Goal: Transaction & Acquisition: Download file/media

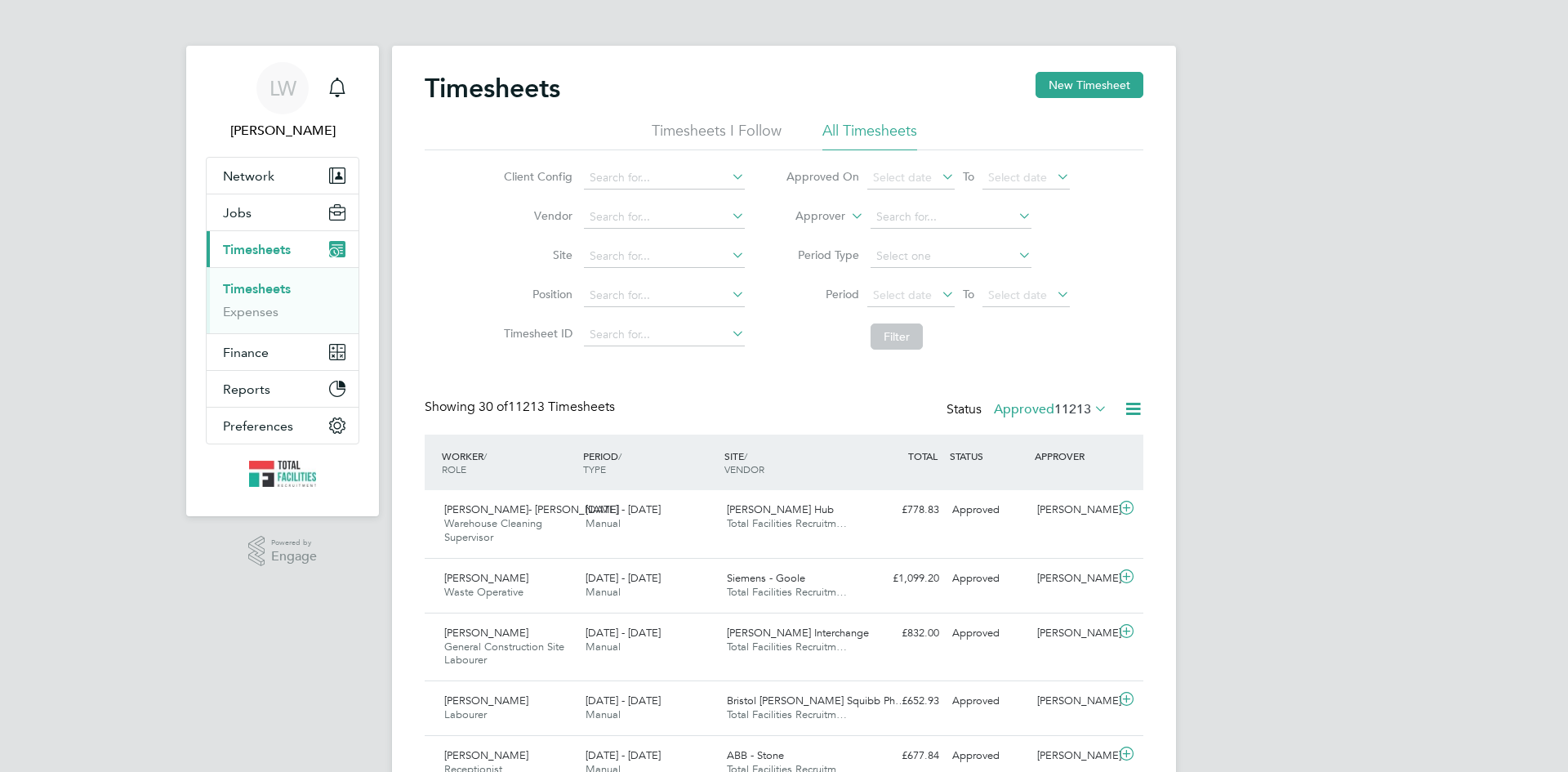
click at [1092, 406] on icon at bounding box center [1092, 408] width 0 height 22
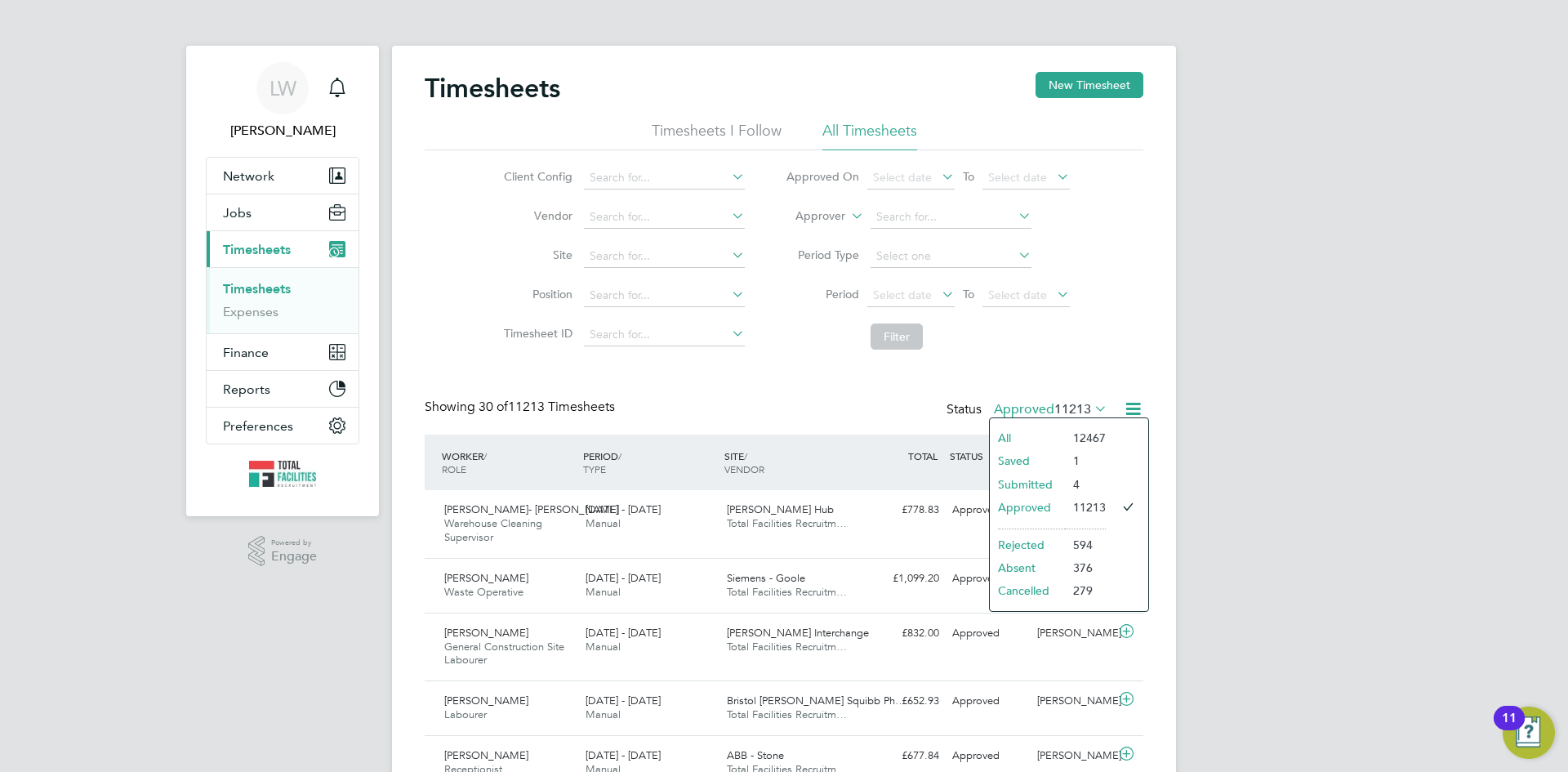
click at [1133, 413] on icon at bounding box center [1133, 409] width 21 height 21
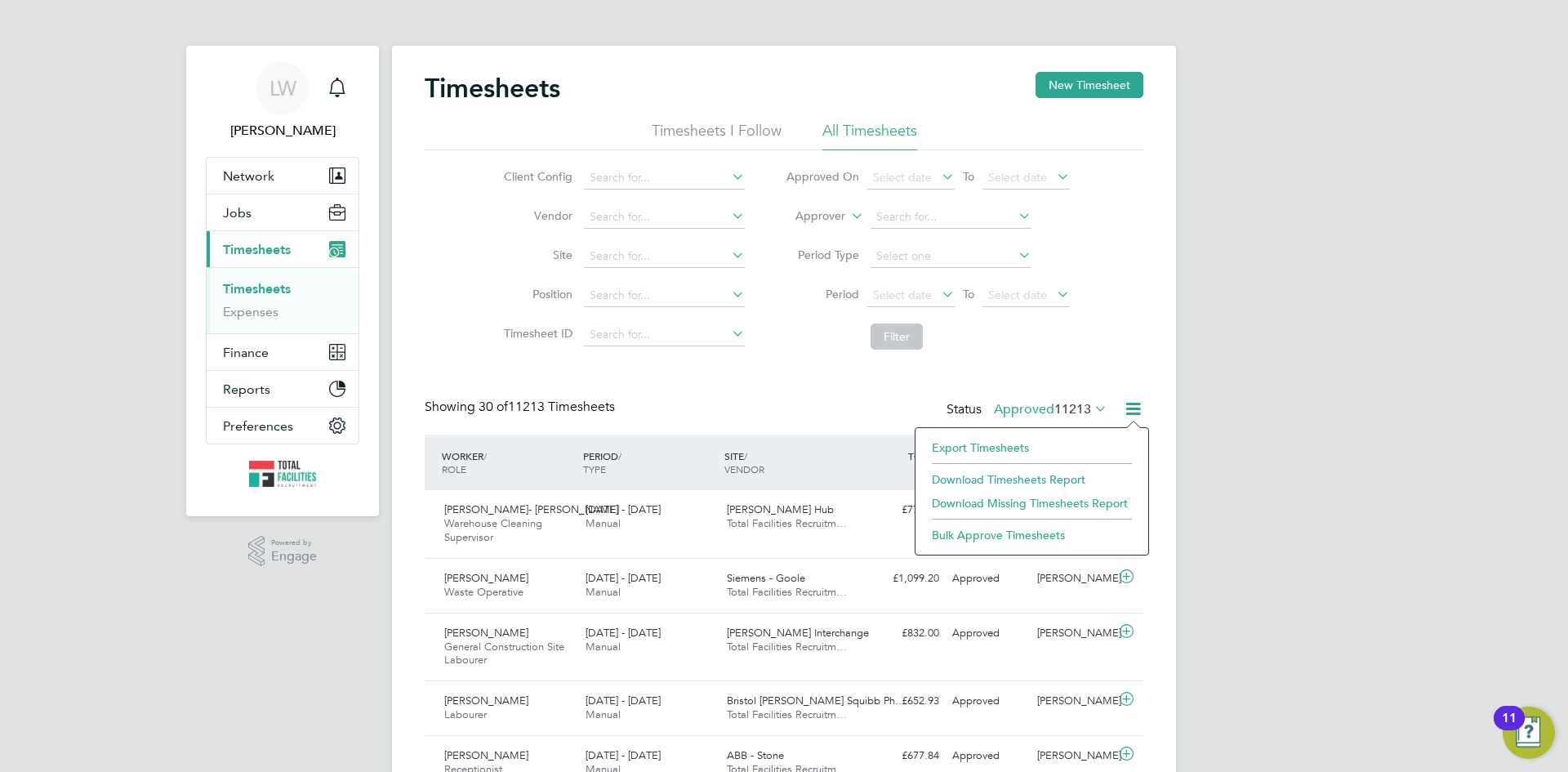
click at [1010, 446] on li "Export Timesheets" at bounding box center [1032, 447] width 217 height 22
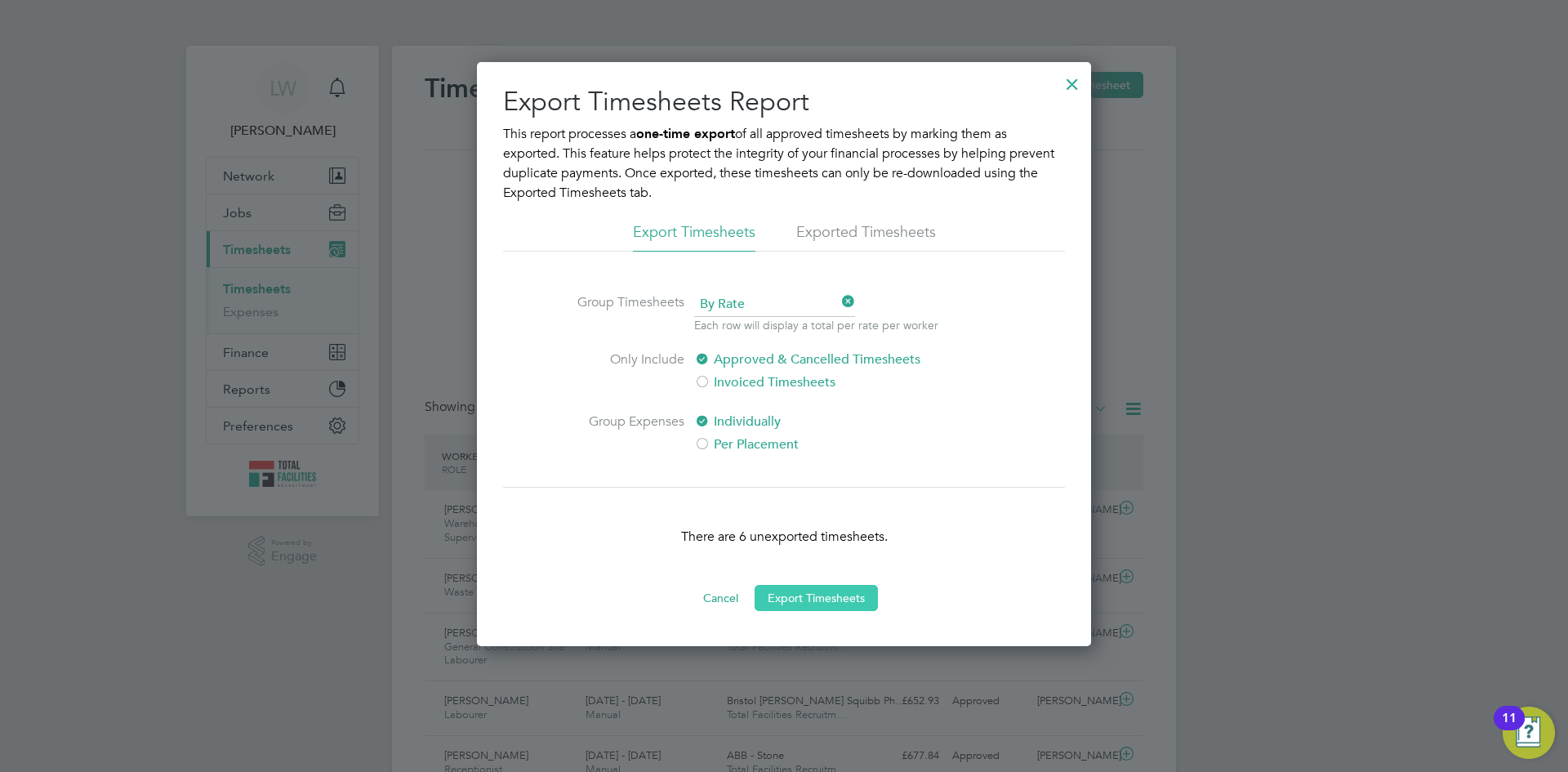
click at [817, 592] on button "Export Timesheets" at bounding box center [816, 597] width 123 height 26
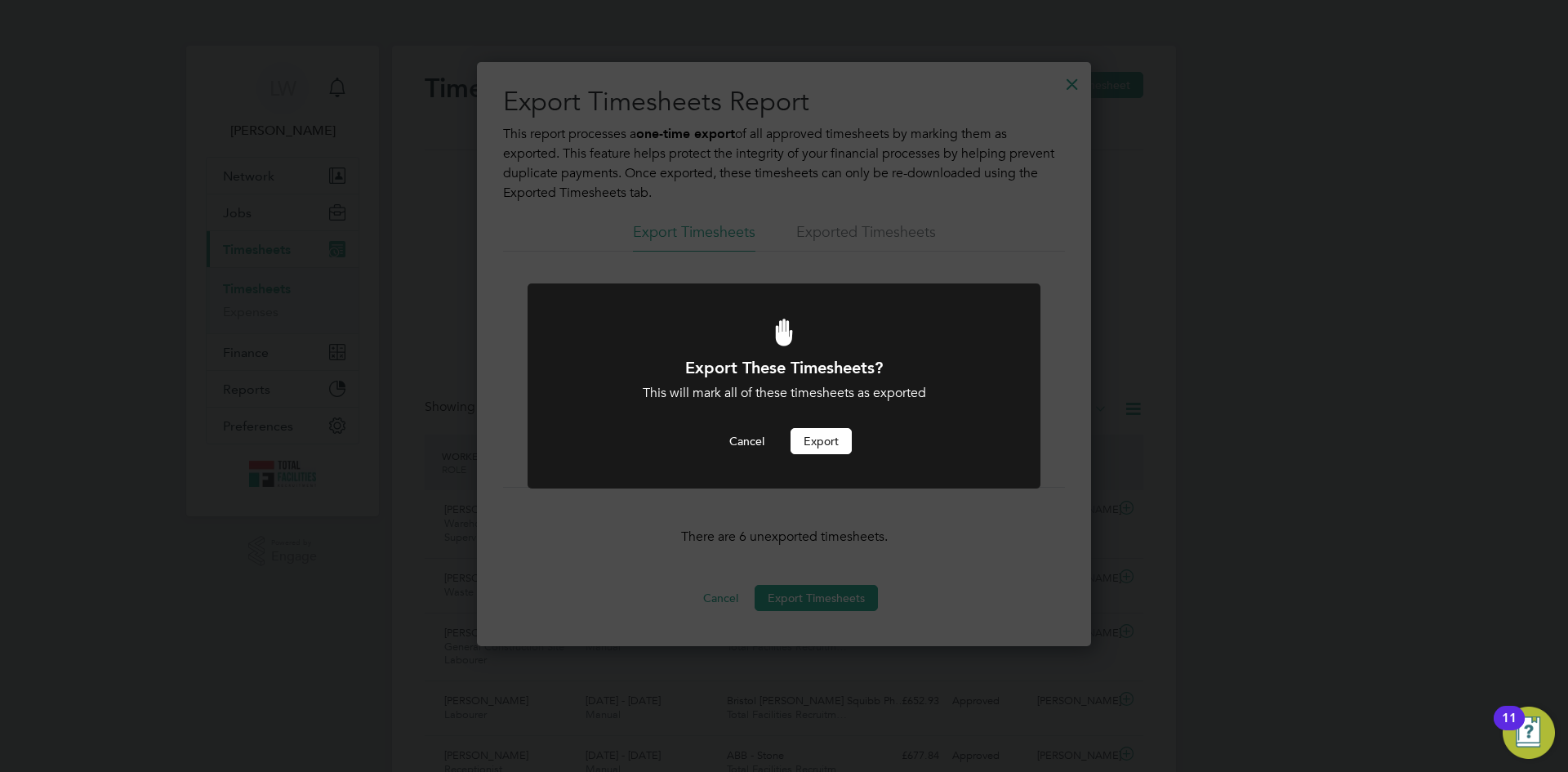
click at [824, 444] on button "Export" at bounding box center [822, 441] width 62 height 26
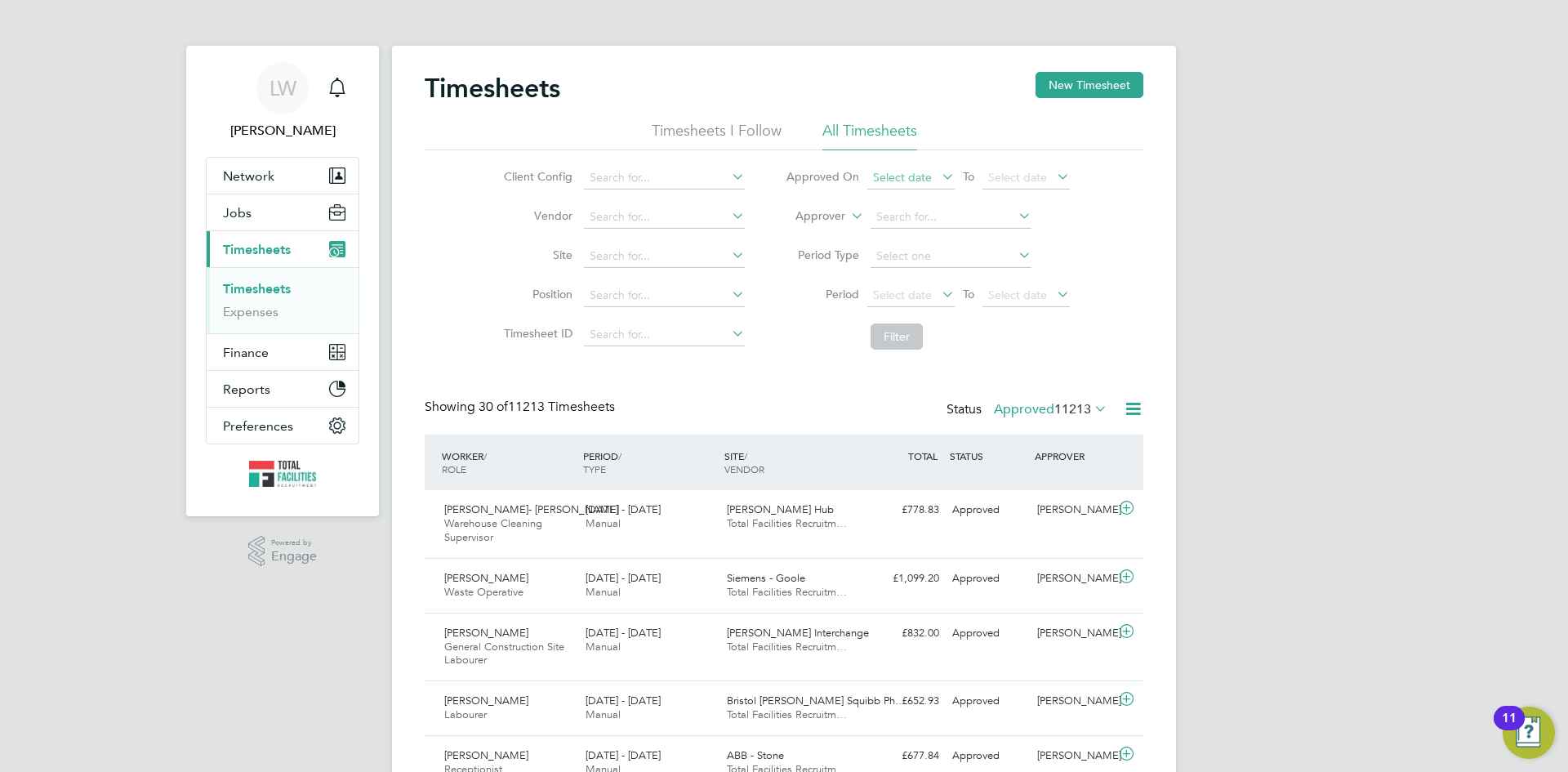
click at [920, 183] on span "Select date" at bounding box center [903, 177] width 59 height 15
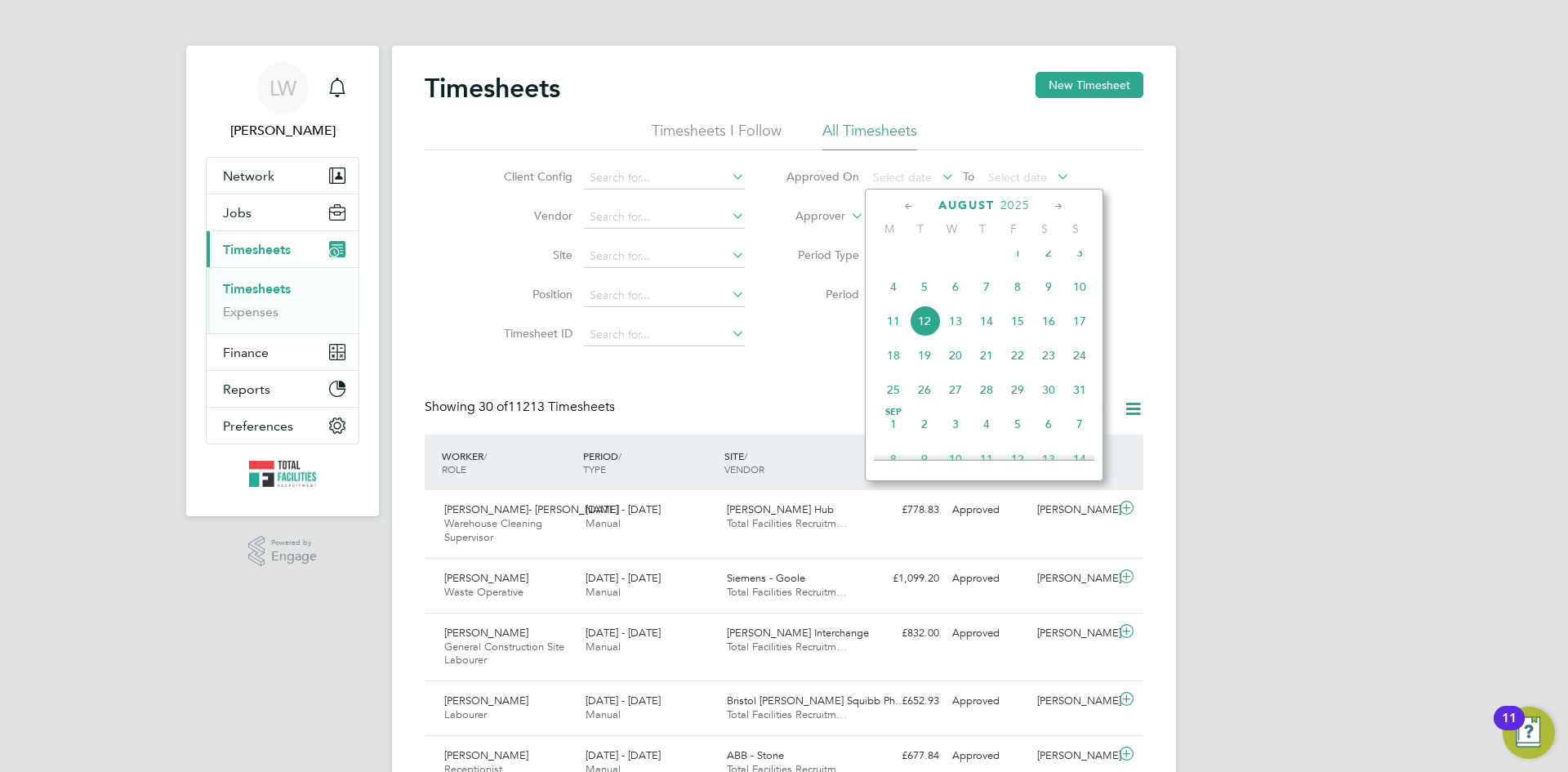
click at [931, 334] on span "12" at bounding box center [924, 321] width 31 height 31
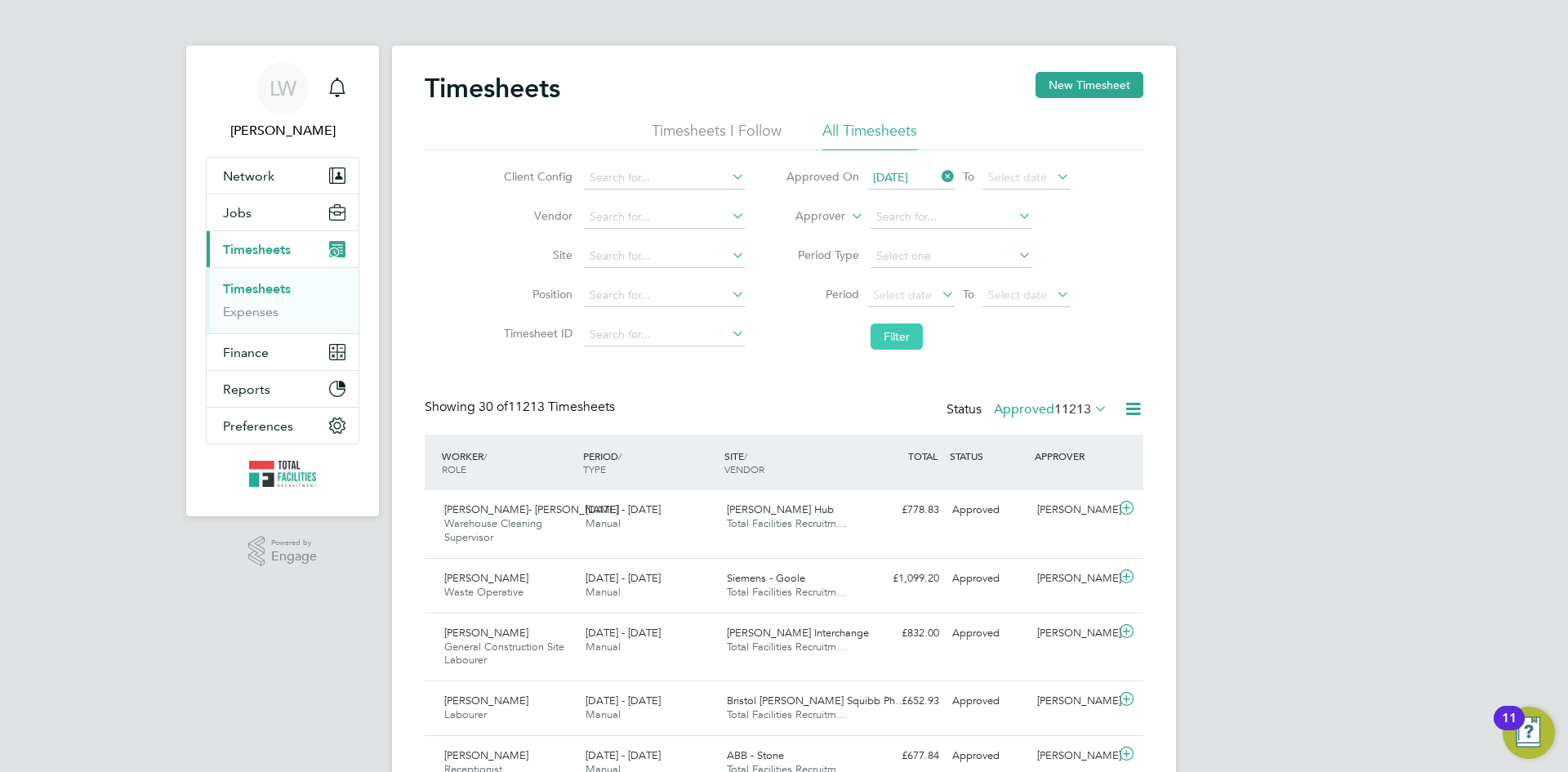
click at [910, 337] on button "Filter" at bounding box center [897, 336] width 52 height 26
click at [262, 349] on span "Finance" at bounding box center [246, 352] width 46 height 16
click at [1088, 406] on span "11213" at bounding box center [1073, 410] width 37 height 17
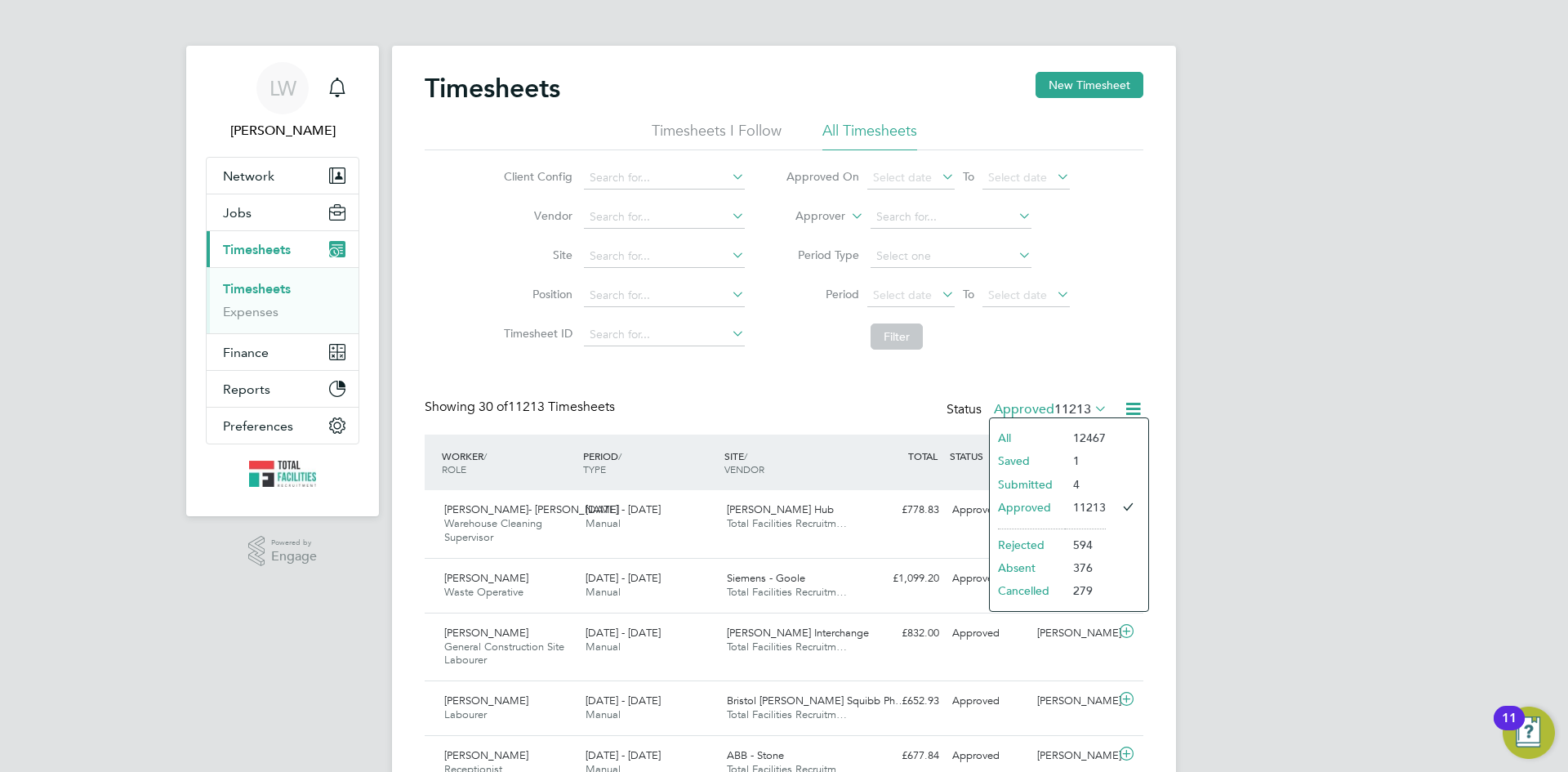
click at [1024, 483] on li "Submitted" at bounding box center [1028, 484] width 75 height 22
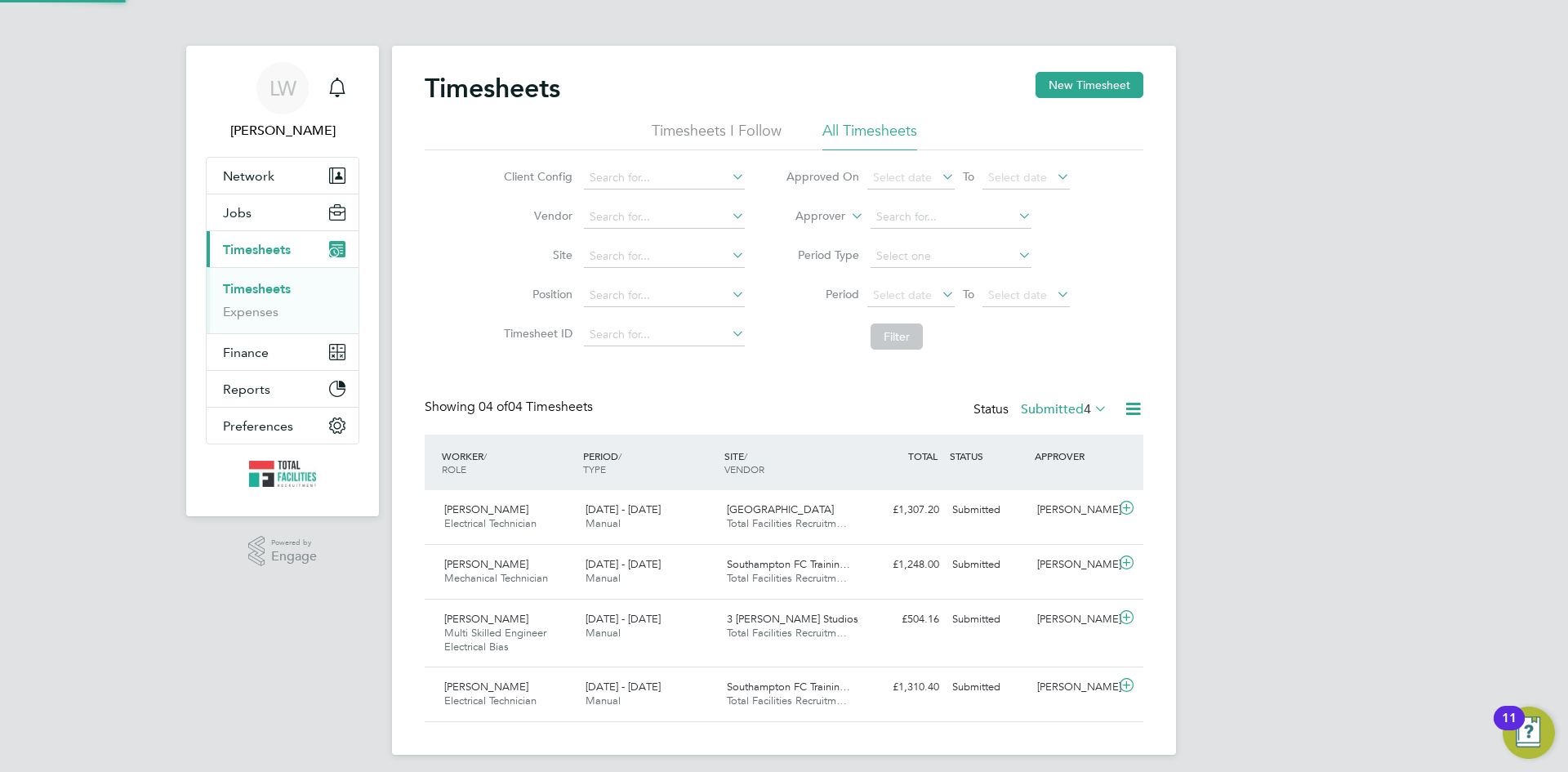
scroll to position [55, 142]
click at [1073, 415] on label "Submitted 4" at bounding box center [1064, 410] width 87 height 17
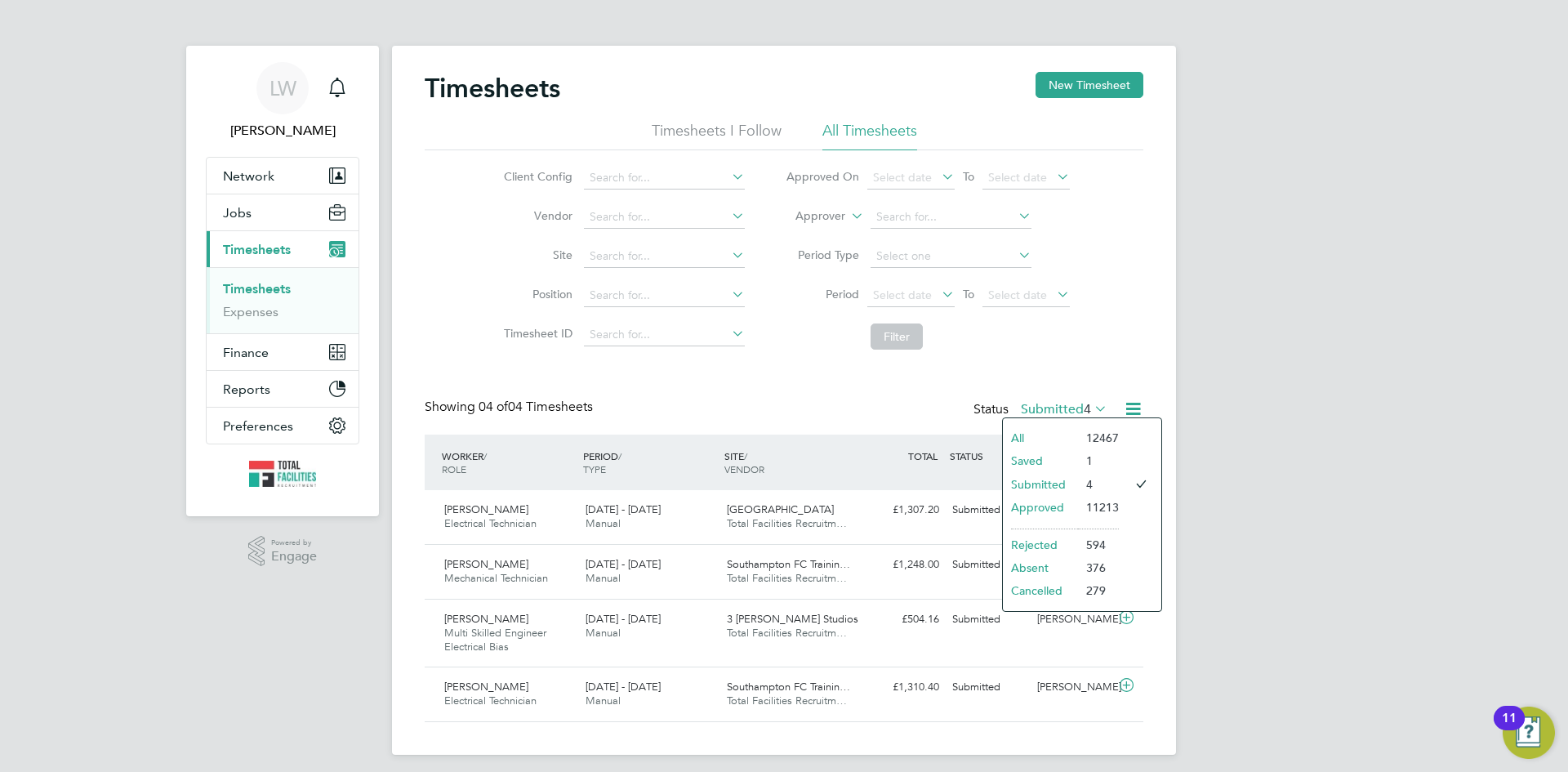
click at [1057, 481] on li "Submitted" at bounding box center [1041, 484] width 75 height 22
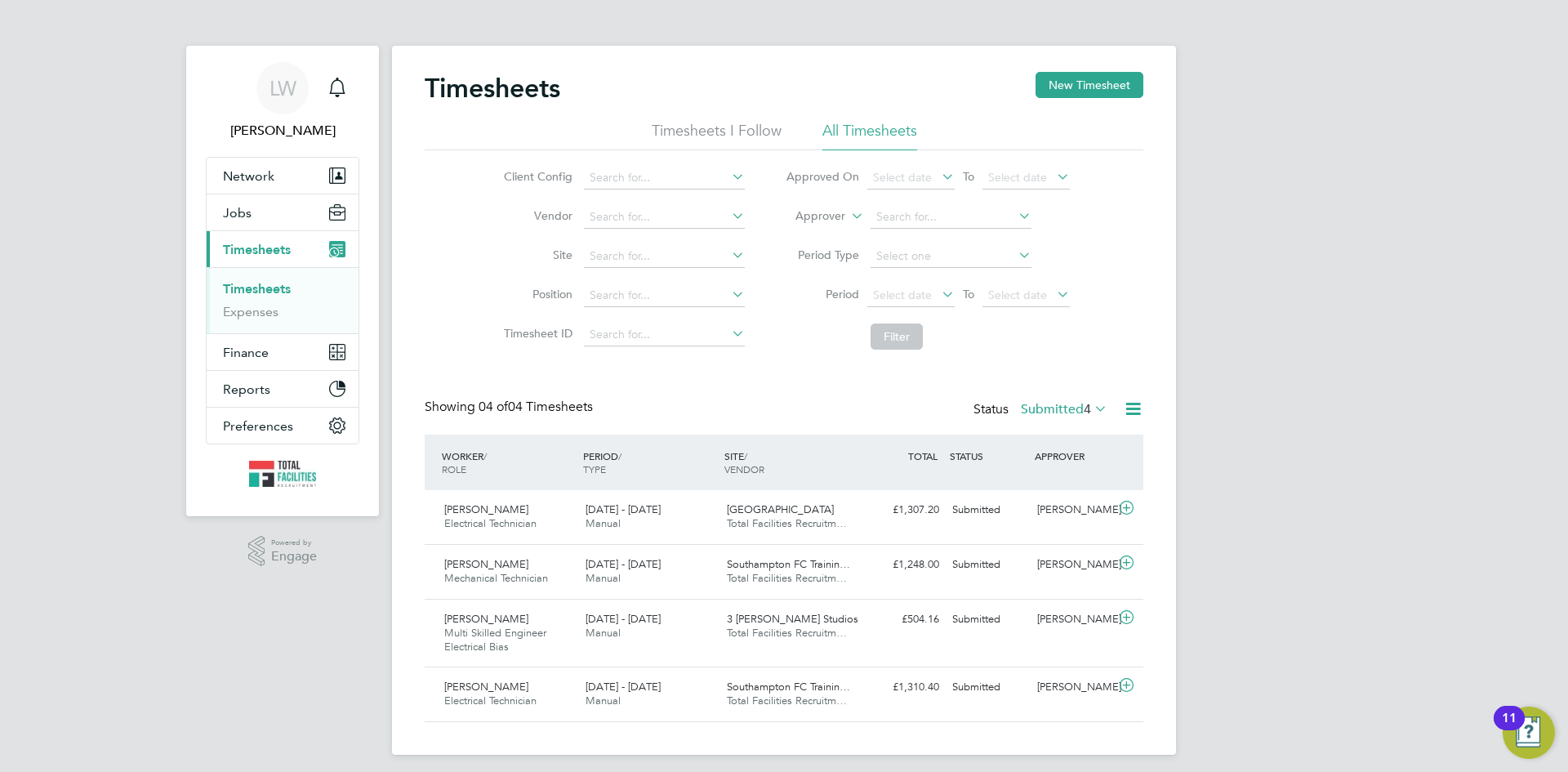
click at [1092, 411] on icon at bounding box center [1092, 408] width 0 height 22
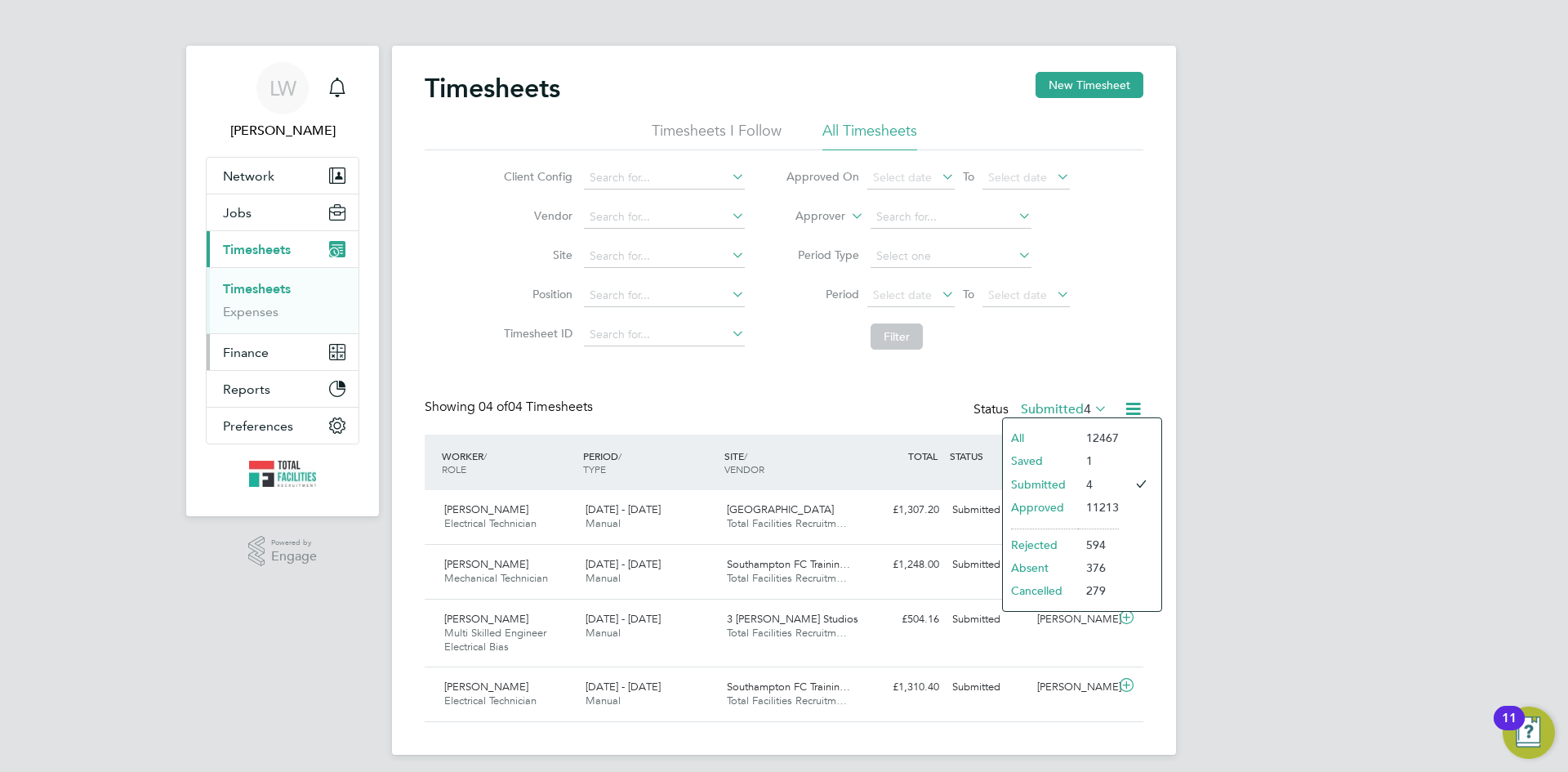
click at [232, 353] on span "Finance" at bounding box center [246, 352] width 46 height 16
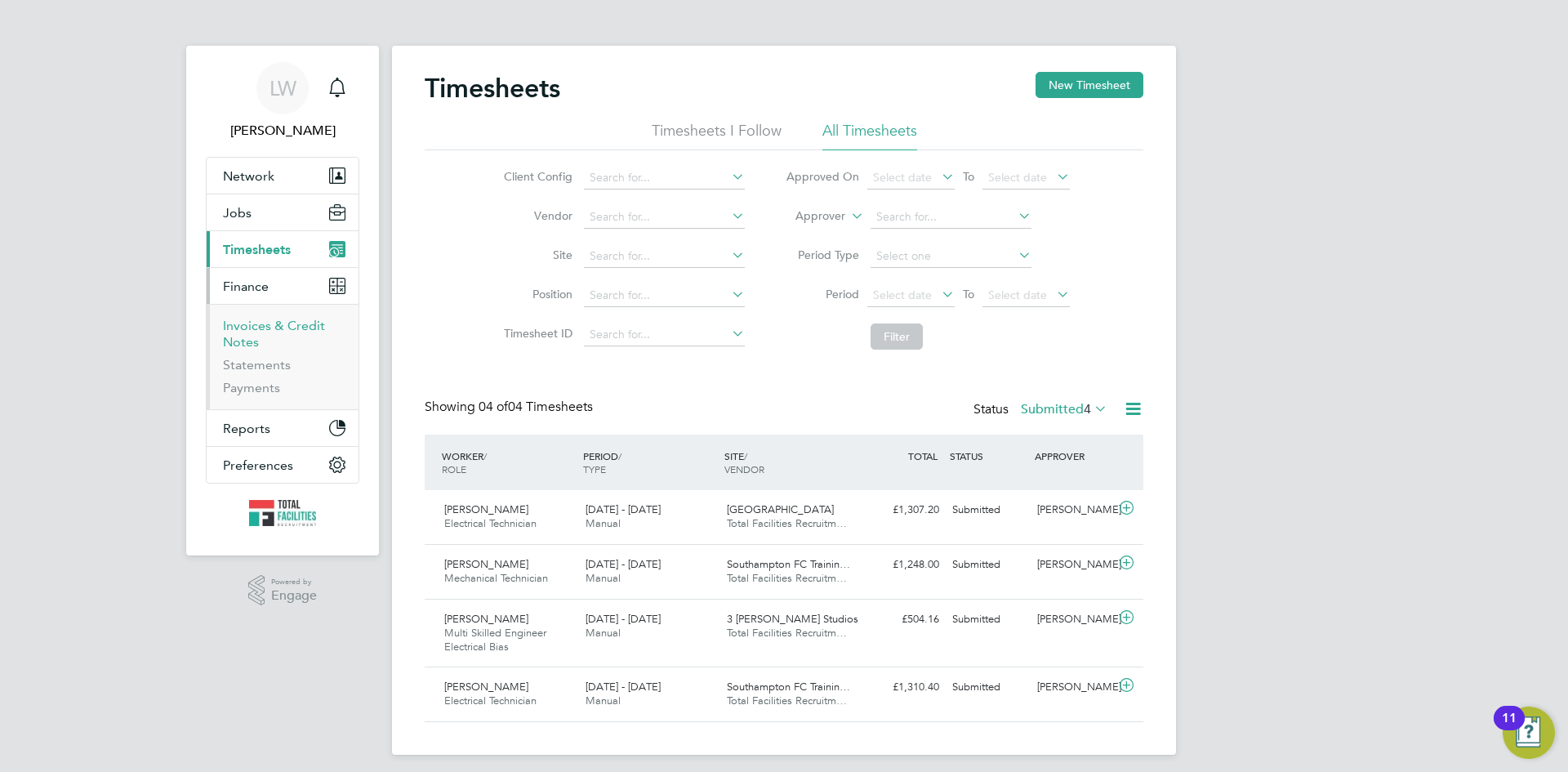
click at [236, 339] on link "Invoices & Credit Notes" at bounding box center [274, 334] width 102 height 32
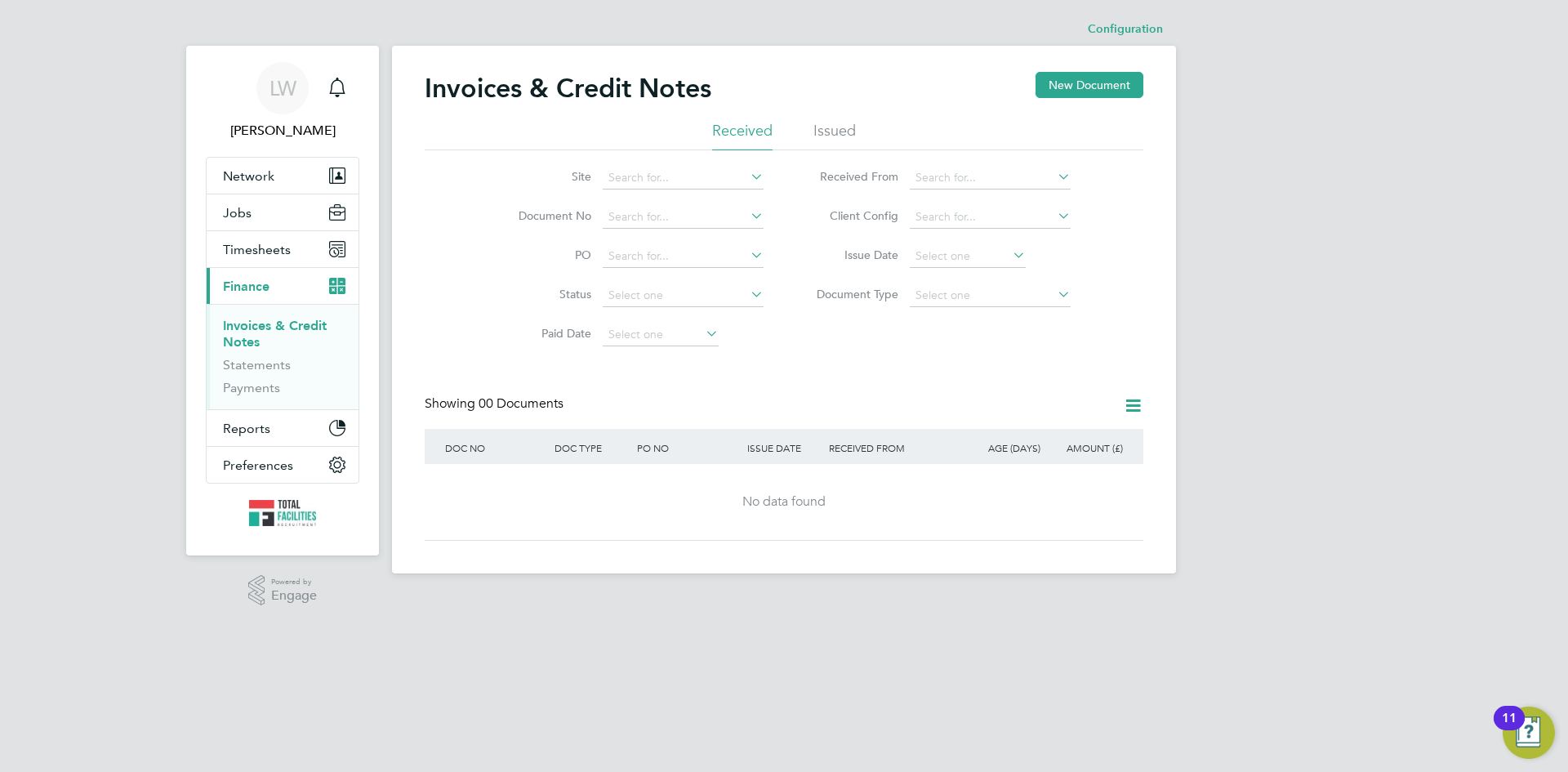
click at [834, 132] on li "Issued" at bounding box center [834, 135] width 42 height 29
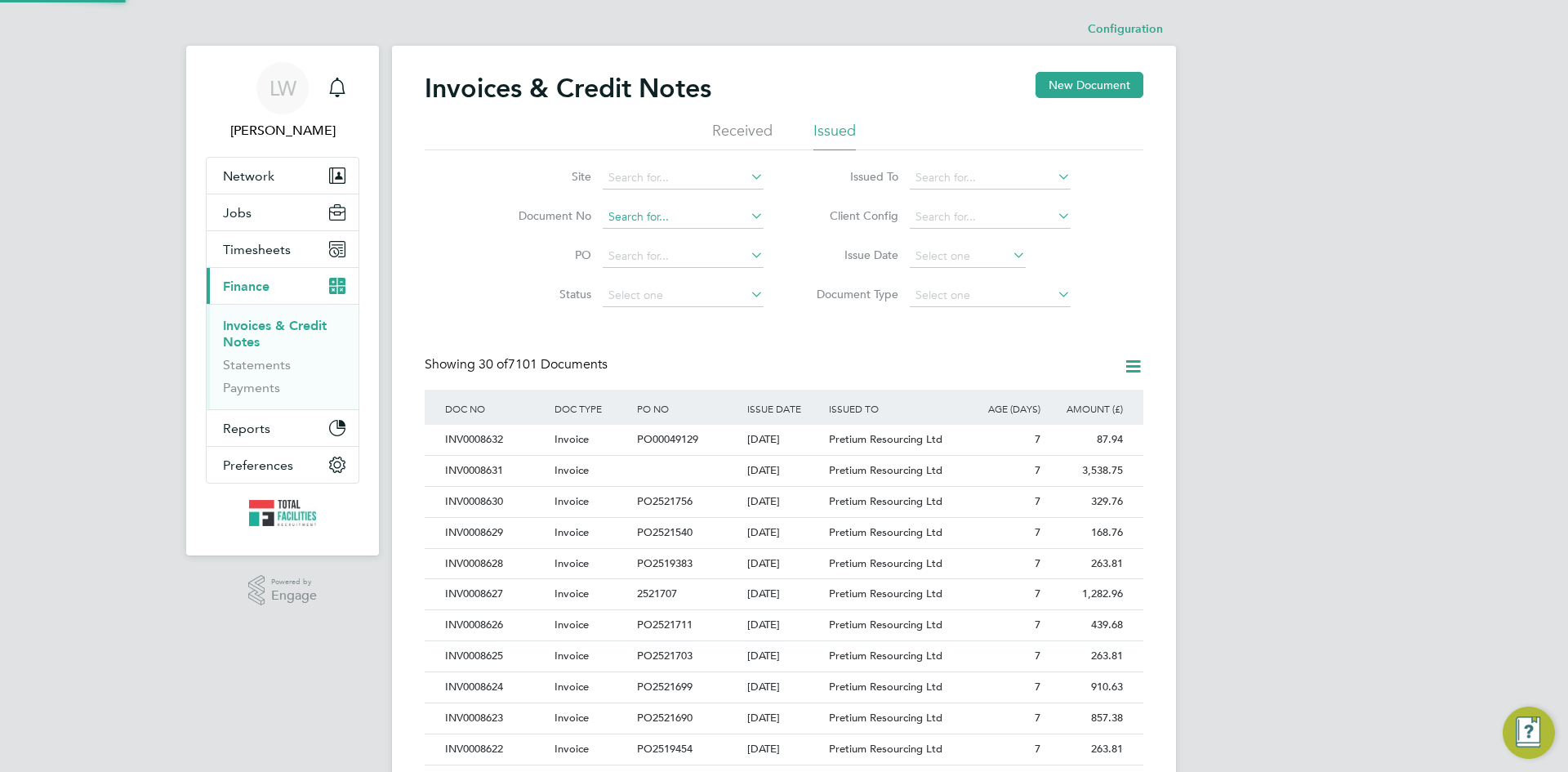
click at [684, 218] on input at bounding box center [683, 217] width 161 height 22
type input "INV0007772"
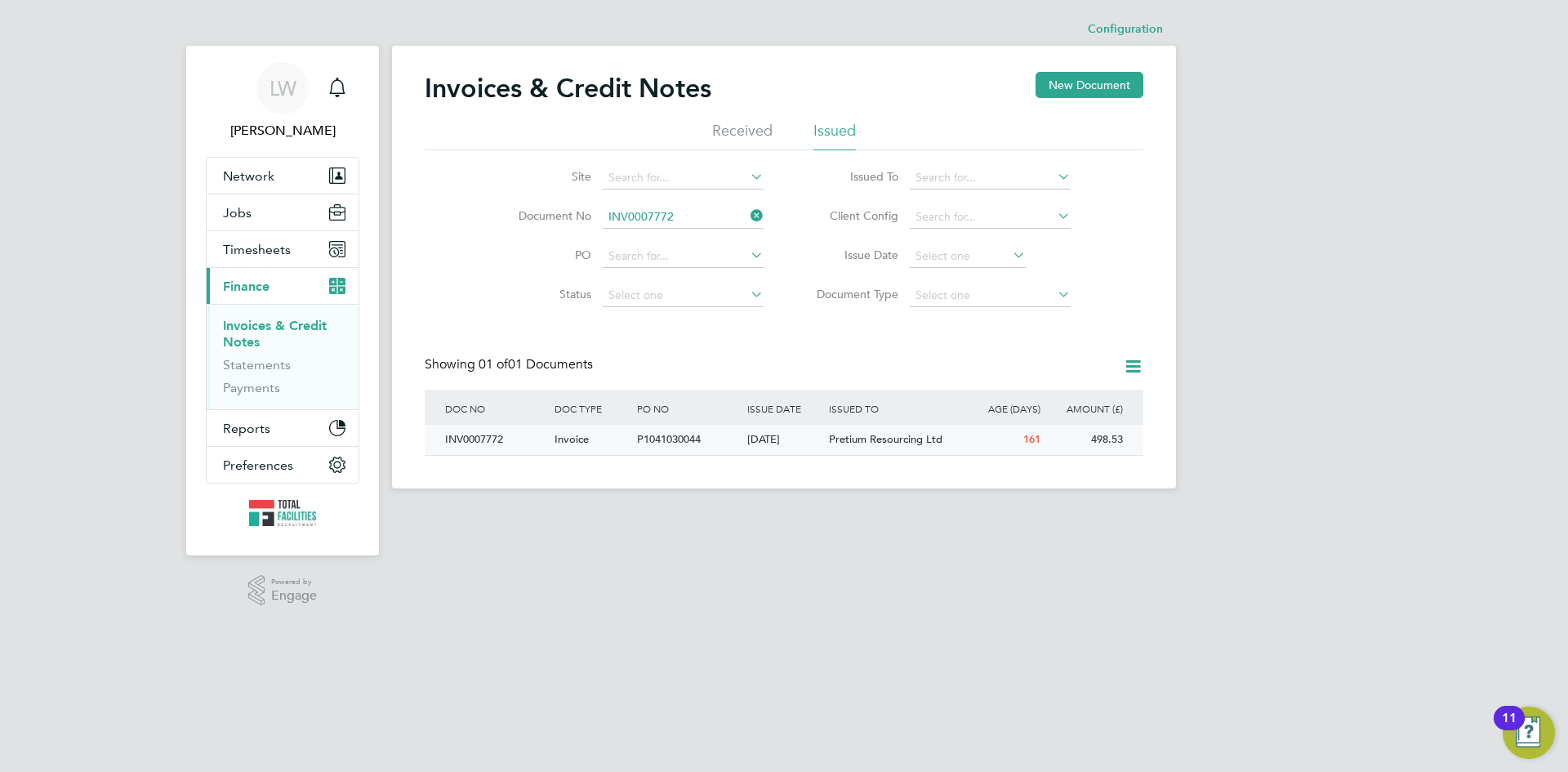
click at [785, 437] on div "[DATE]" at bounding box center [784, 440] width 82 height 30
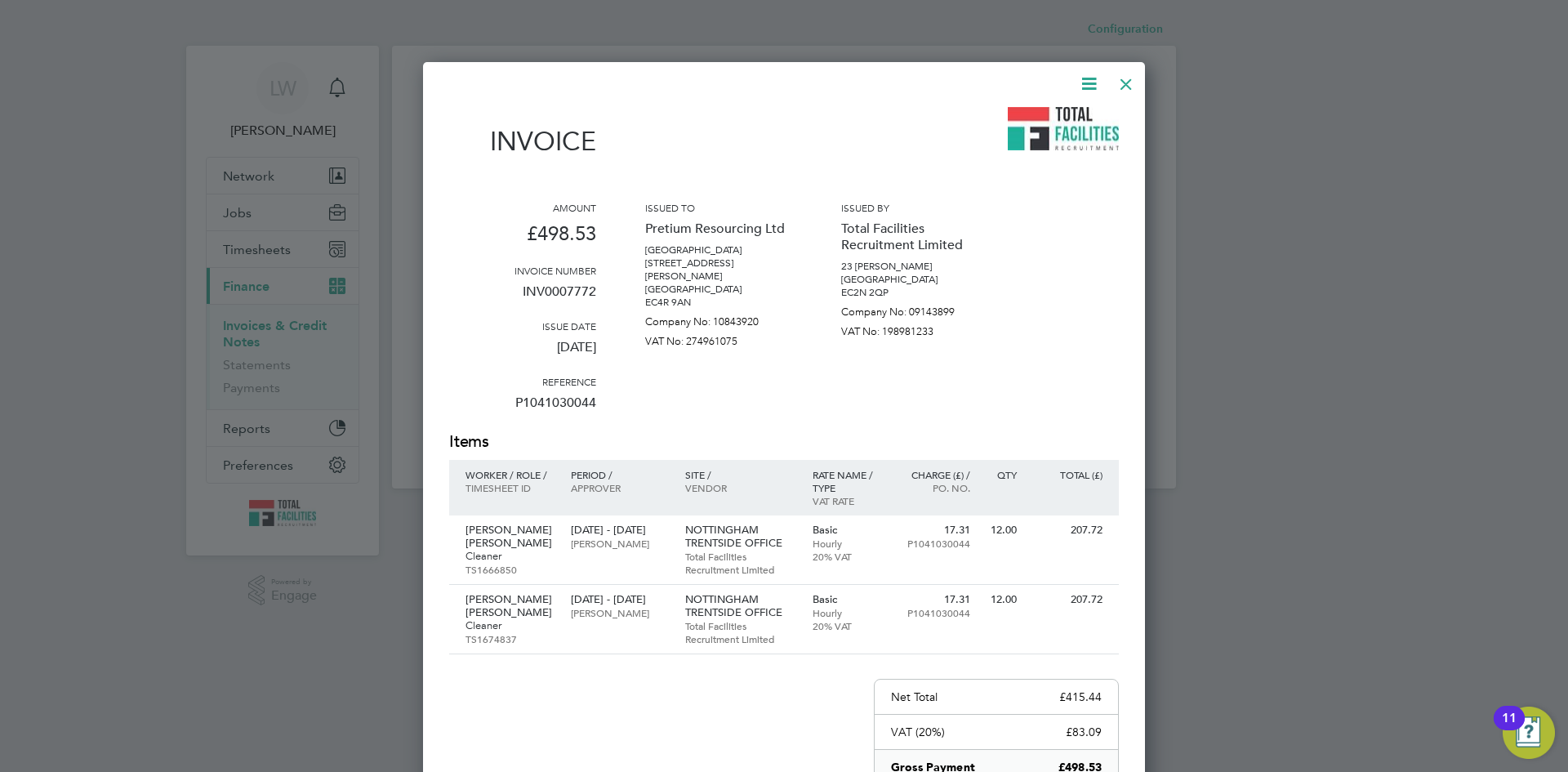
click at [1089, 80] on icon at bounding box center [1089, 83] width 21 height 21
click at [1015, 122] on li "Download Invoice" at bounding box center [1039, 122] width 112 height 22
click at [1132, 88] on div at bounding box center [1126, 79] width 29 height 29
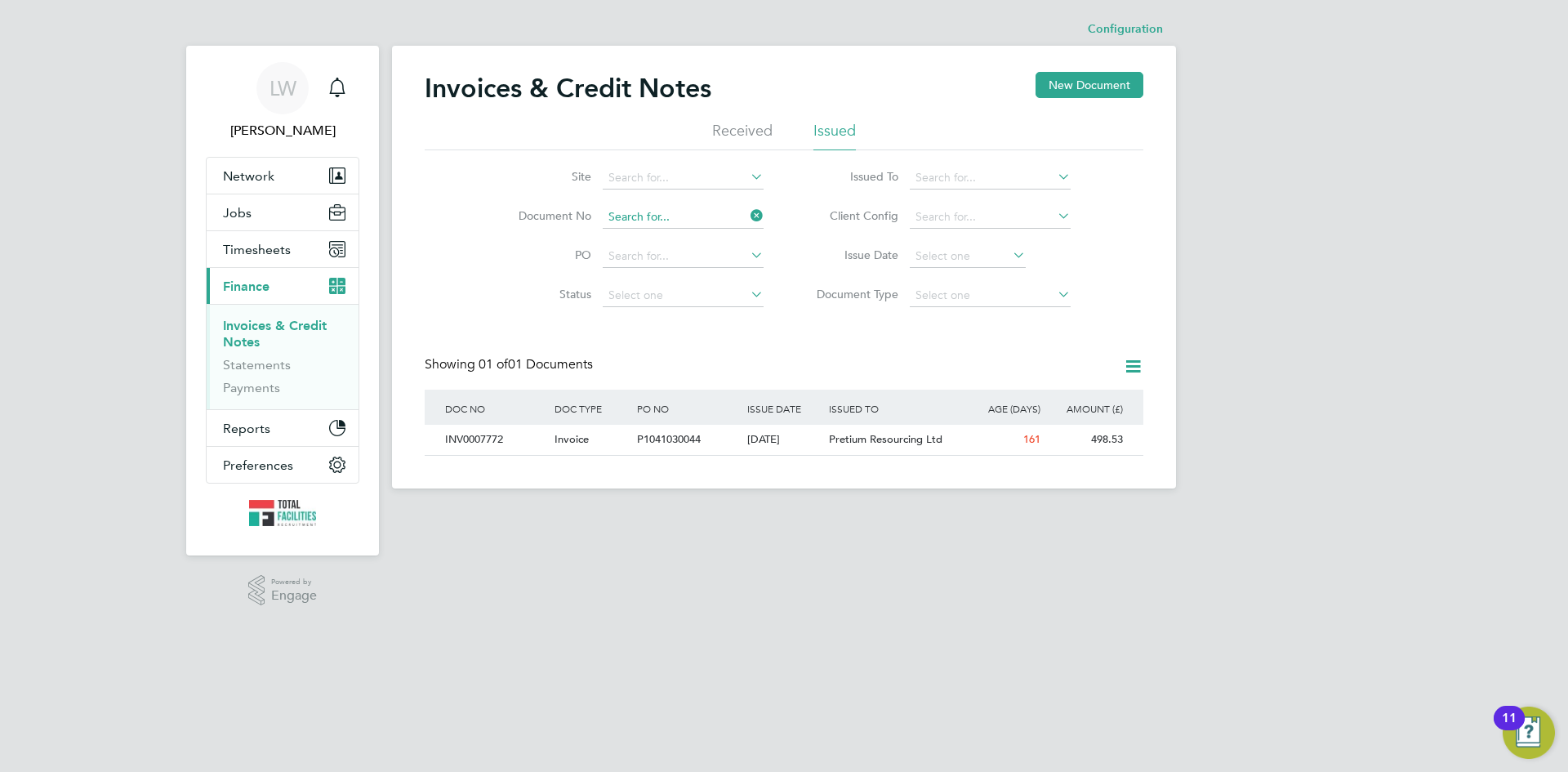
click at [694, 217] on input at bounding box center [683, 217] width 161 height 22
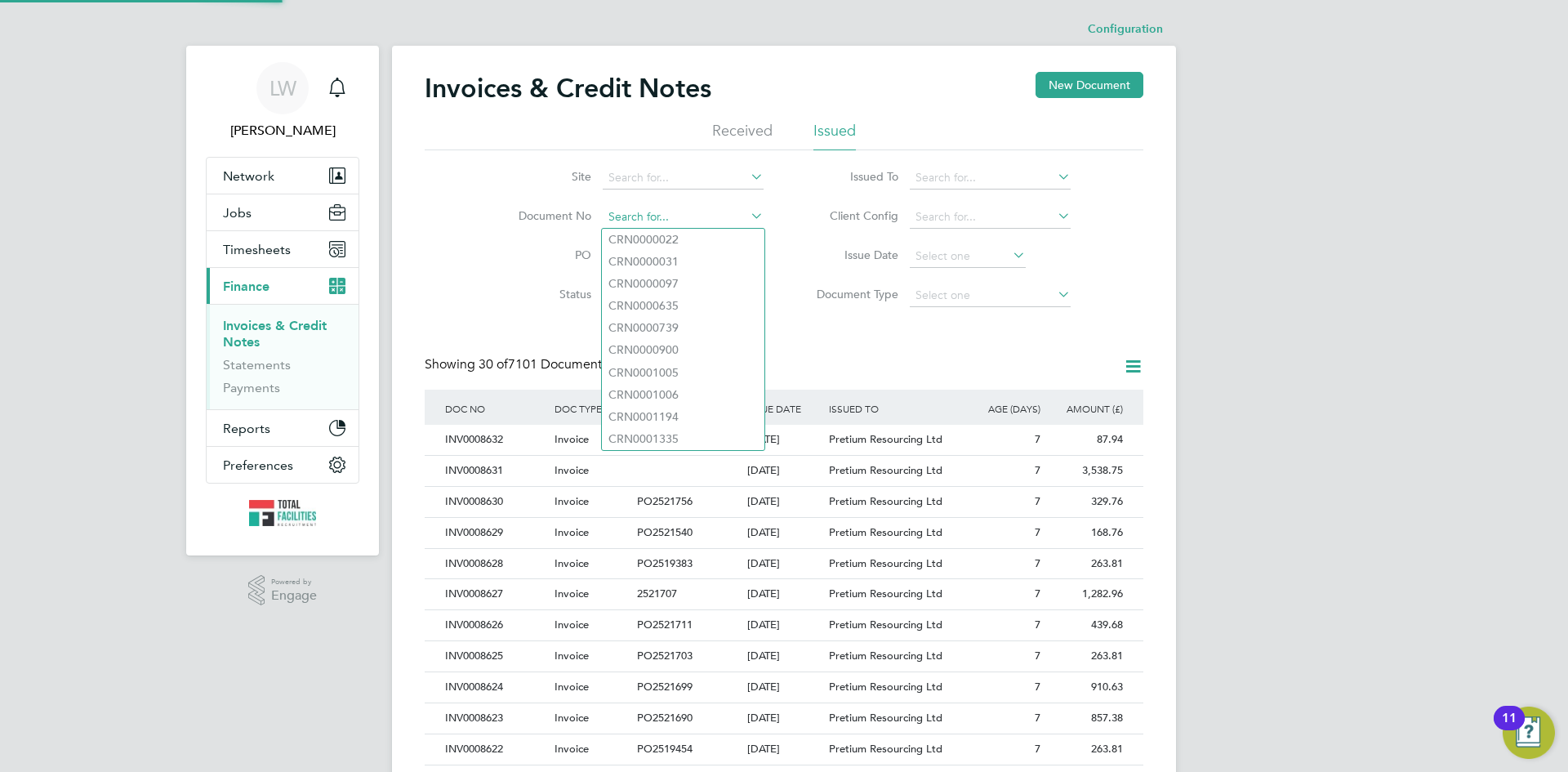
scroll to position [31, 138]
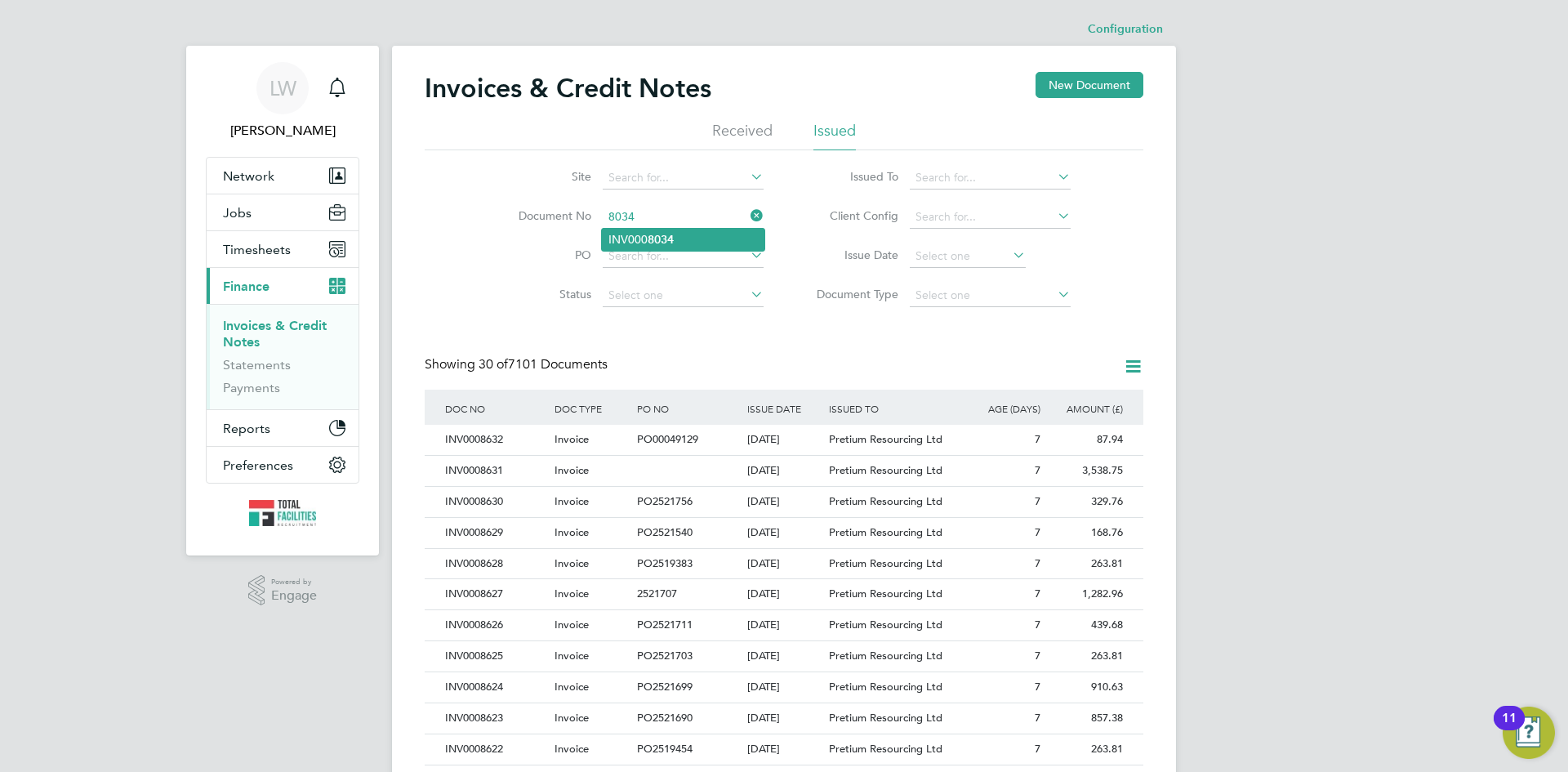
type input "INV0008034"
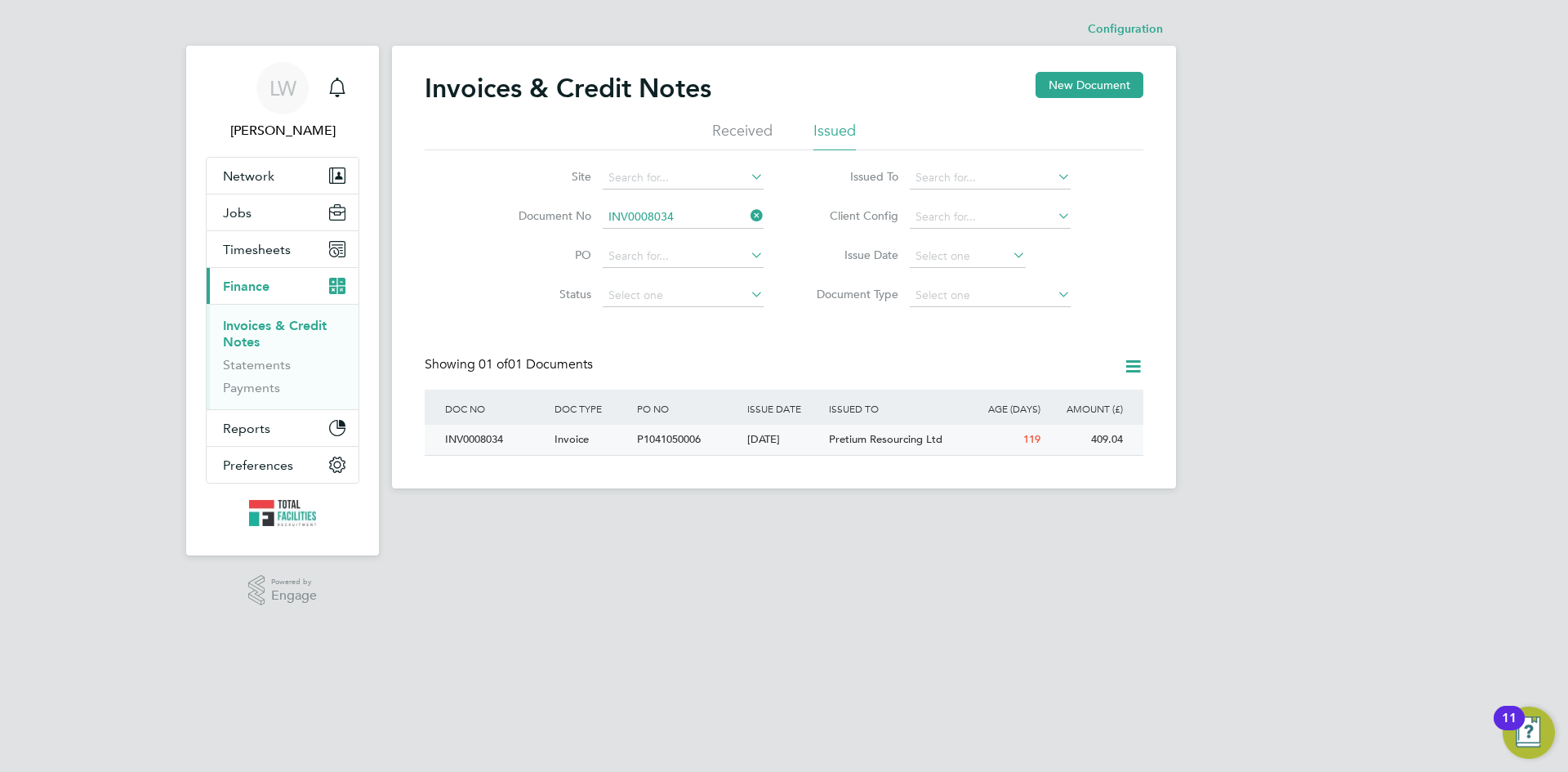
click at [729, 441] on div "P1041050006" at bounding box center [687, 440] width 109 height 30
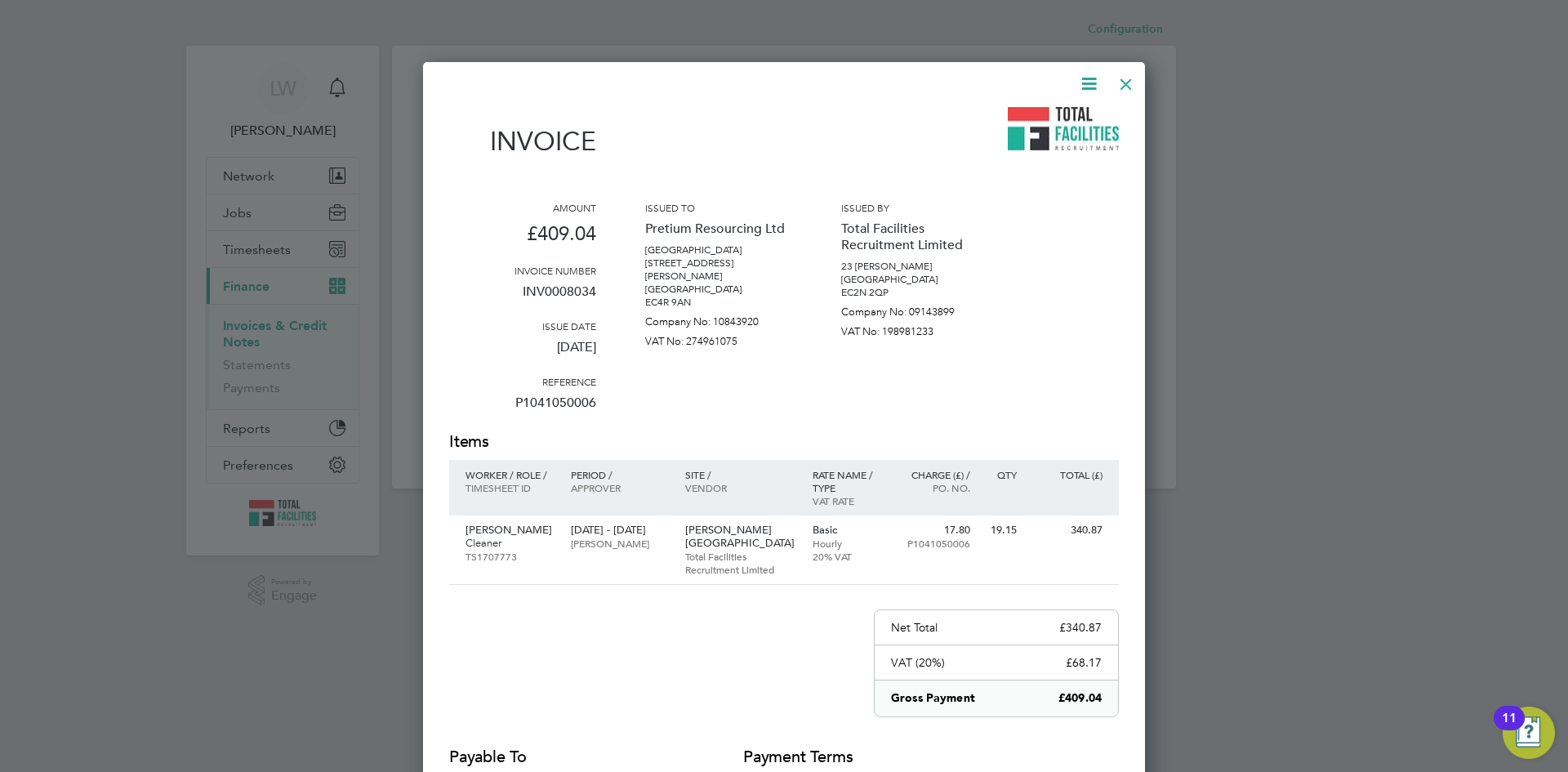
click at [1092, 83] on icon at bounding box center [1089, 83] width 21 height 21
click at [1058, 122] on li "Download Invoice" at bounding box center [1039, 122] width 112 height 22
click at [1091, 84] on icon at bounding box center [1089, 83] width 21 height 21
click at [1047, 123] on li "Download Invoice" at bounding box center [1039, 122] width 112 height 22
click at [1131, 84] on div at bounding box center [1126, 79] width 29 height 29
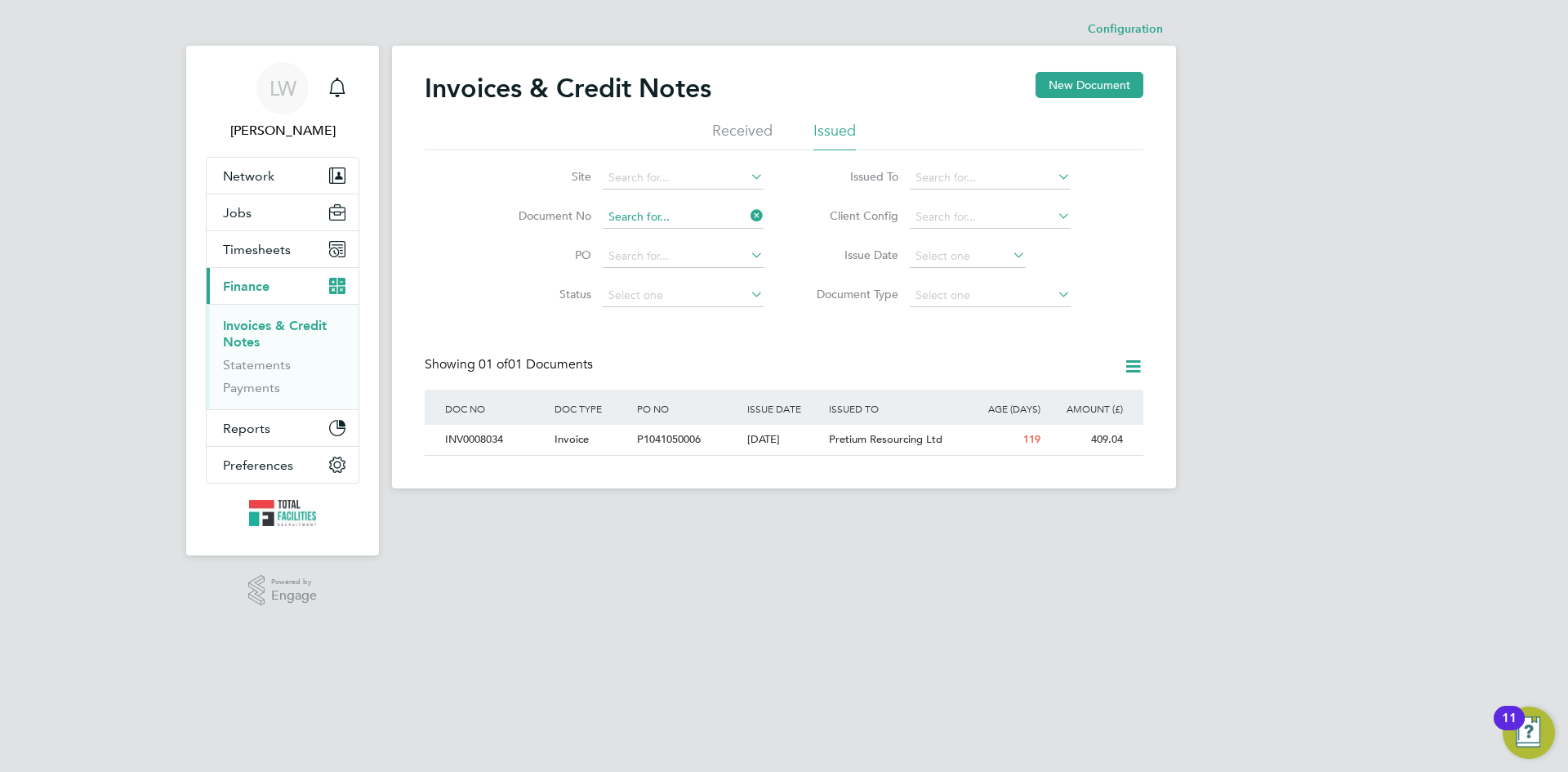
click at [674, 212] on input at bounding box center [683, 217] width 161 height 22
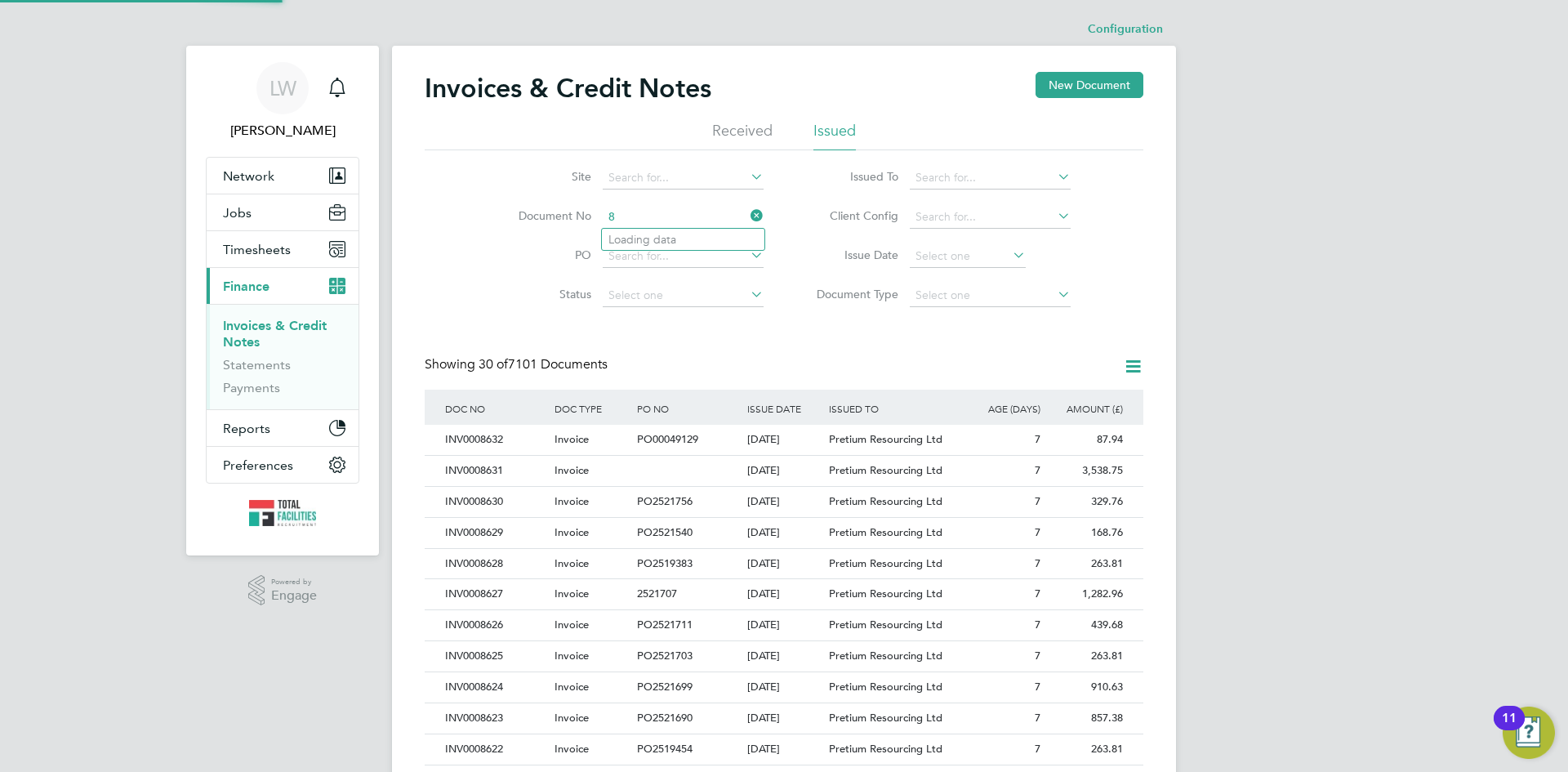
scroll to position [31, 138]
type input "INV0008502"
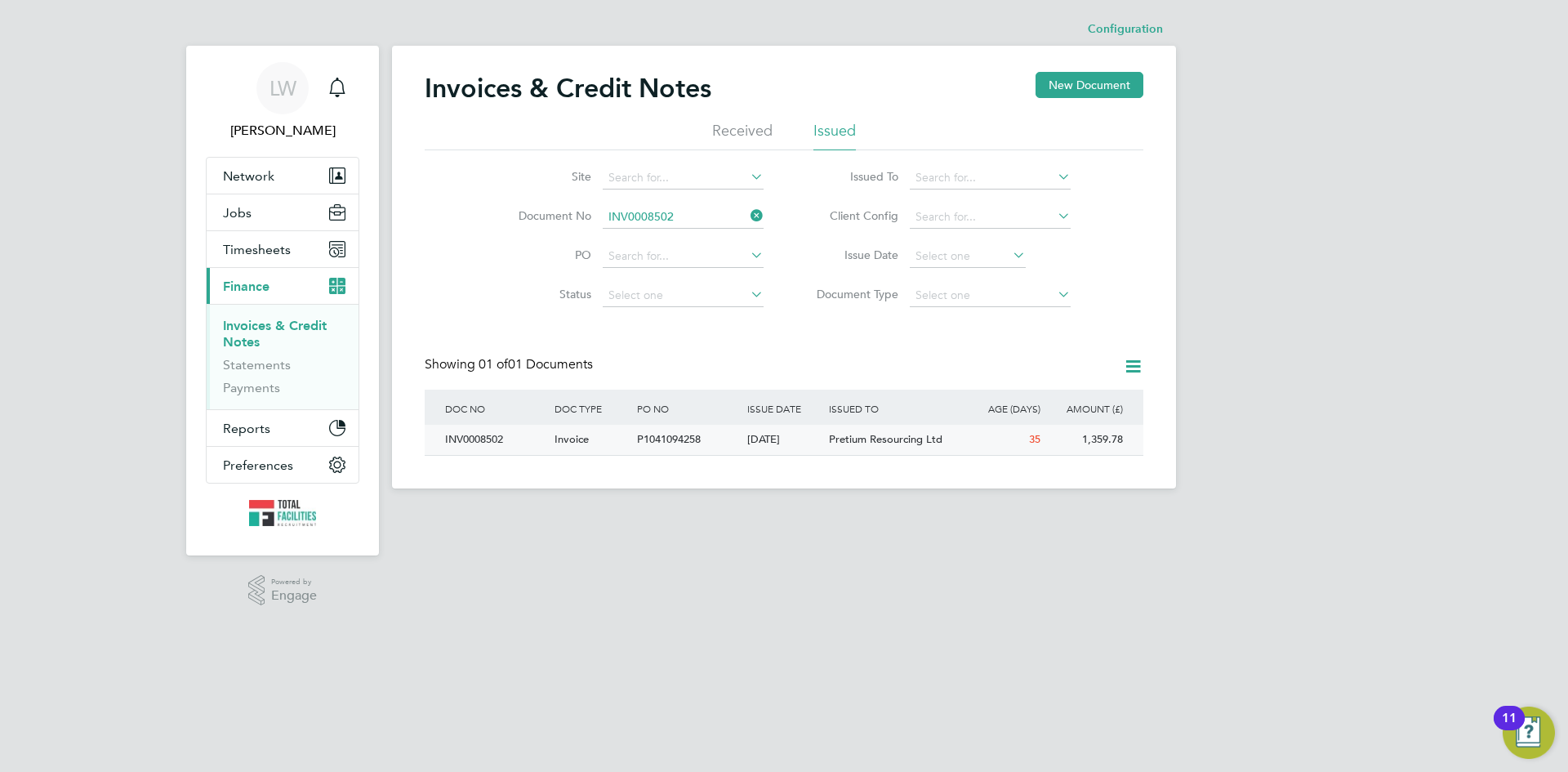
click at [647, 428] on div "P1041094258" at bounding box center [687, 440] width 109 height 30
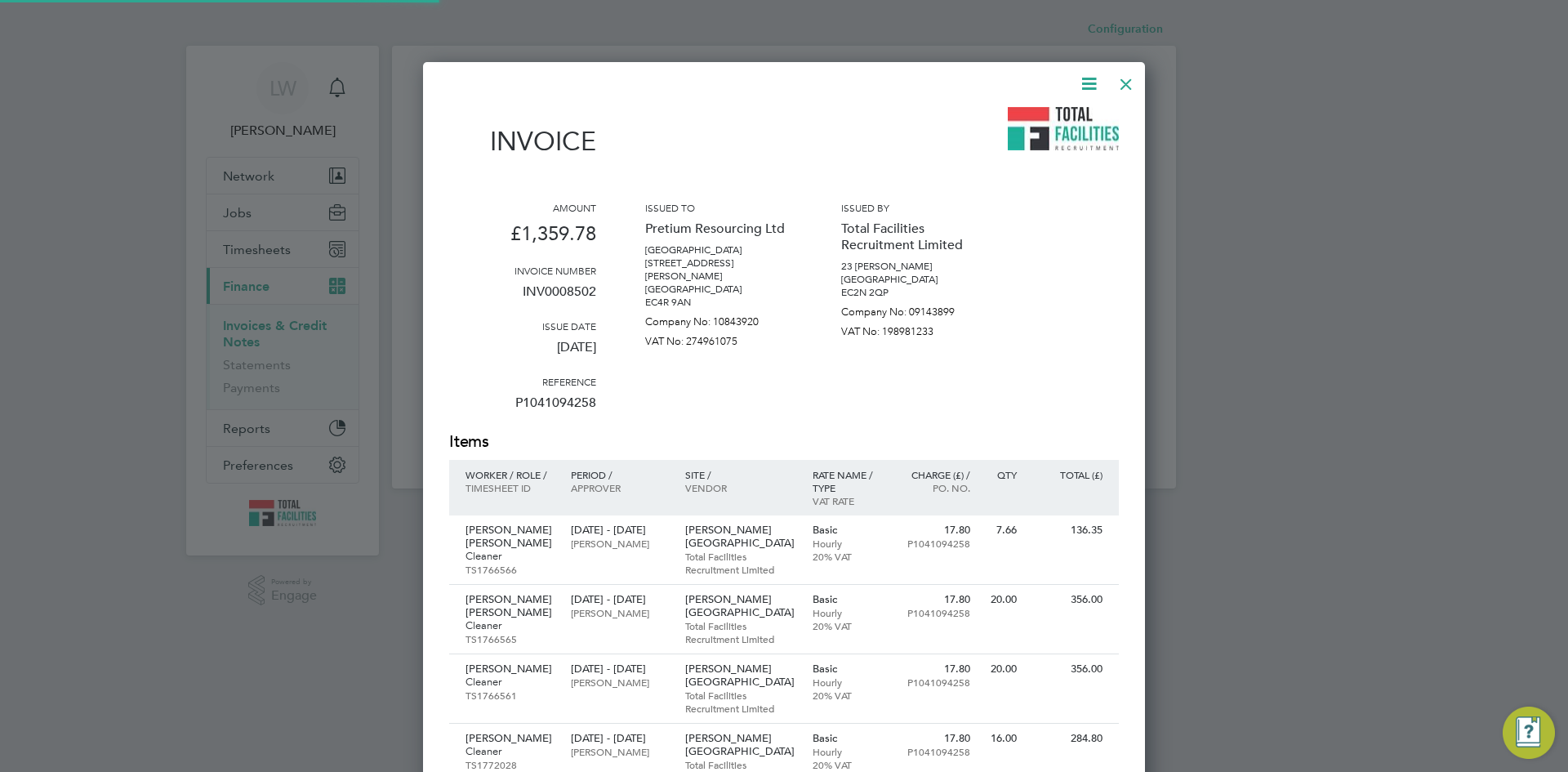
scroll to position [1072, 723]
click at [1093, 85] on icon at bounding box center [1089, 83] width 21 height 21
click at [1044, 119] on li "Download Invoice" at bounding box center [1039, 122] width 112 height 22
click at [1123, 85] on div at bounding box center [1126, 79] width 29 height 29
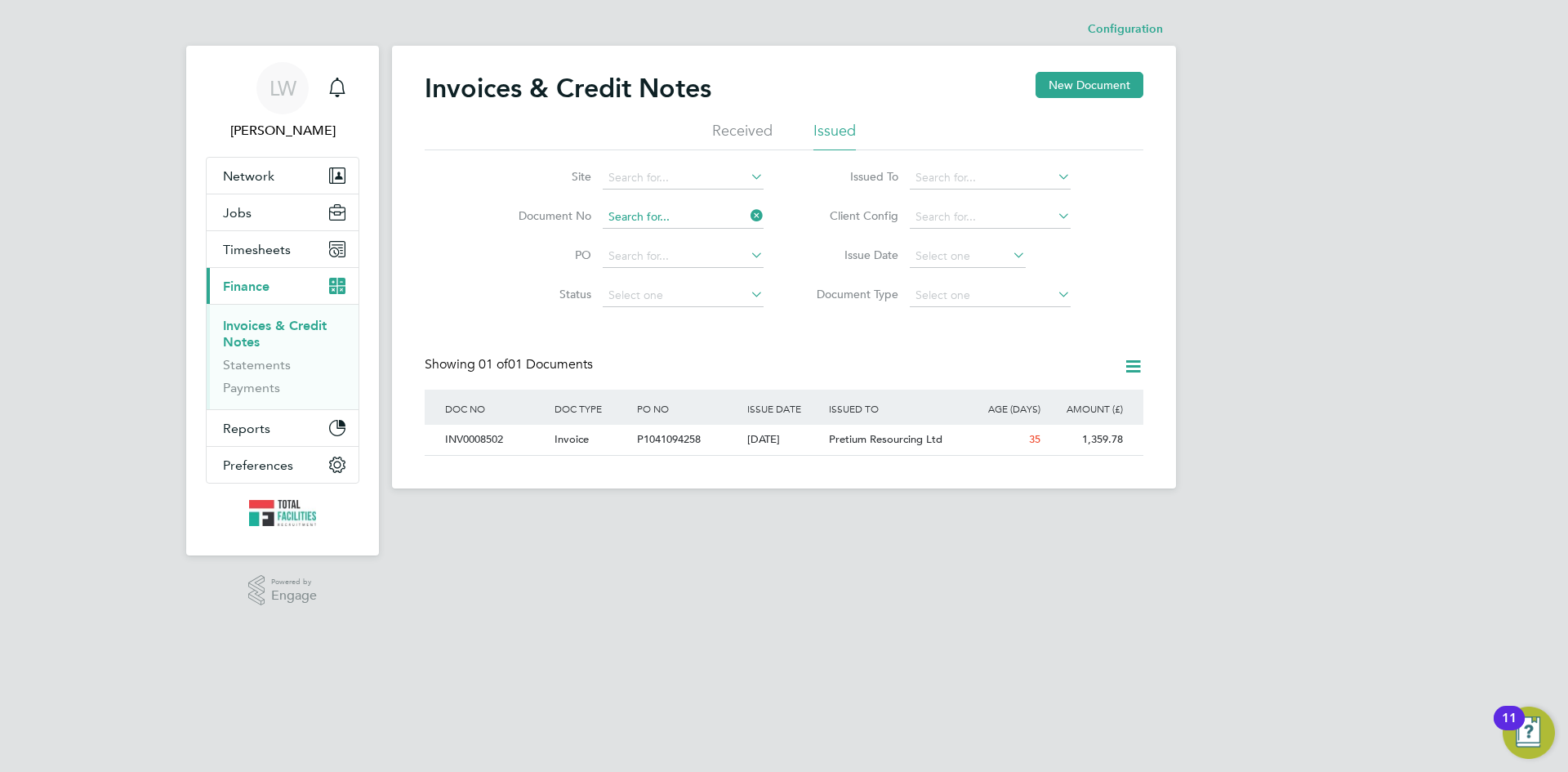
click at [685, 207] on input at bounding box center [683, 217] width 161 height 22
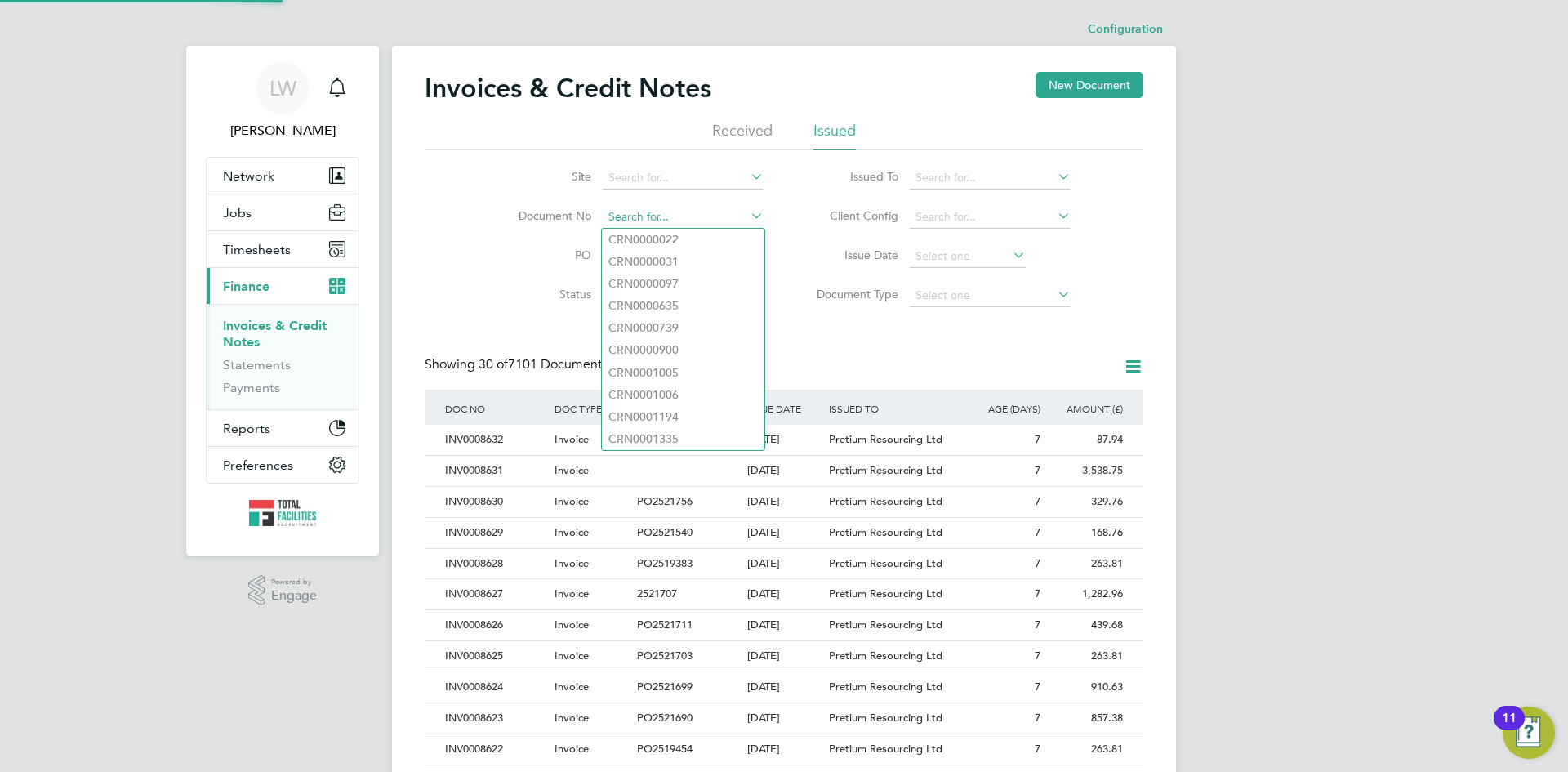
scroll to position [31, 138]
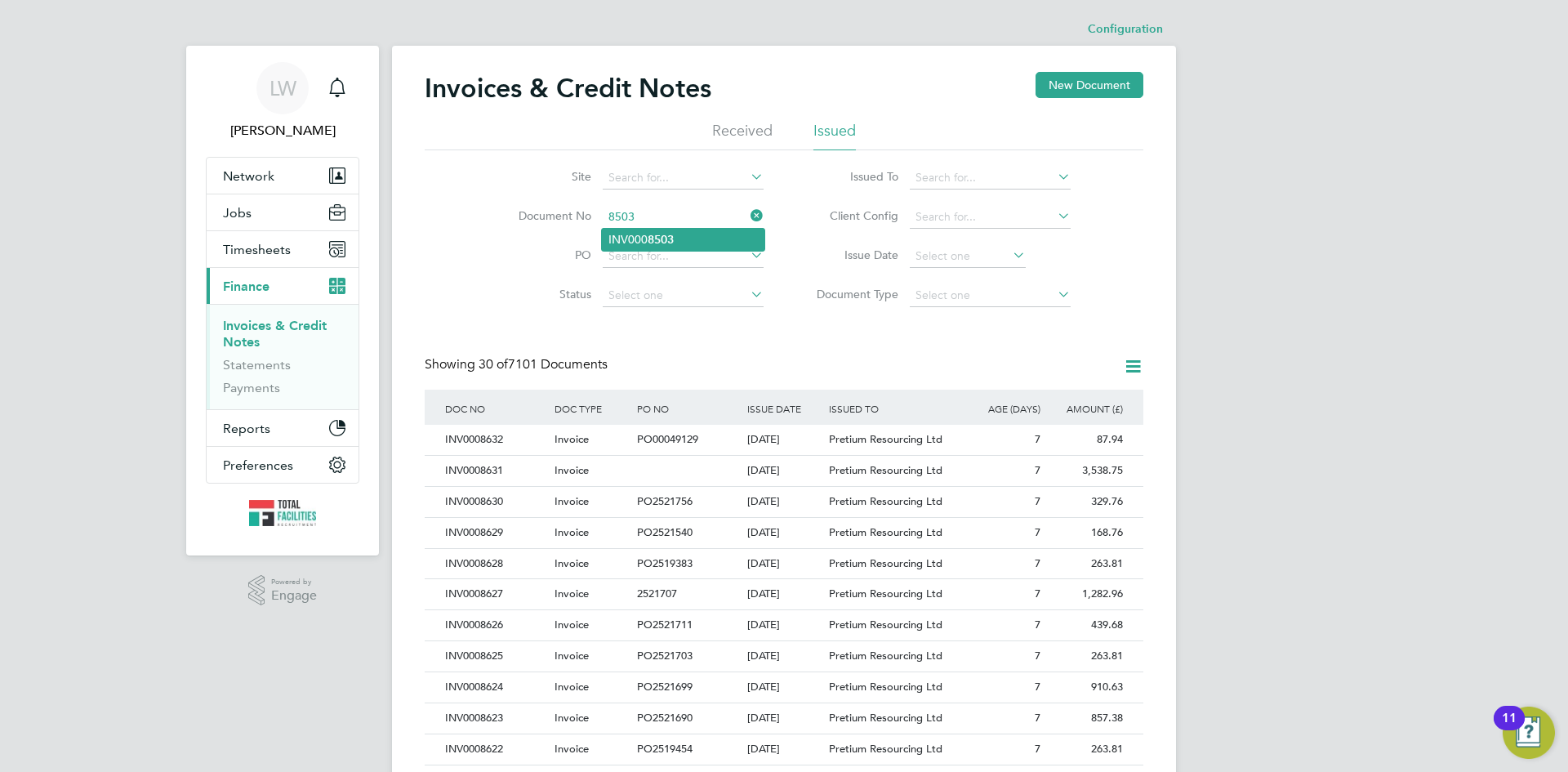
type input "INV0008503"
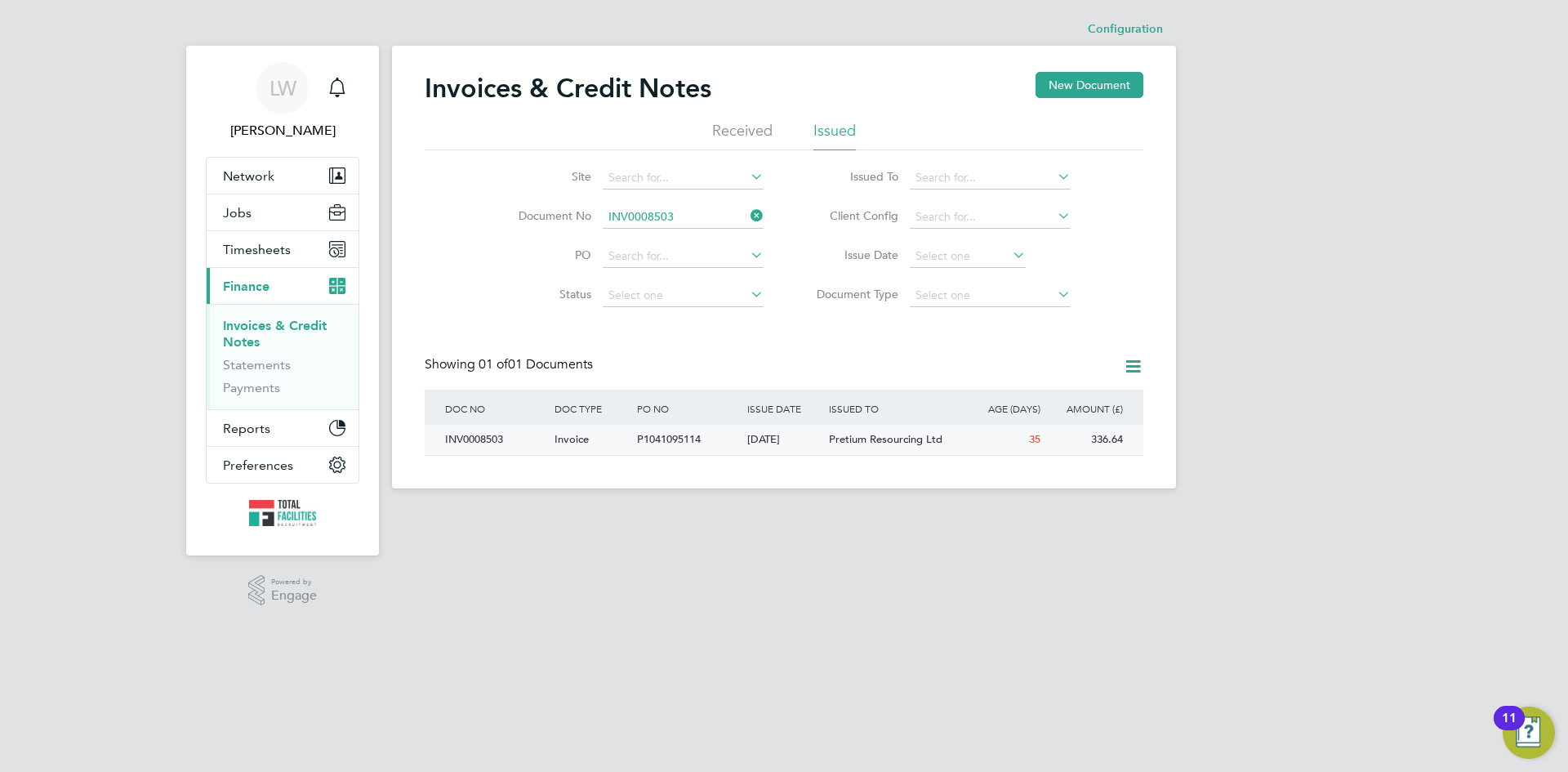
click at [814, 436] on div "[DATE]" at bounding box center [784, 440] width 82 height 30
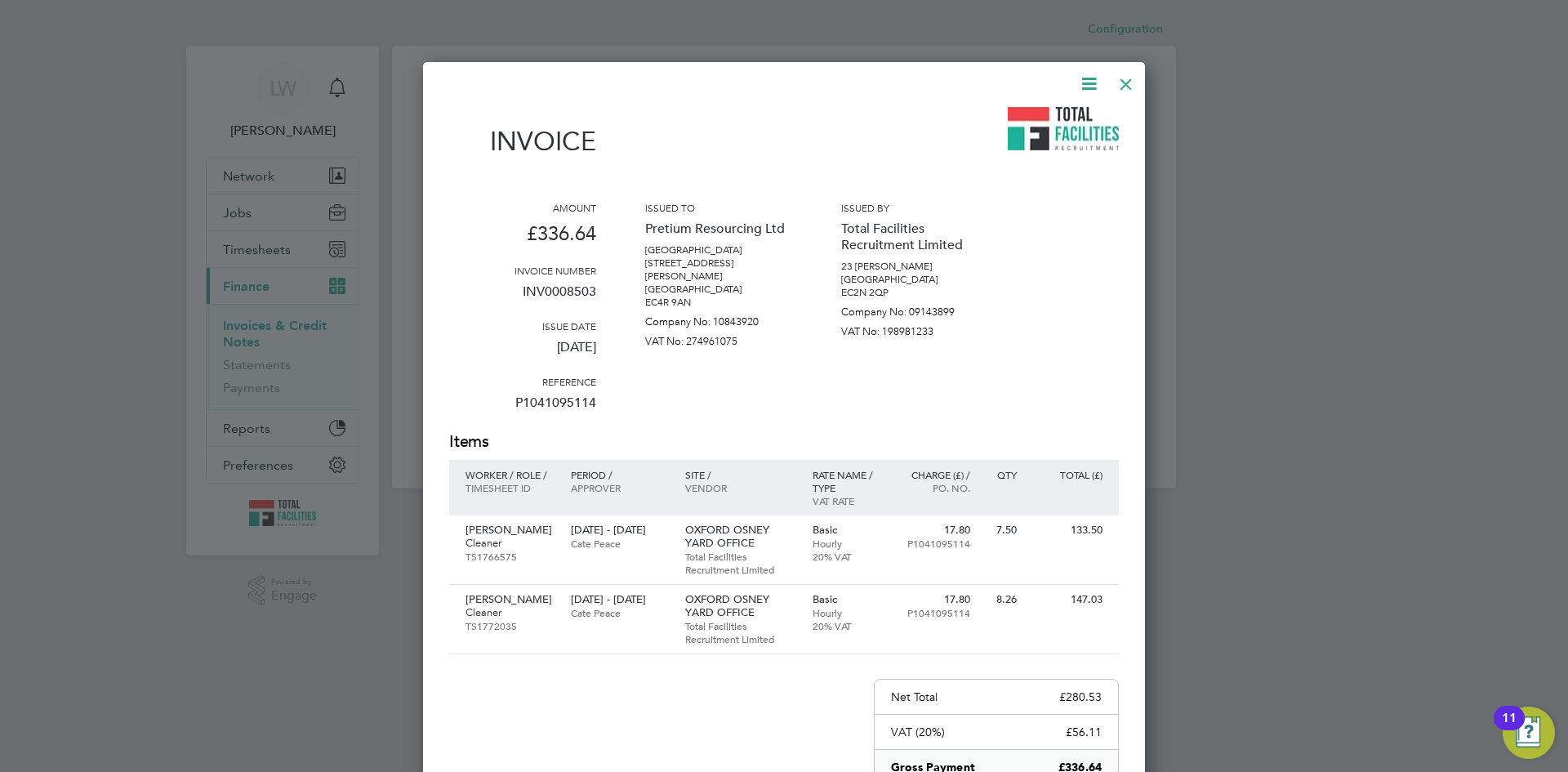
click at [1088, 86] on icon at bounding box center [1089, 83] width 21 height 21
click at [1033, 117] on li "Download Invoice" at bounding box center [1039, 122] width 112 height 22
click at [1127, 87] on div at bounding box center [1126, 79] width 29 height 29
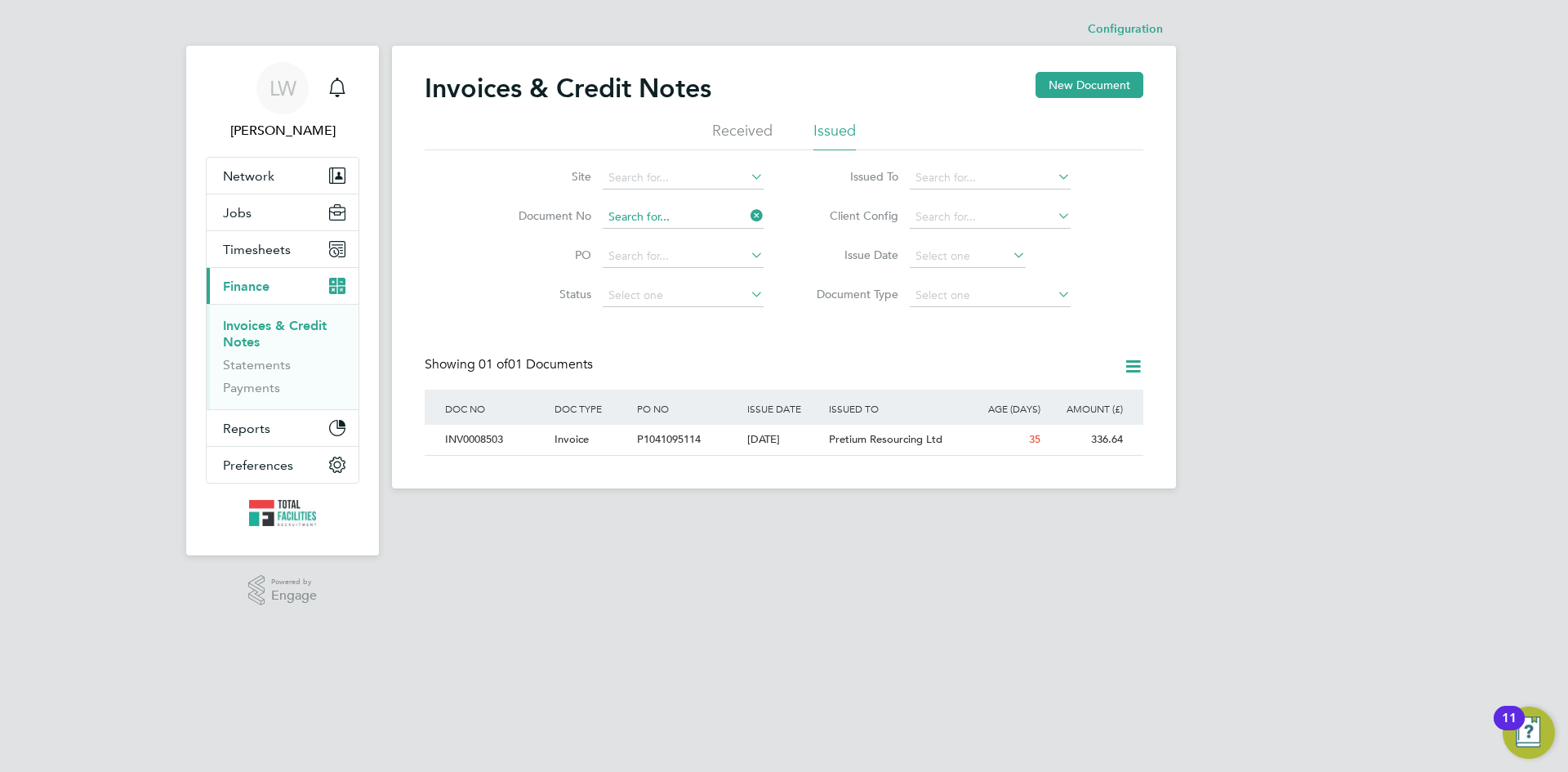
click at [687, 212] on input at bounding box center [683, 217] width 161 height 22
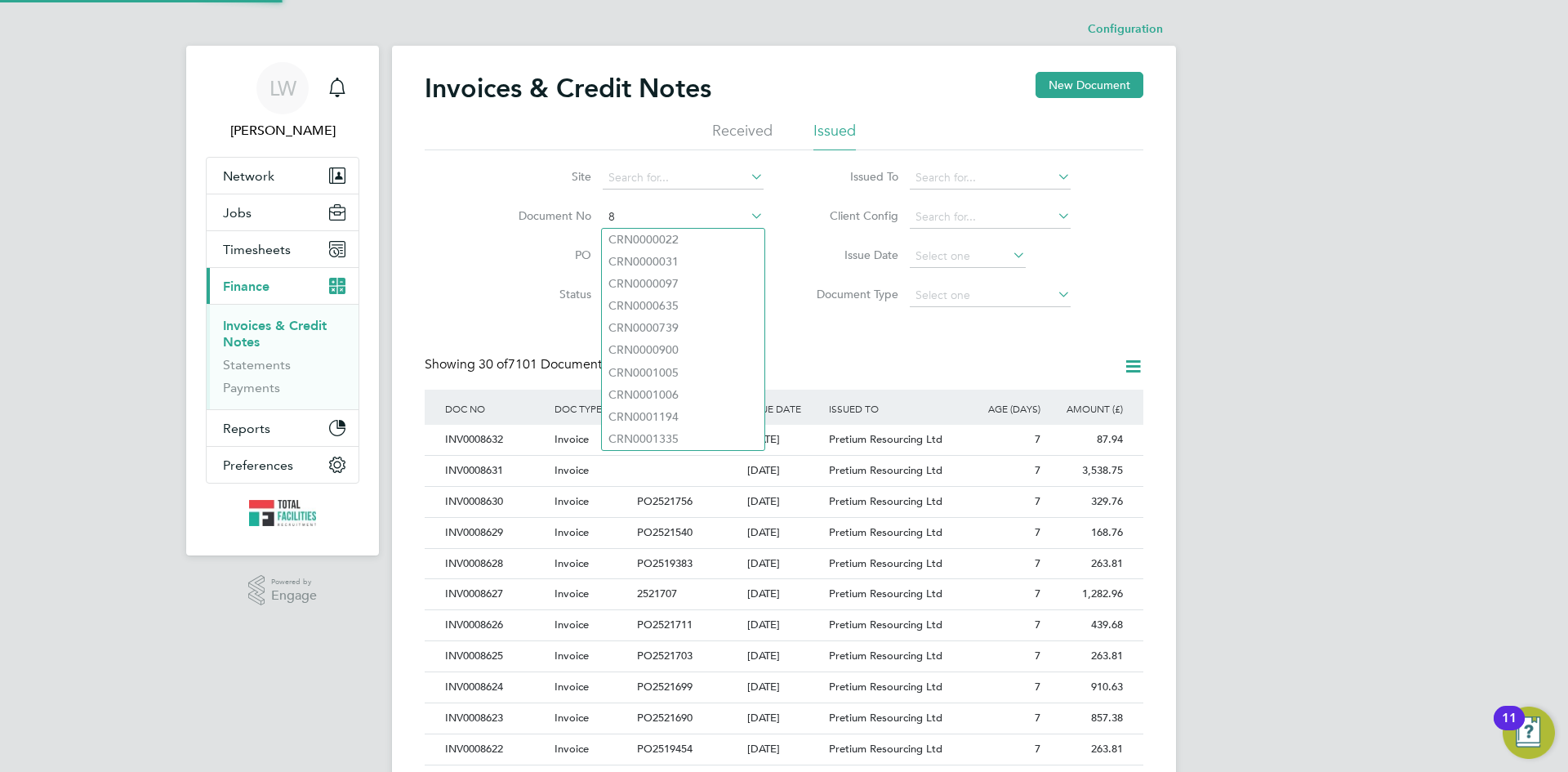
scroll to position [31, 111]
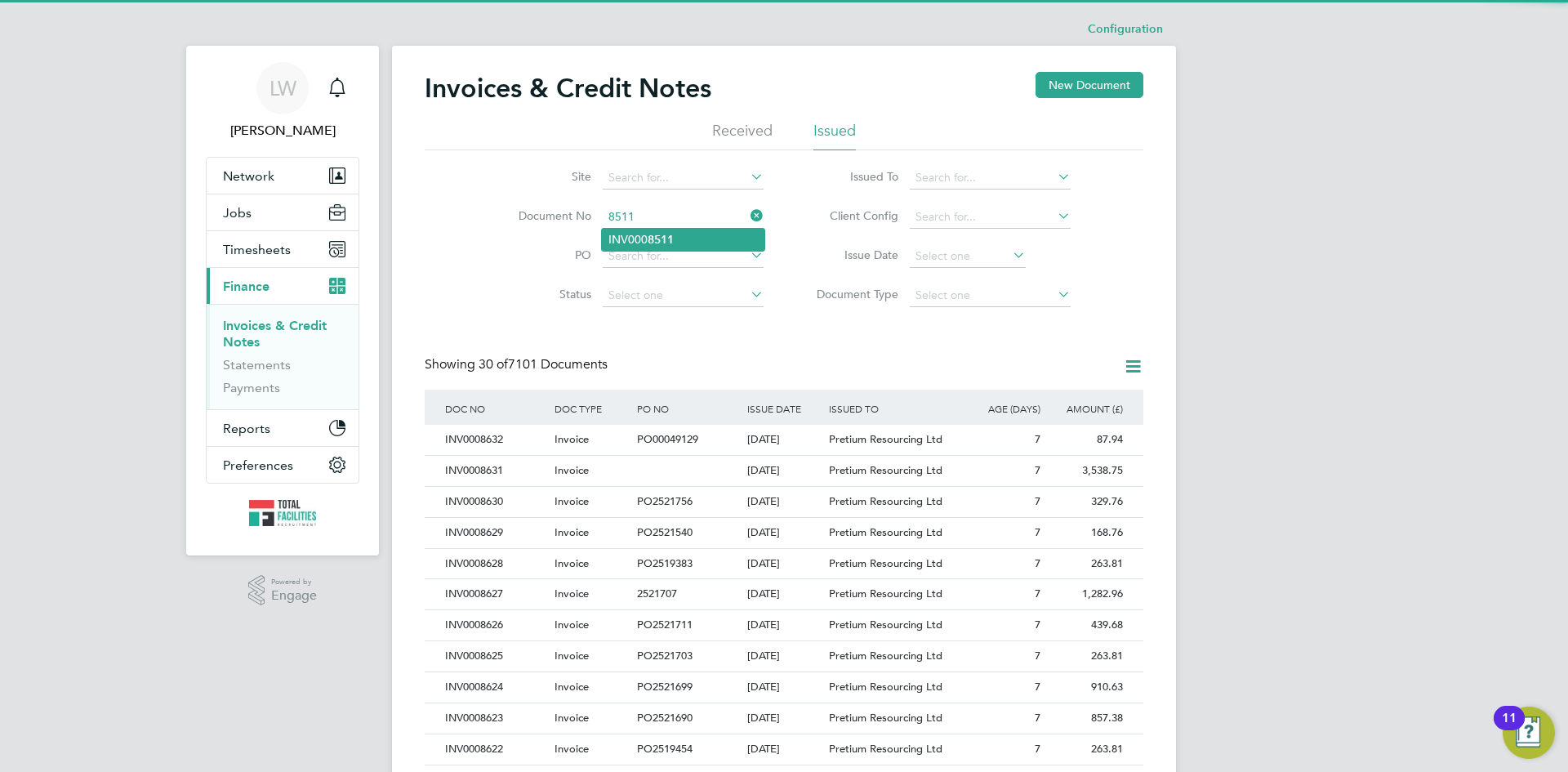
type input "INV0008511"
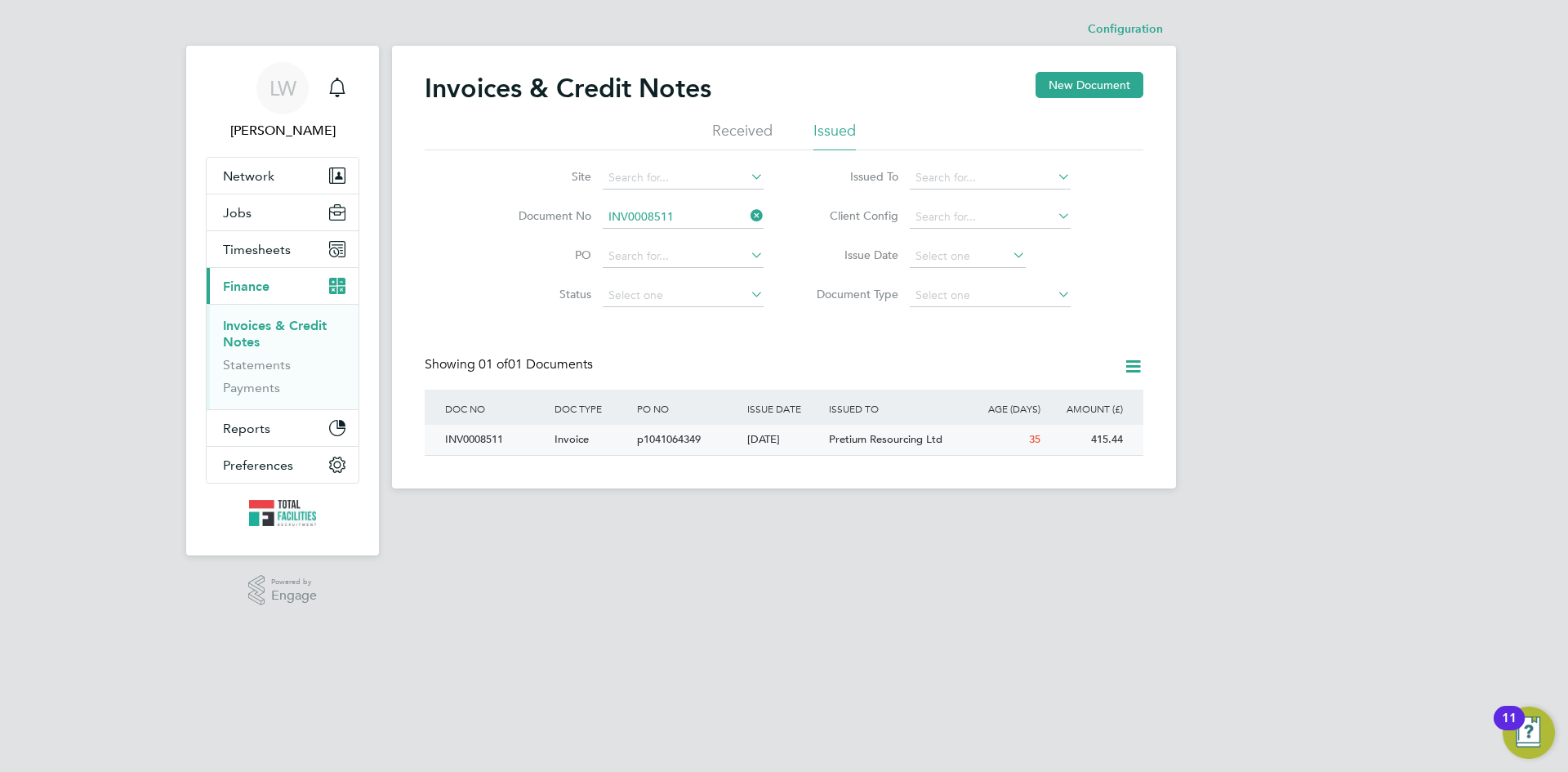
click at [778, 438] on div "[DATE]" at bounding box center [784, 440] width 82 height 30
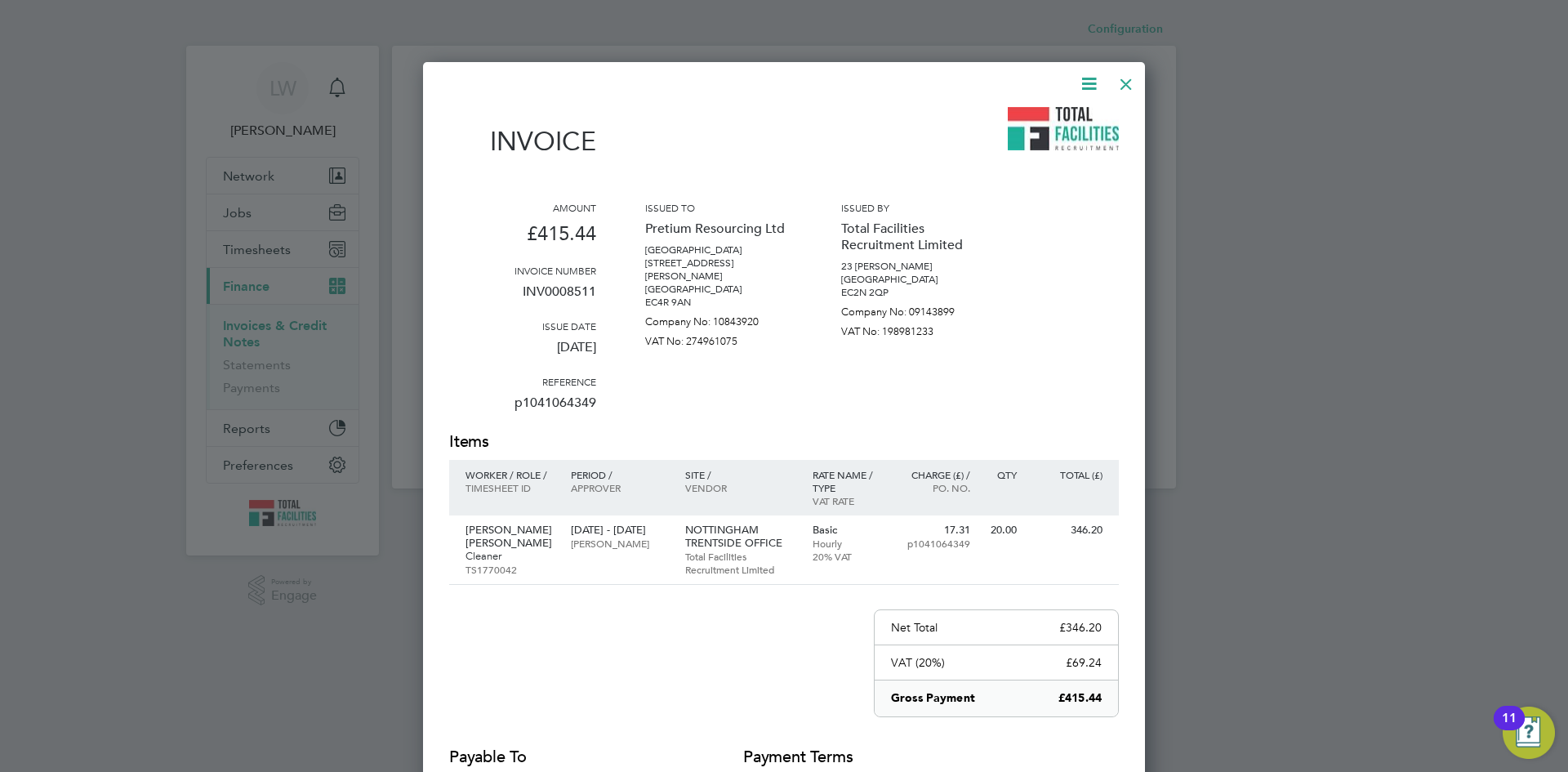
click at [1093, 85] on icon at bounding box center [1089, 83] width 21 height 21
click at [1067, 125] on li "Download Invoice" at bounding box center [1039, 122] width 112 height 22
click at [1123, 84] on div at bounding box center [1126, 79] width 29 height 29
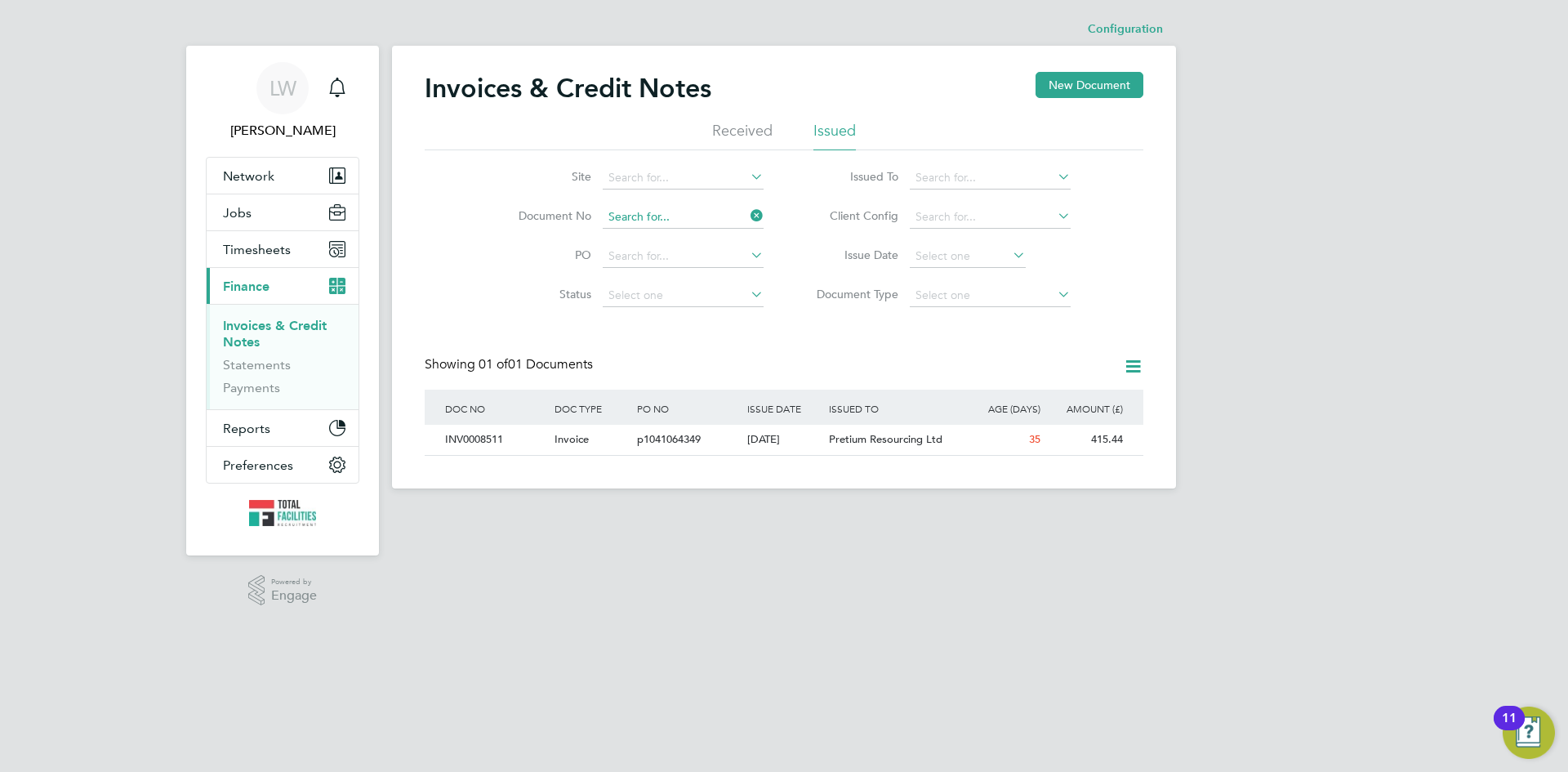
click at [635, 217] on input at bounding box center [683, 217] width 161 height 22
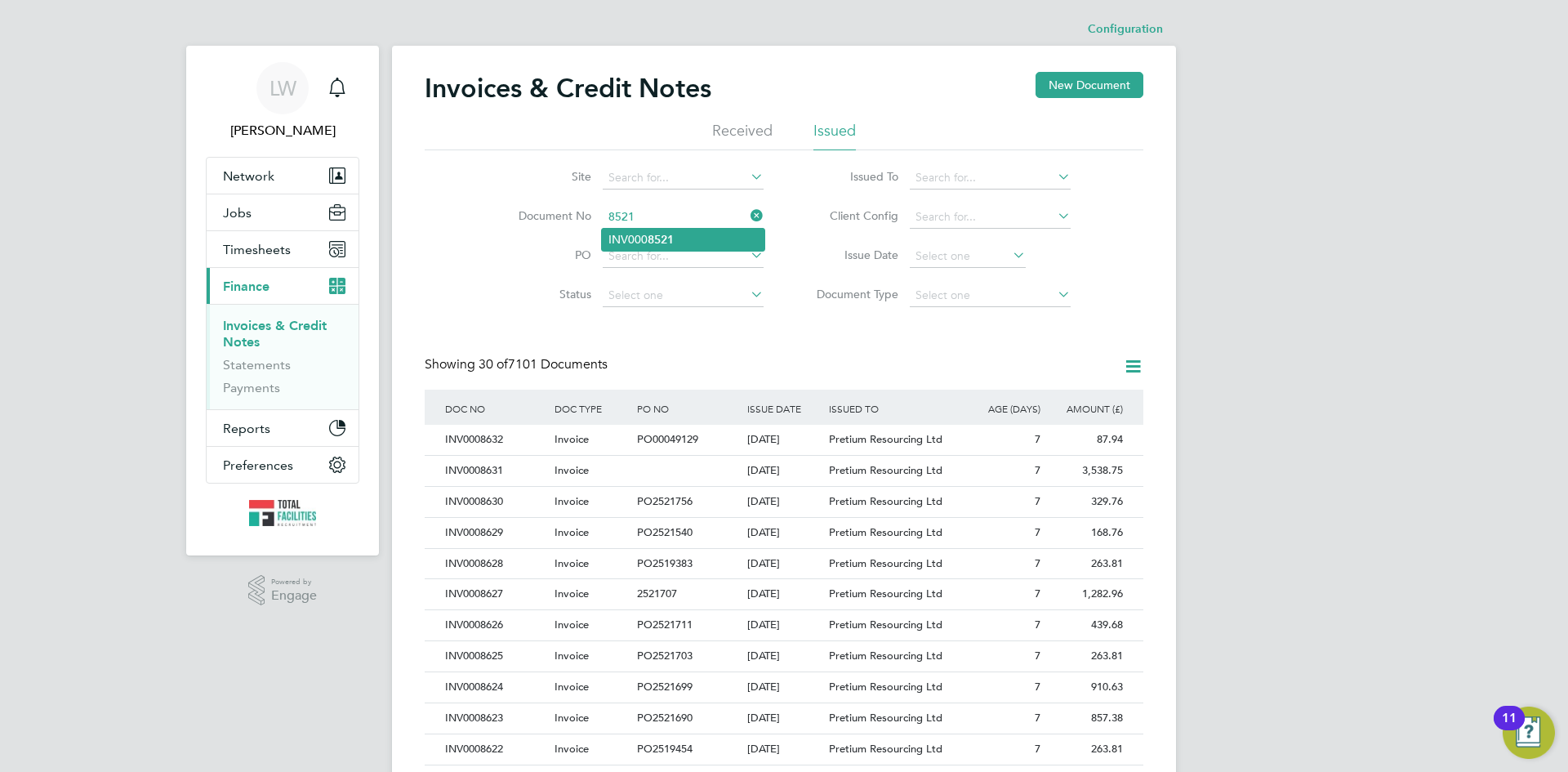
type input "INV0008521"
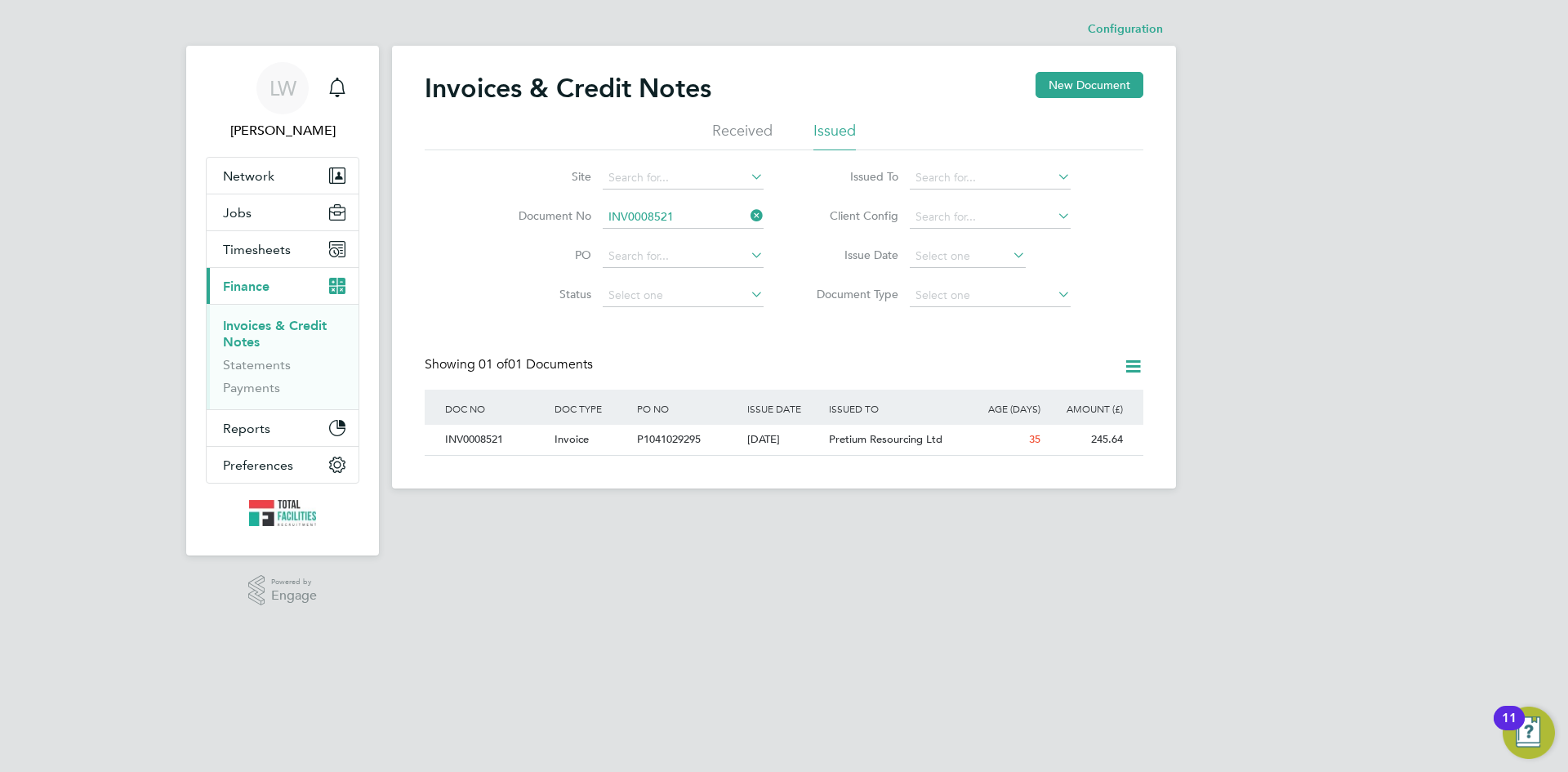
drag, startPoint x: 713, startPoint y: 438, endPoint x: 672, endPoint y: 371, distance: 78.5
click at [672, 373] on div "Invoices & Credit Notes New Document Received Issued Site Document No INV000852…" at bounding box center [784, 263] width 719 height 384
click at [691, 216] on input at bounding box center [683, 217] width 161 height 22
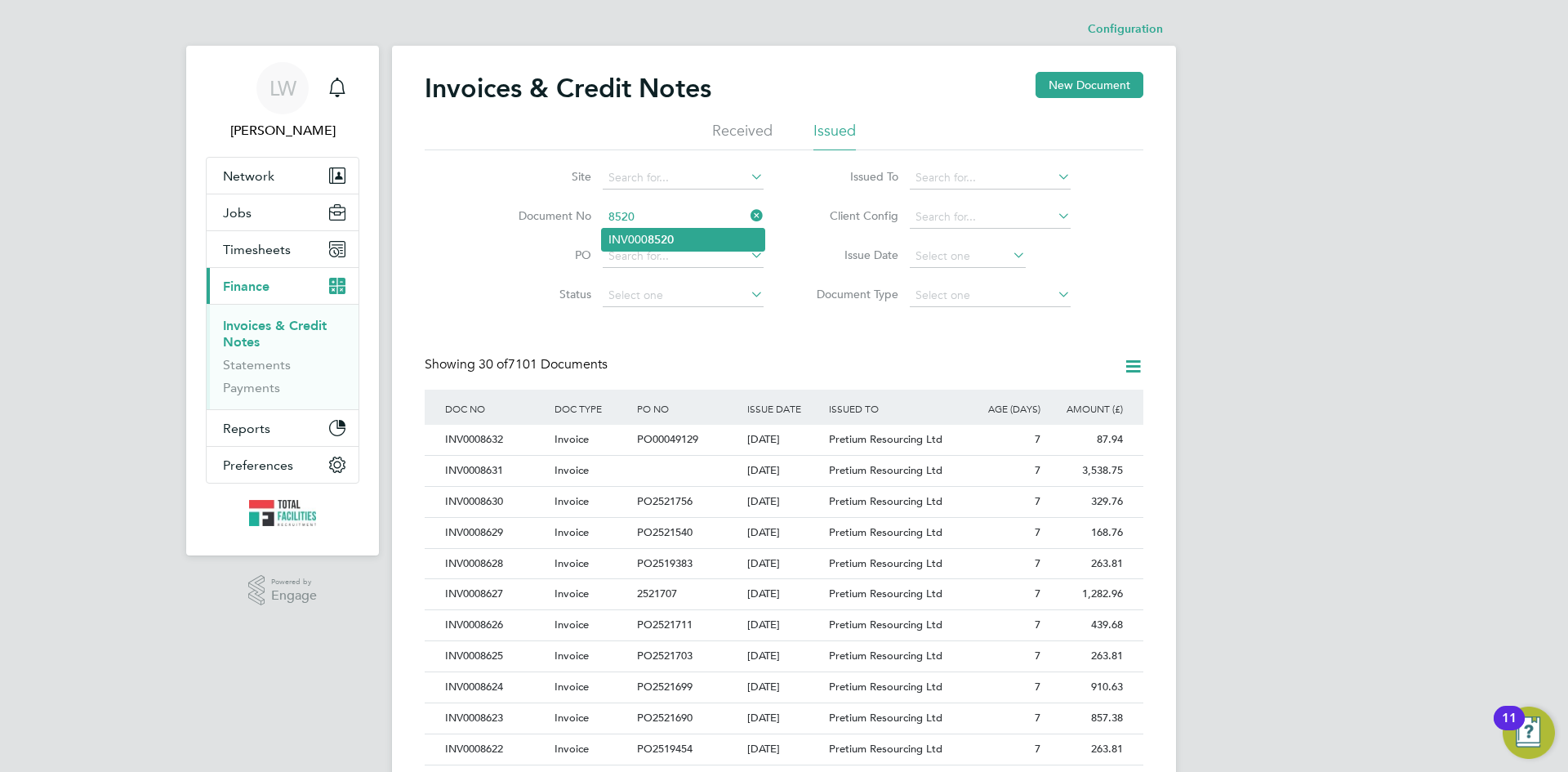
type input "INV0008520"
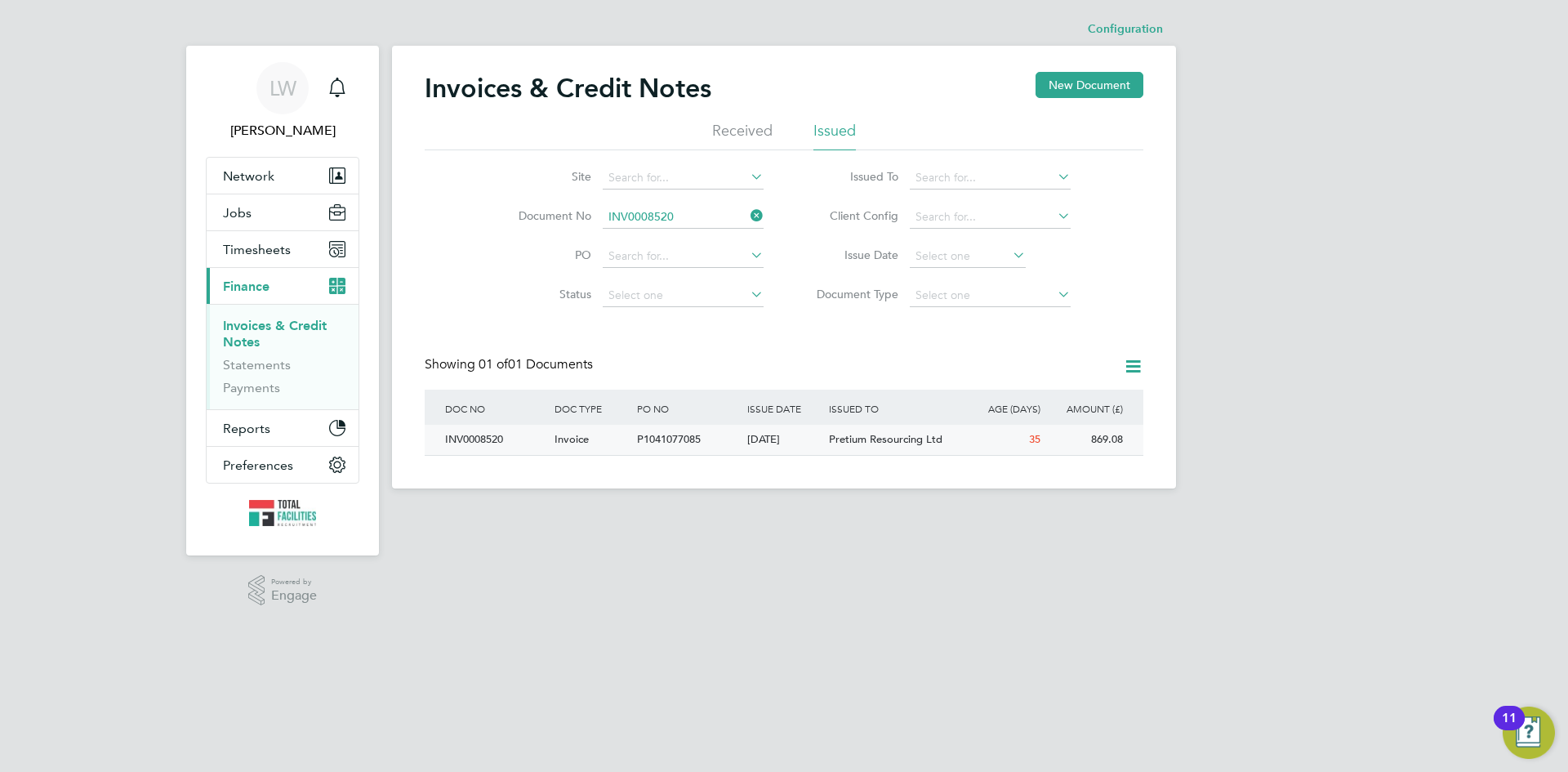
click at [908, 435] on span "Pretium Resourcing Ltd" at bounding box center [886, 439] width 113 height 14
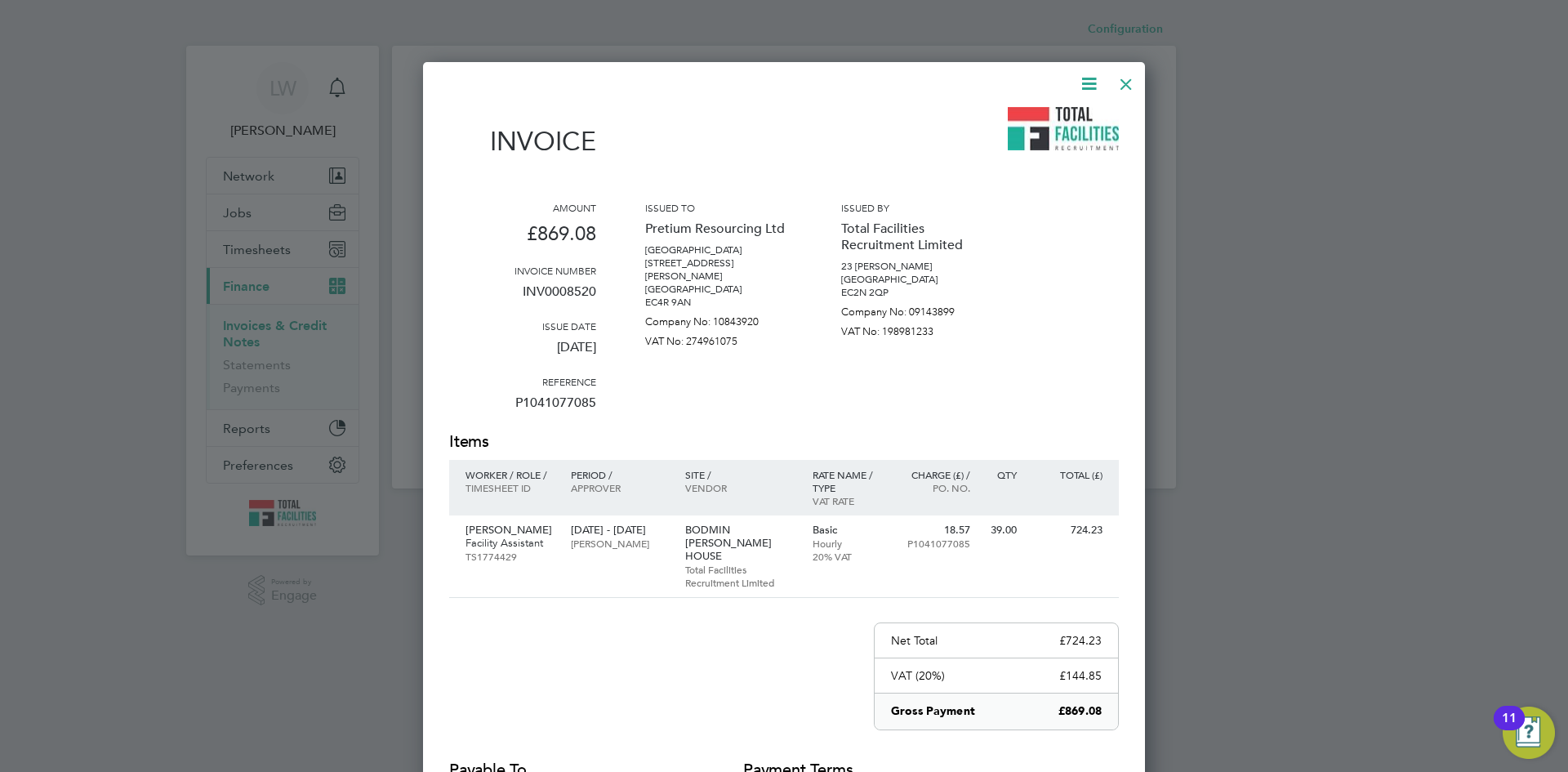
click at [1087, 82] on icon at bounding box center [1089, 83] width 21 height 21
click at [1015, 123] on li "Download Invoice" at bounding box center [1039, 122] width 112 height 22
click at [1129, 74] on div at bounding box center [1126, 79] width 29 height 29
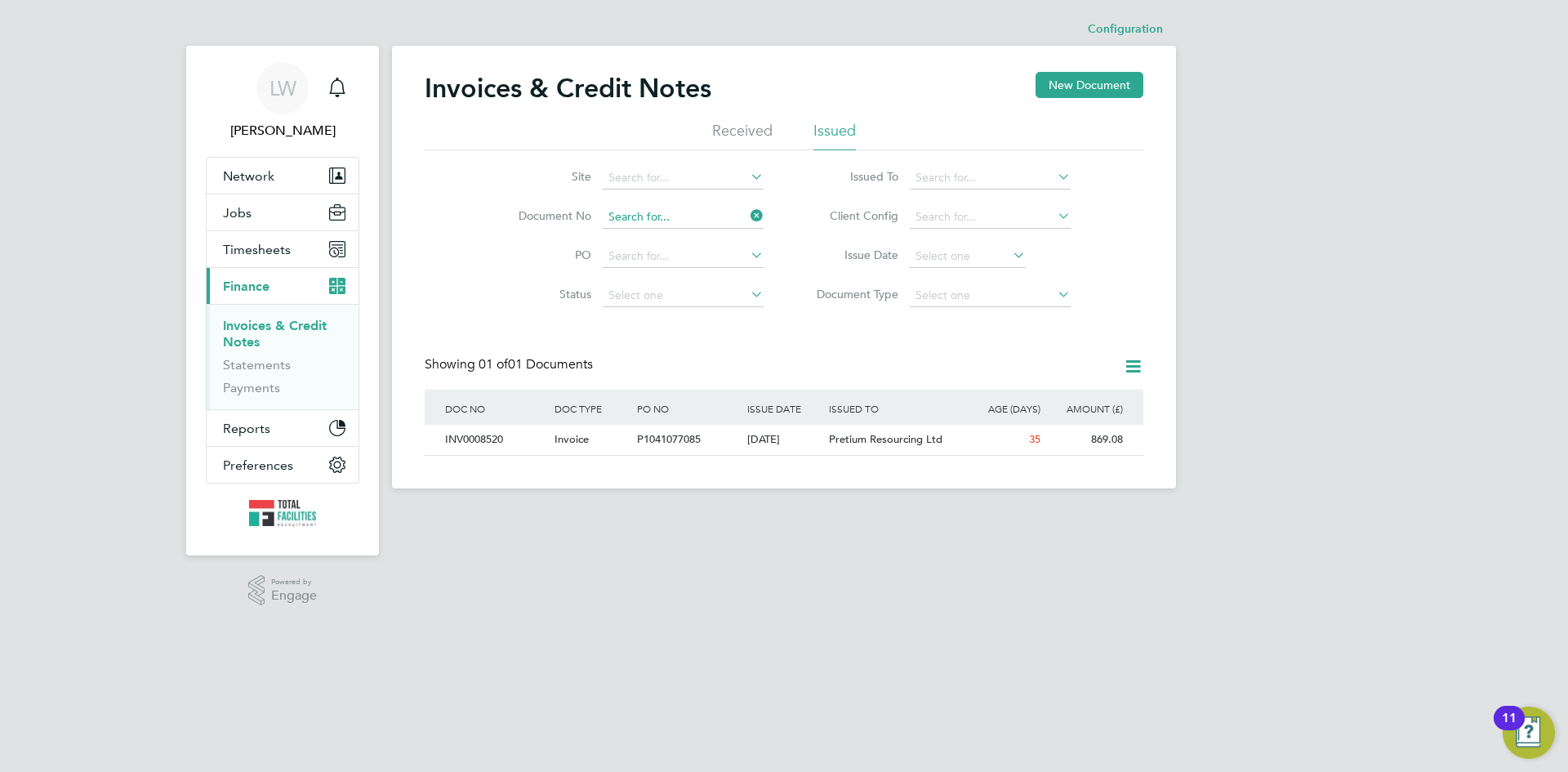
click at [635, 218] on input at bounding box center [683, 217] width 161 height 22
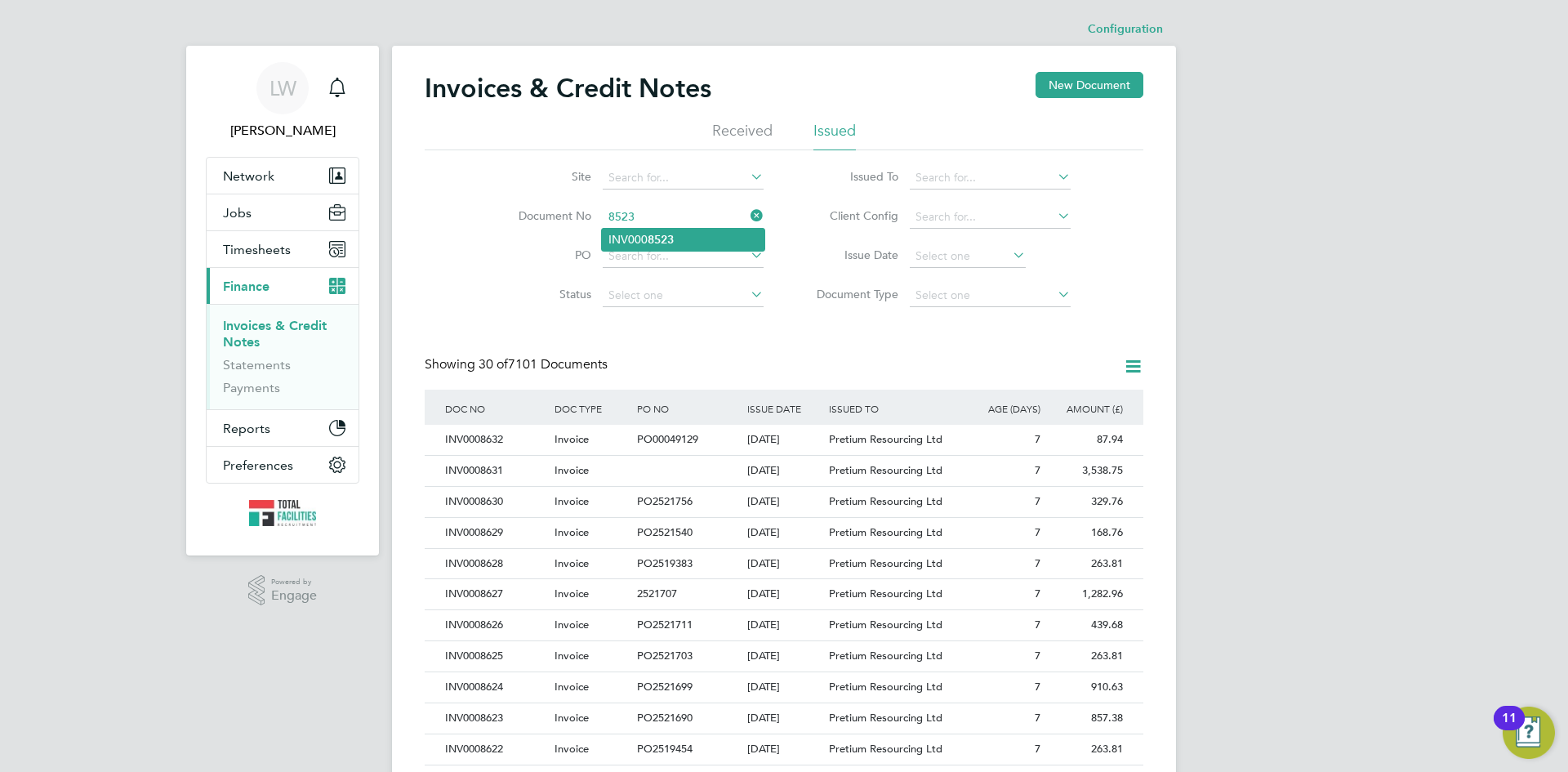
type input "INV0008523"
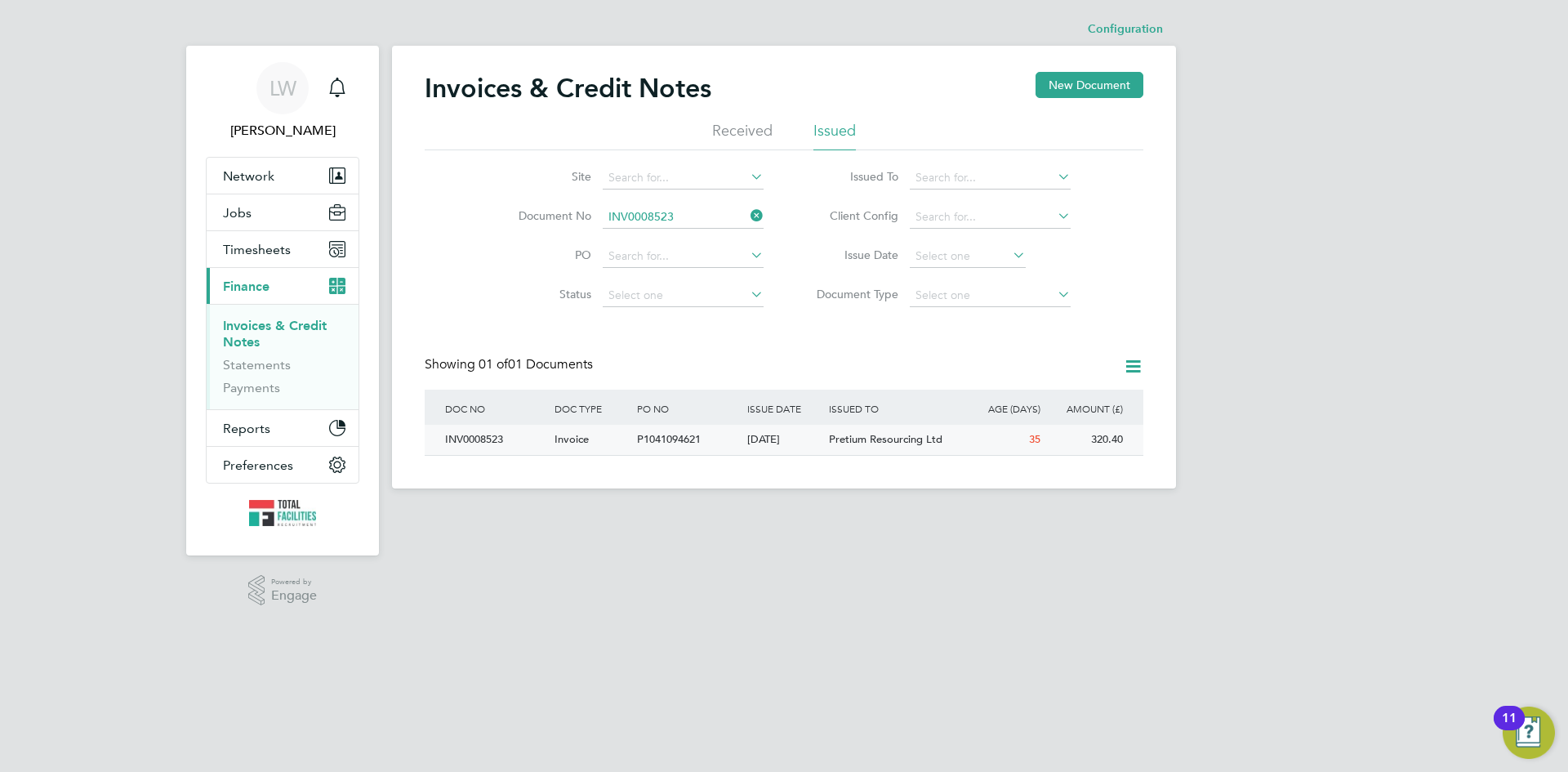
click at [707, 438] on div "P1041094621" at bounding box center [687, 440] width 109 height 30
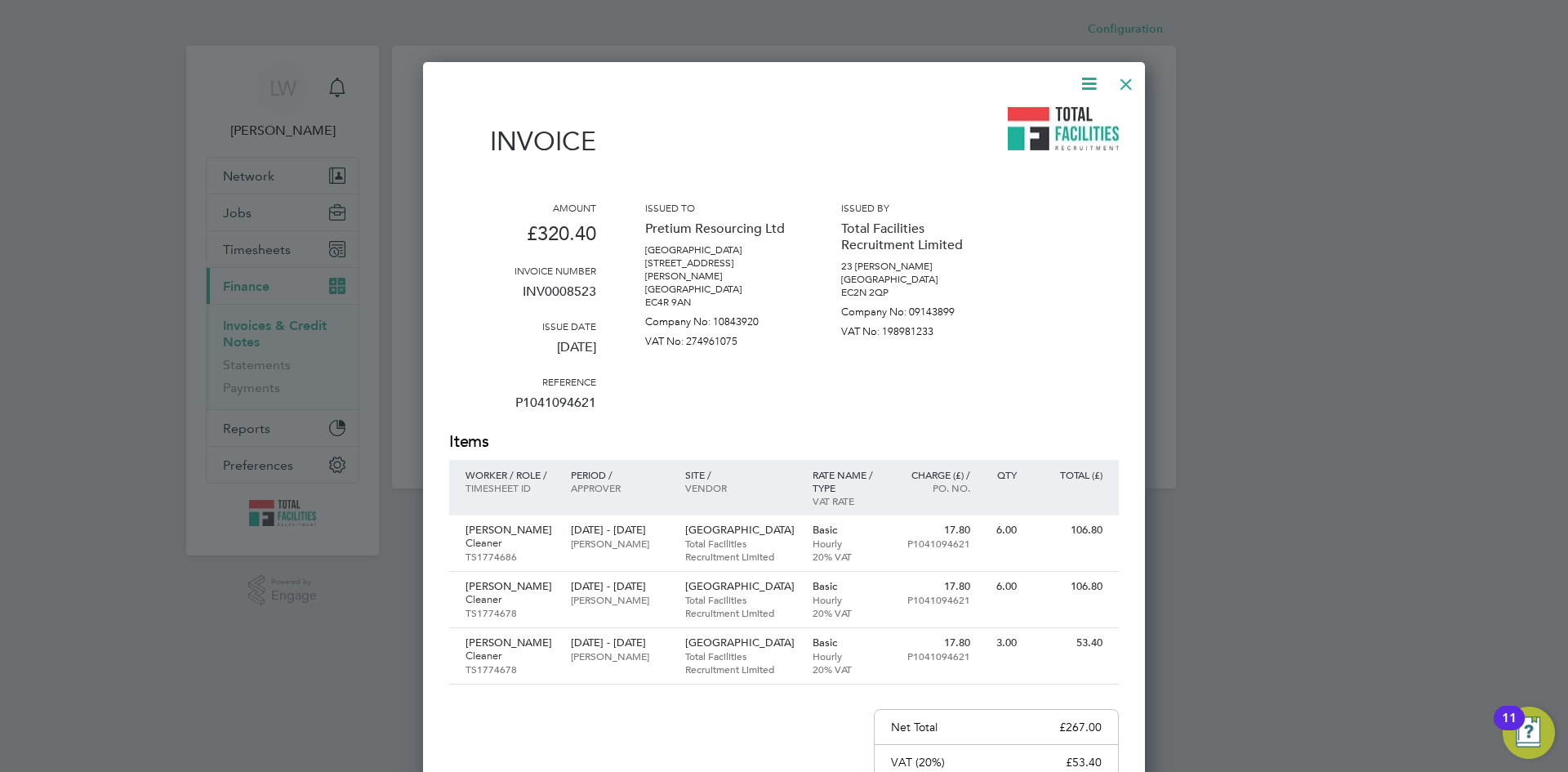
click at [1083, 82] on icon at bounding box center [1089, 83] width 21 height 21
click at [1055, 122] on li "Download Invoice" at bounding box center [1039, 122] width 112 height 22
click at [1126, 84] on div at bounding box center [1126, 79] width 29 height 29
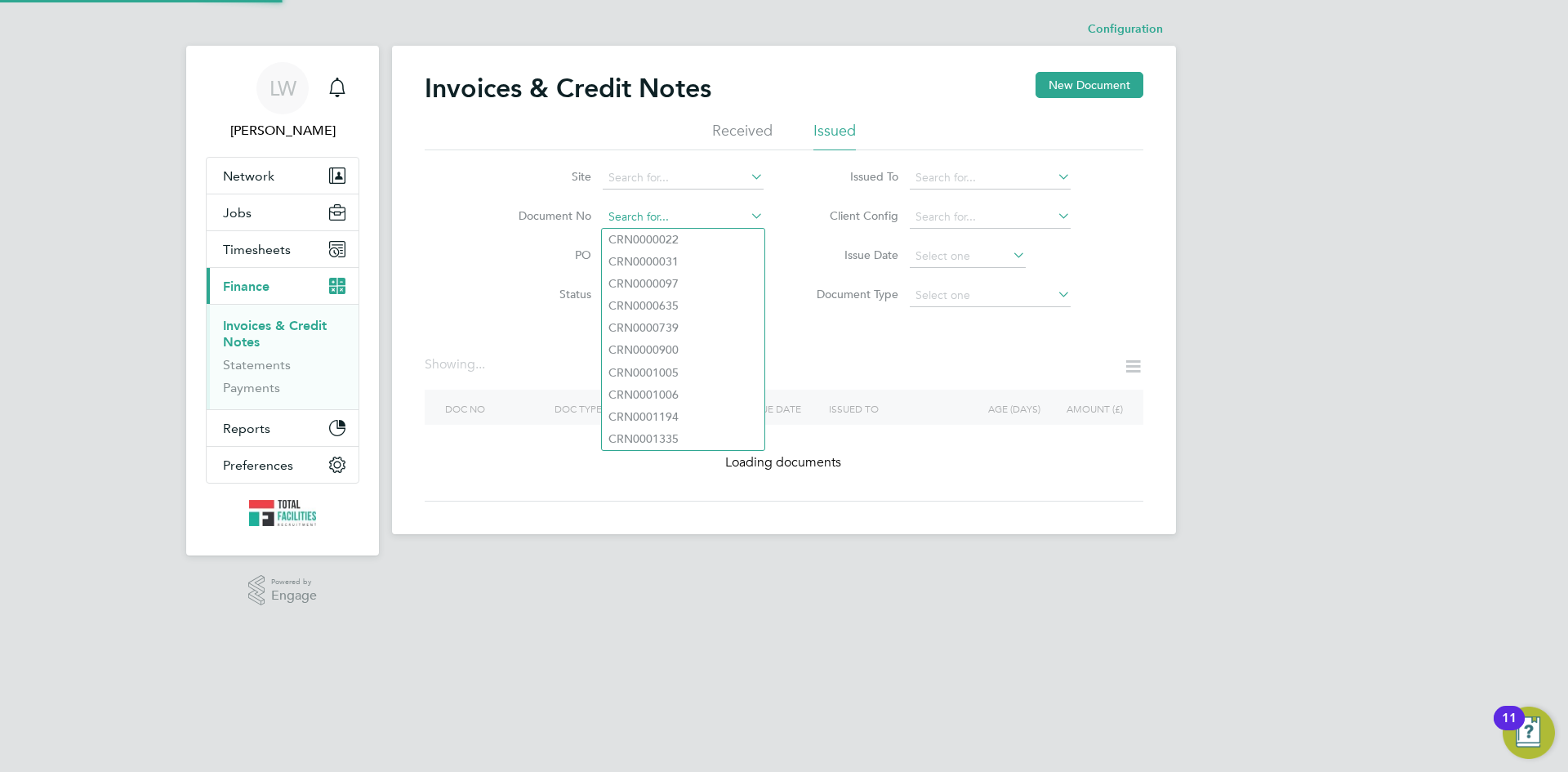
click at [678, 218] on input at bounding box center [683, 217] width 161 height 22
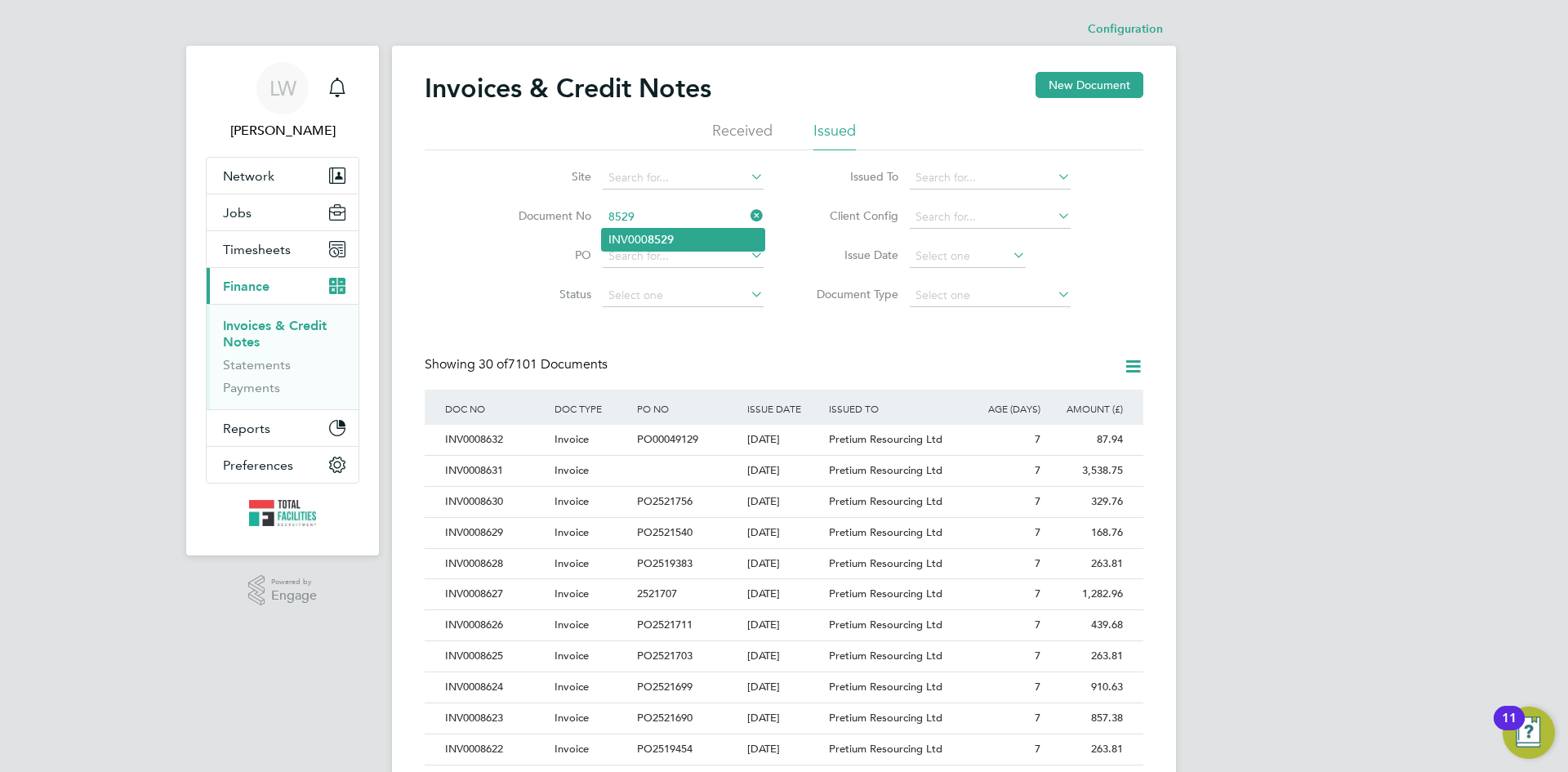
type input "INV0008529"
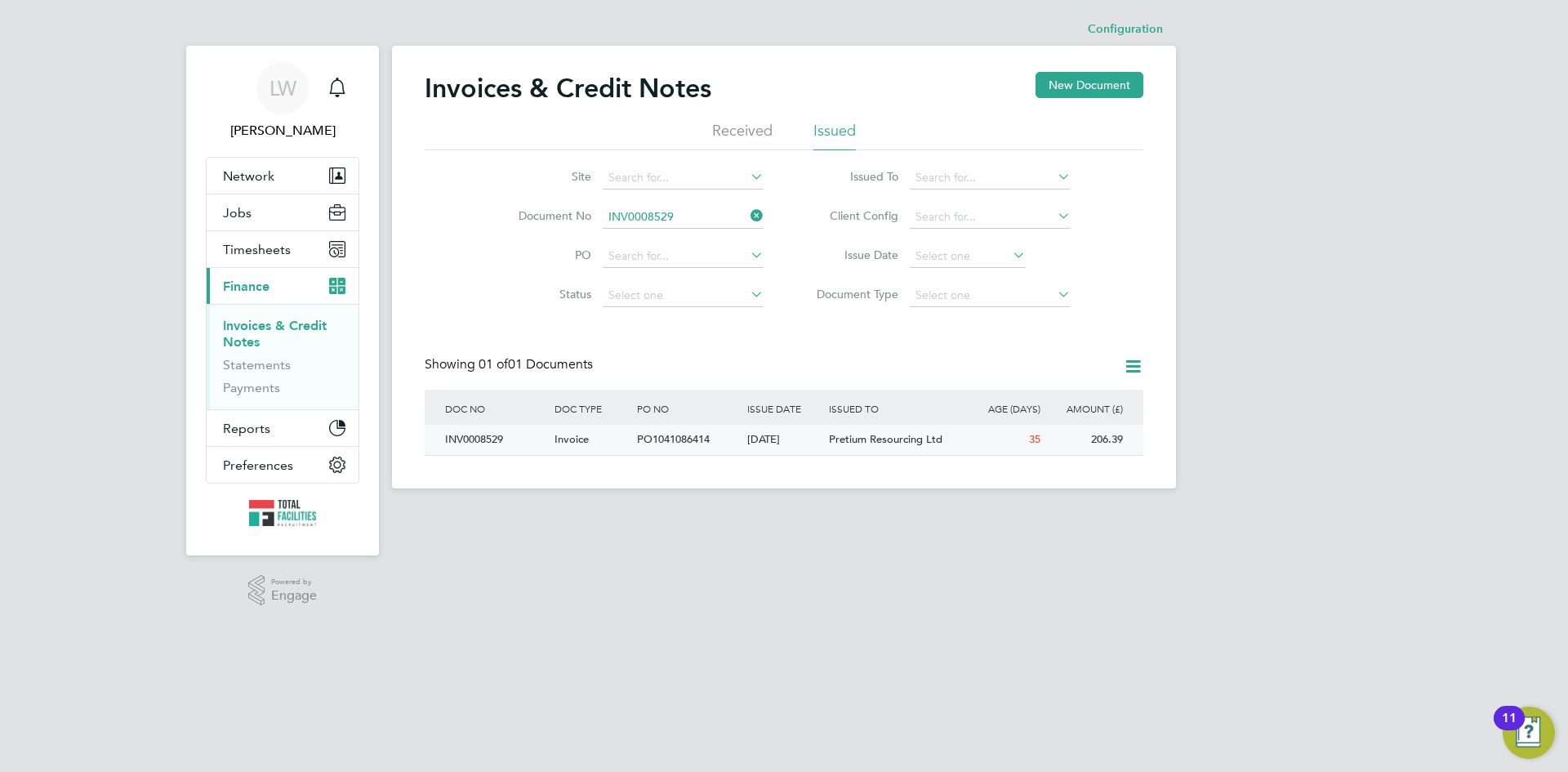
click at [747, 436] on div "[DATE]" at bounding box center [784, 440] width 82 height 30
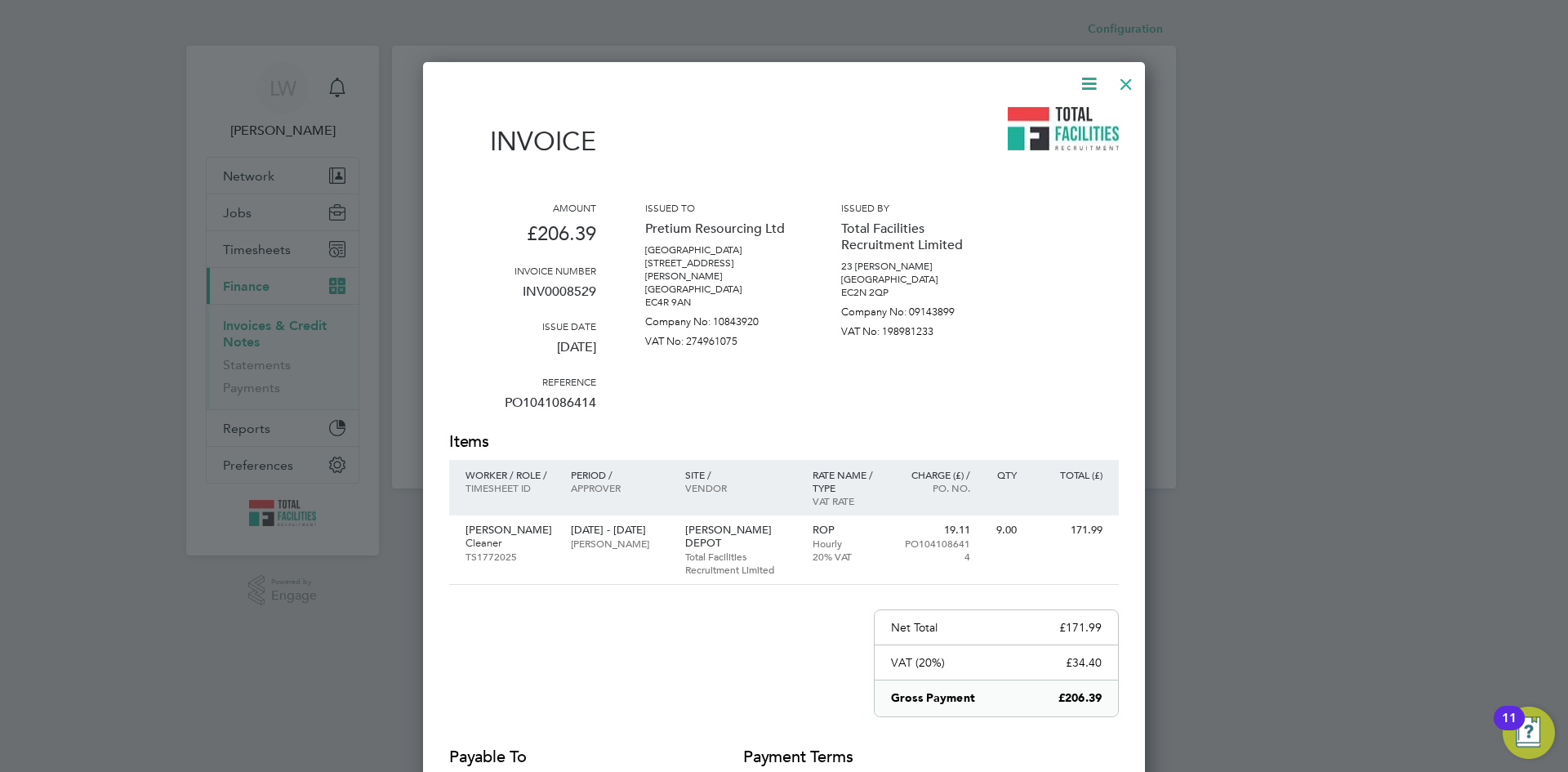
click at [1088, 84] on icon at bounding box center [1089, 83] width 21 height 21
click at [1068, 121] on li "Download Invoice" at bounding box center [1039, 122] width 112 height 22
click at [1127, 86] on div at bounding box center [1126, 79] width 29 height 29
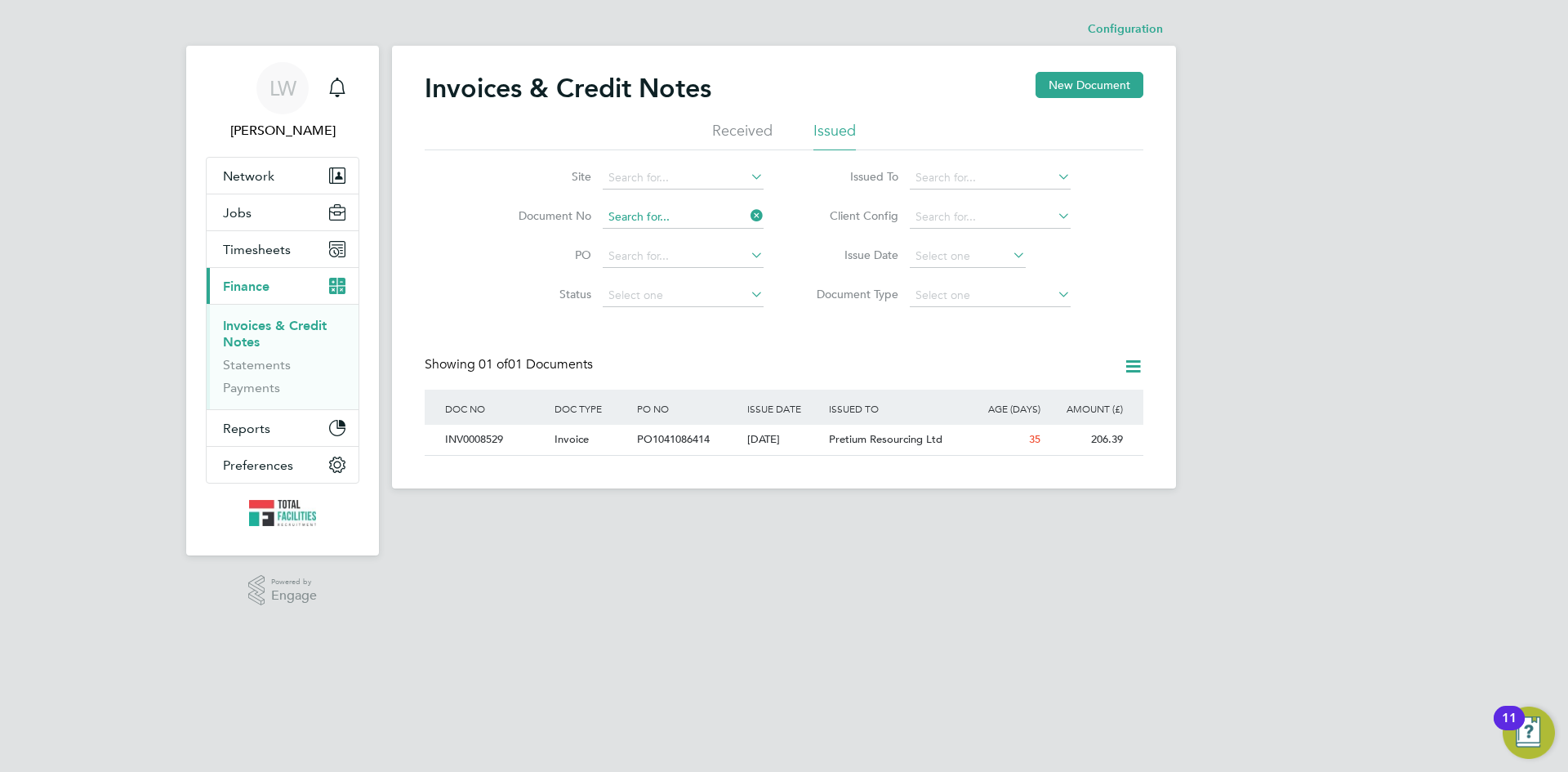
click at [696, 216] on input at bounding box center [683, 217] width 161 height 22
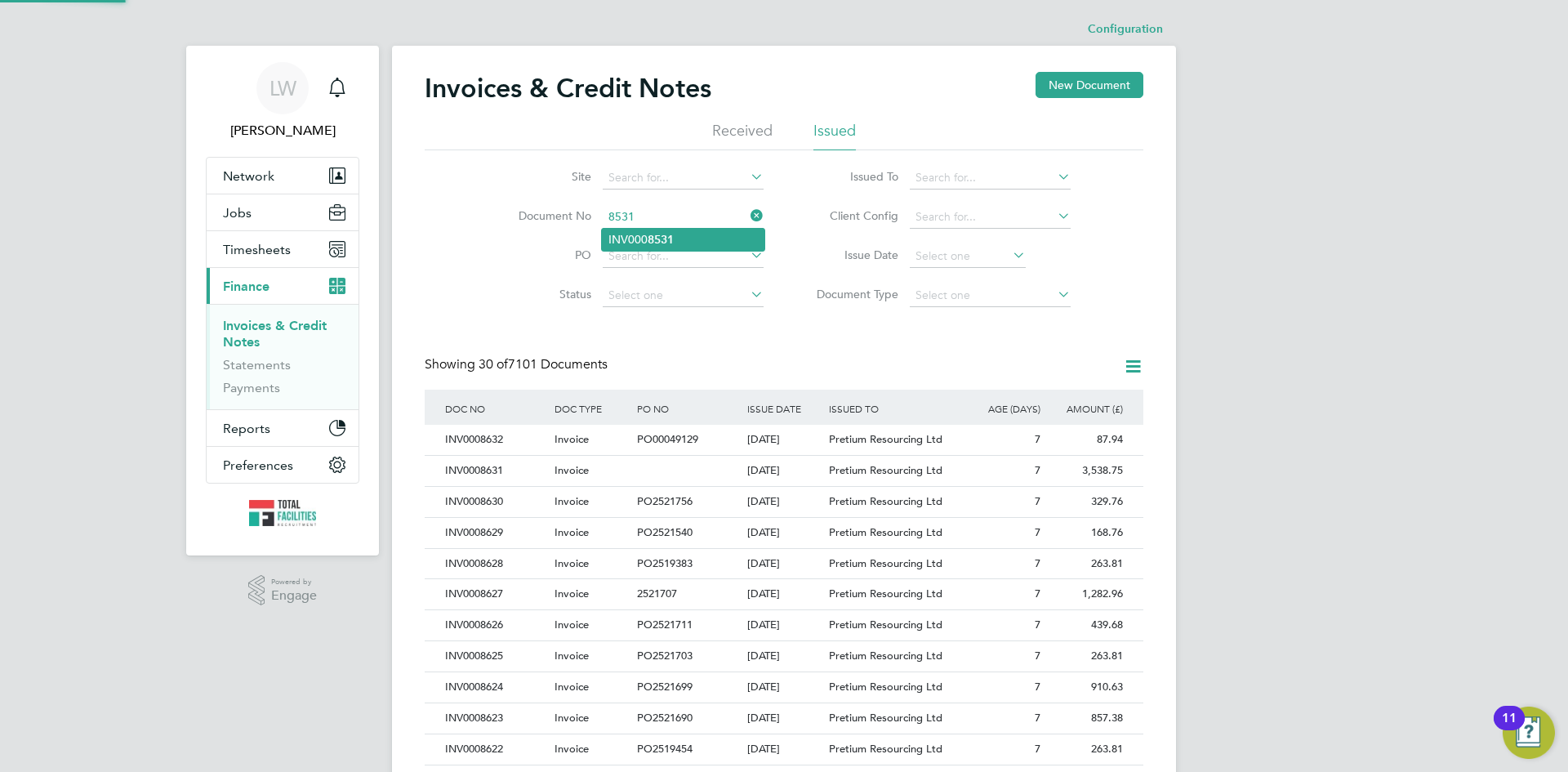
type input "INV0008531"
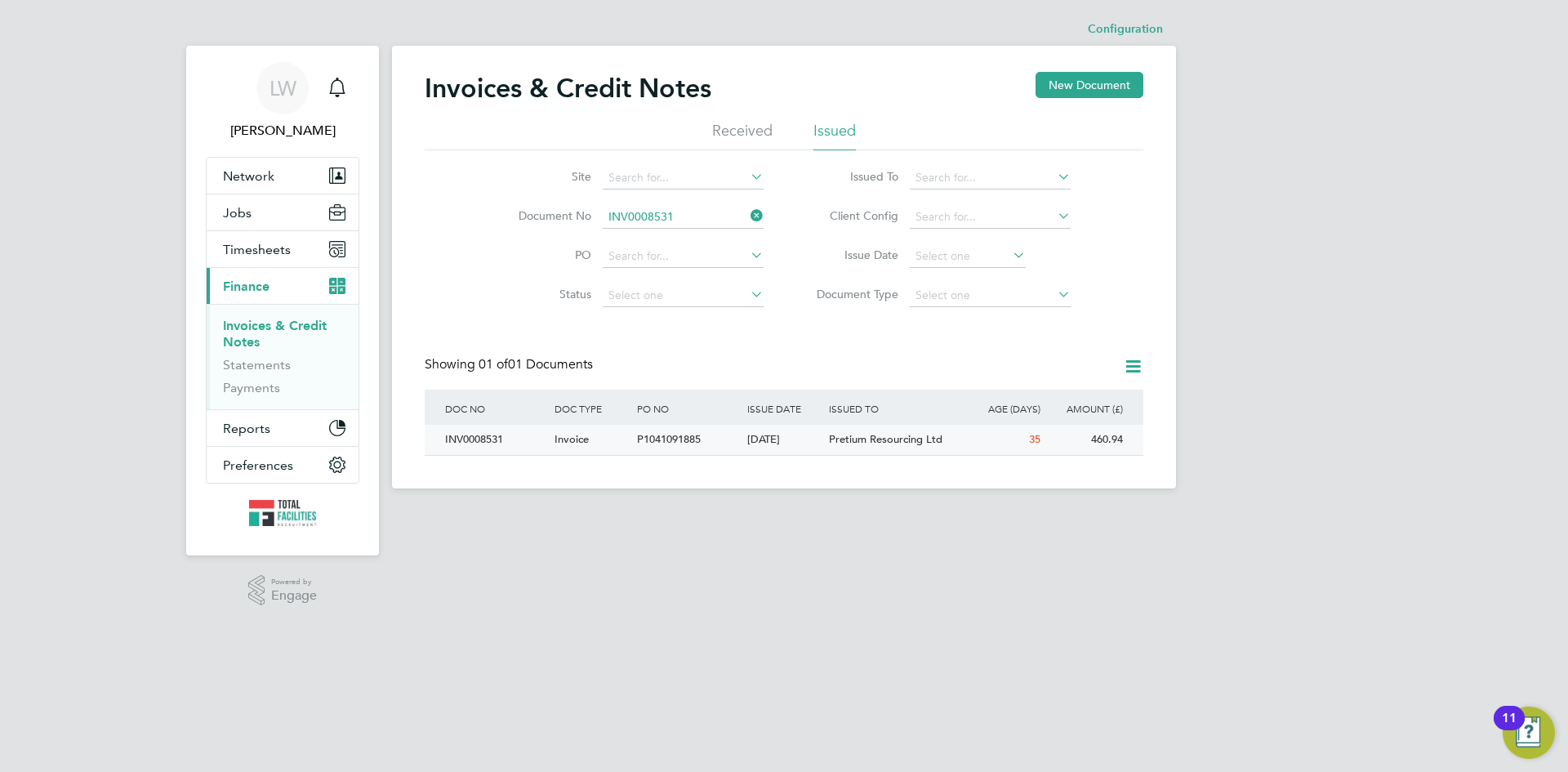
click at [768, 437] on div "[DATE]" at bounding box center [784, 440] width 82 height 30
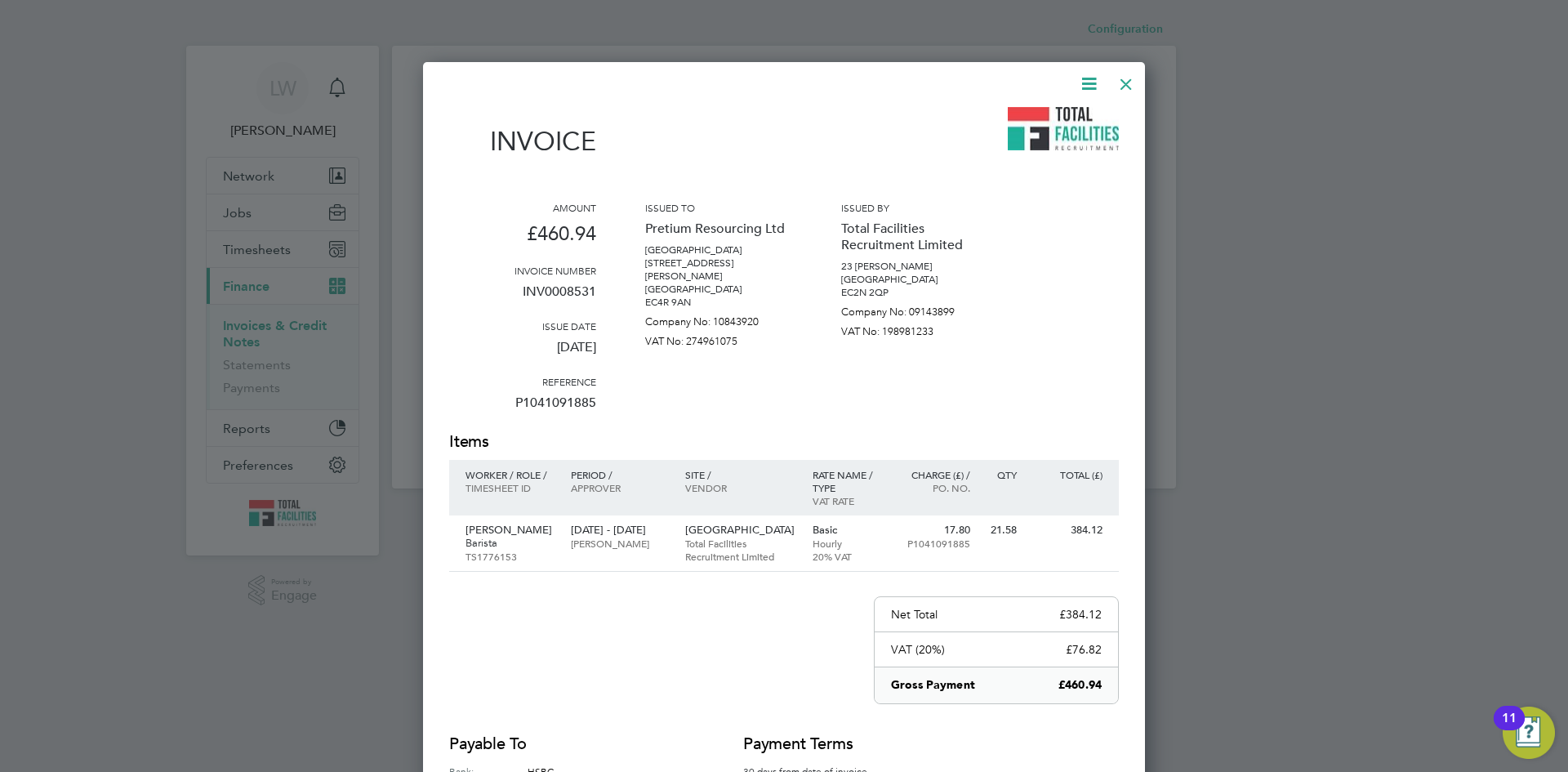
click at [1092, 82] on icon at bounding box center [1089, 83] width 21 height 21
click at [1053, 117] on li "Download Invoice" at bounding box center [1039, 122] width 112 height 22
click at [1134, 73] on div at bounding box center [1126, 79] width 29 height 29
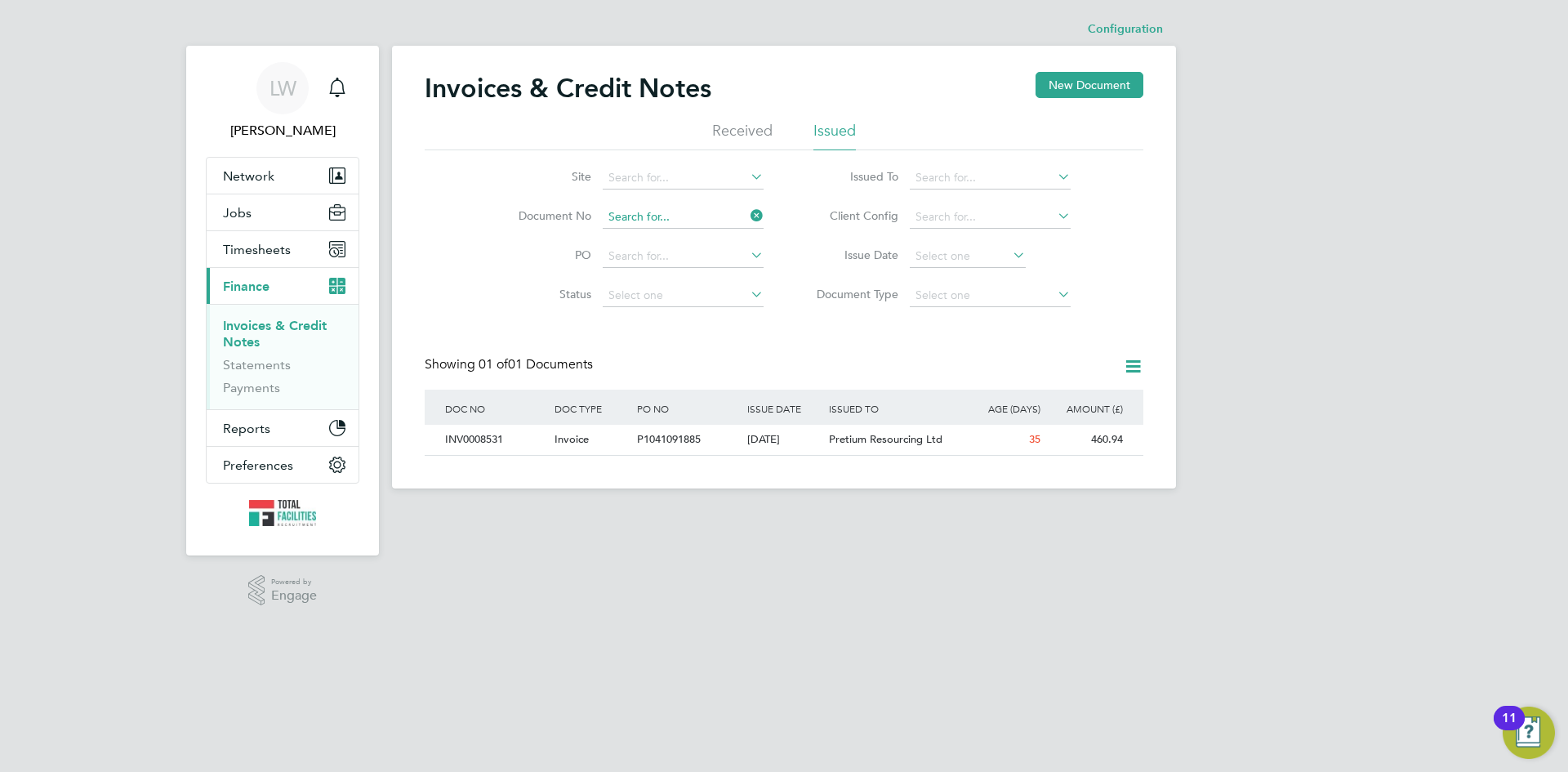
click at [666, 219] on input at bounding box center [683, 217] width 161 height 22
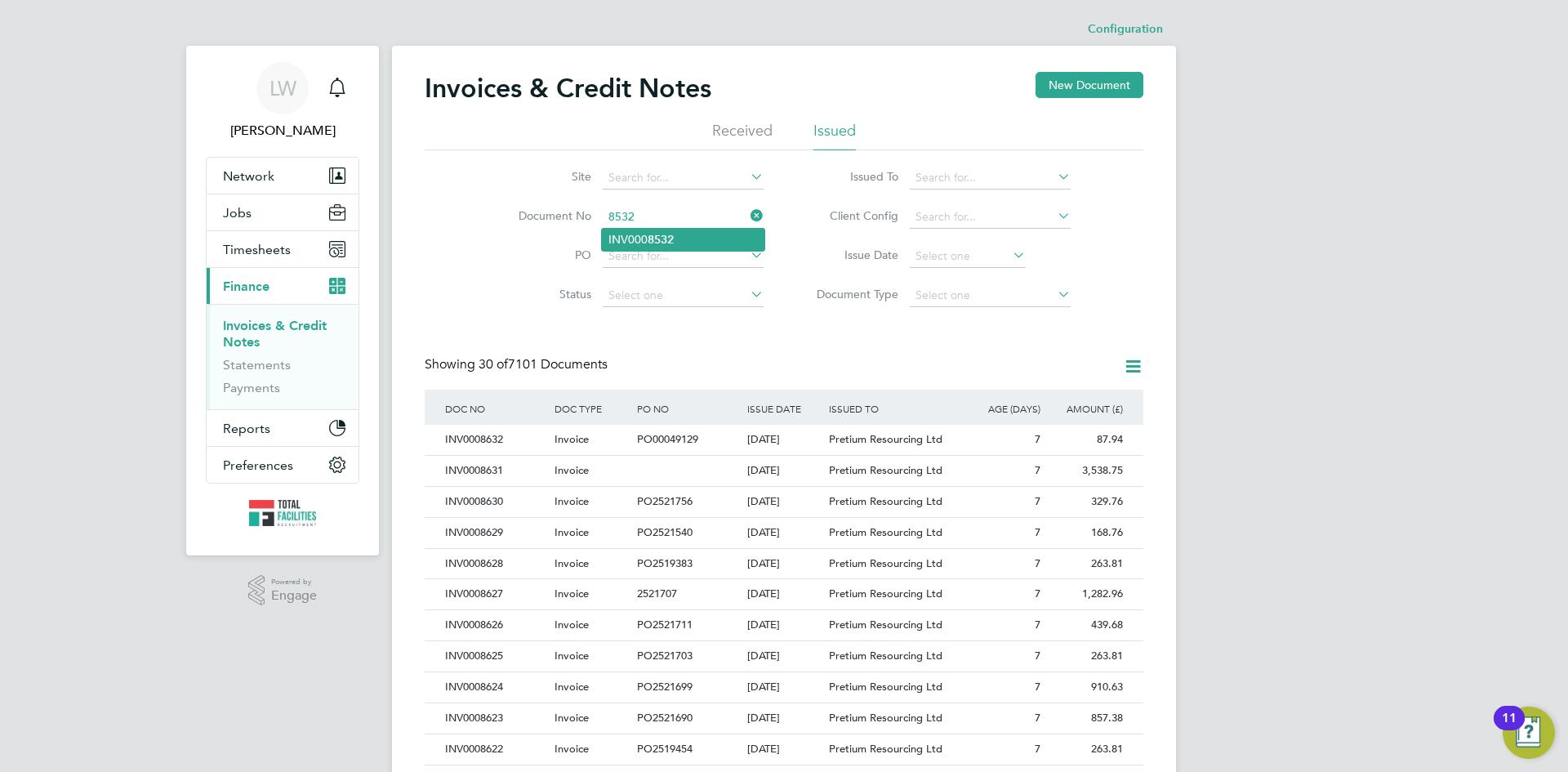
type input "INV0008532"
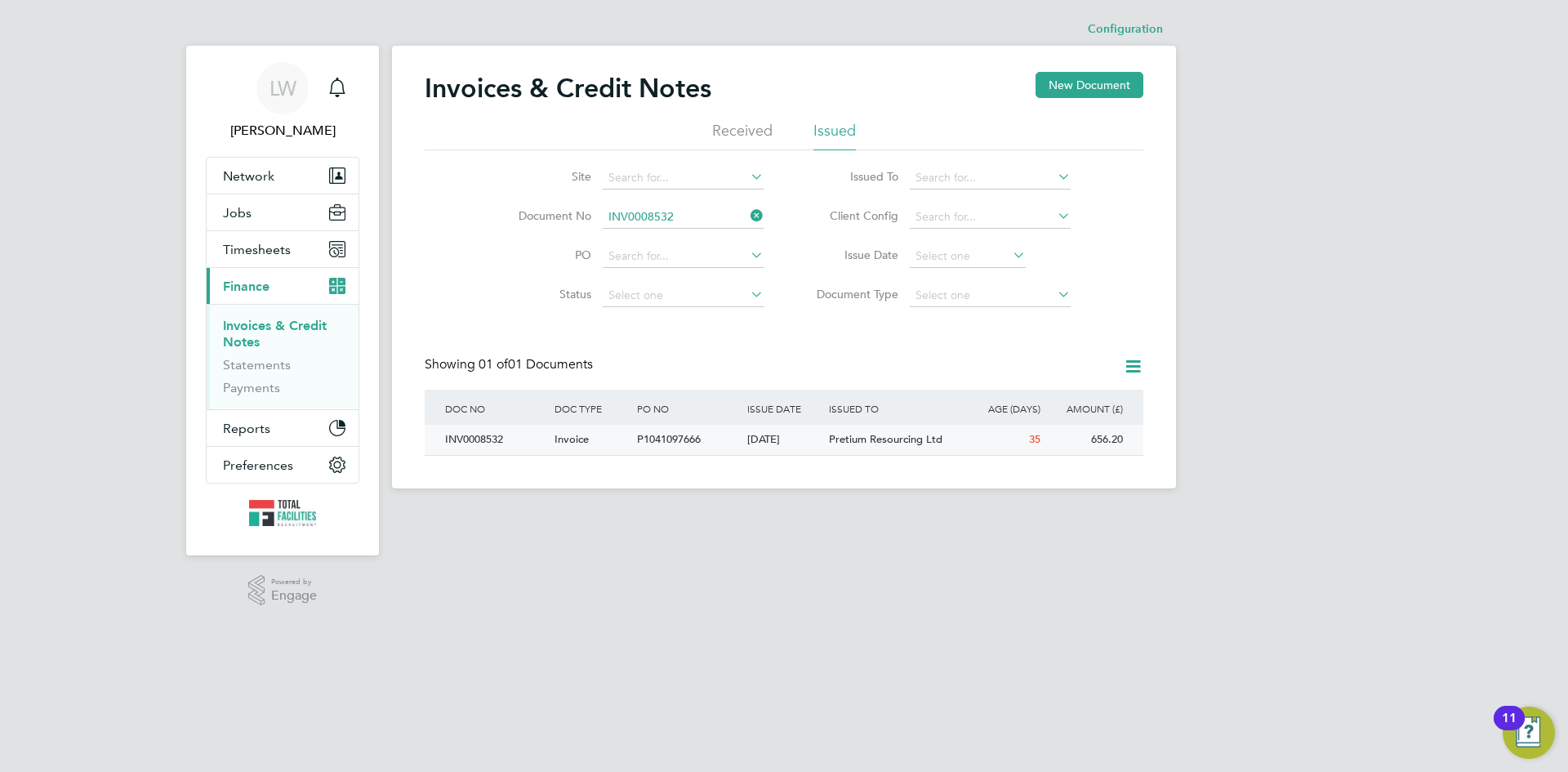
click at [716, 441] on div "P1041097666" at bounding box center [687, 440] width 109 height 30
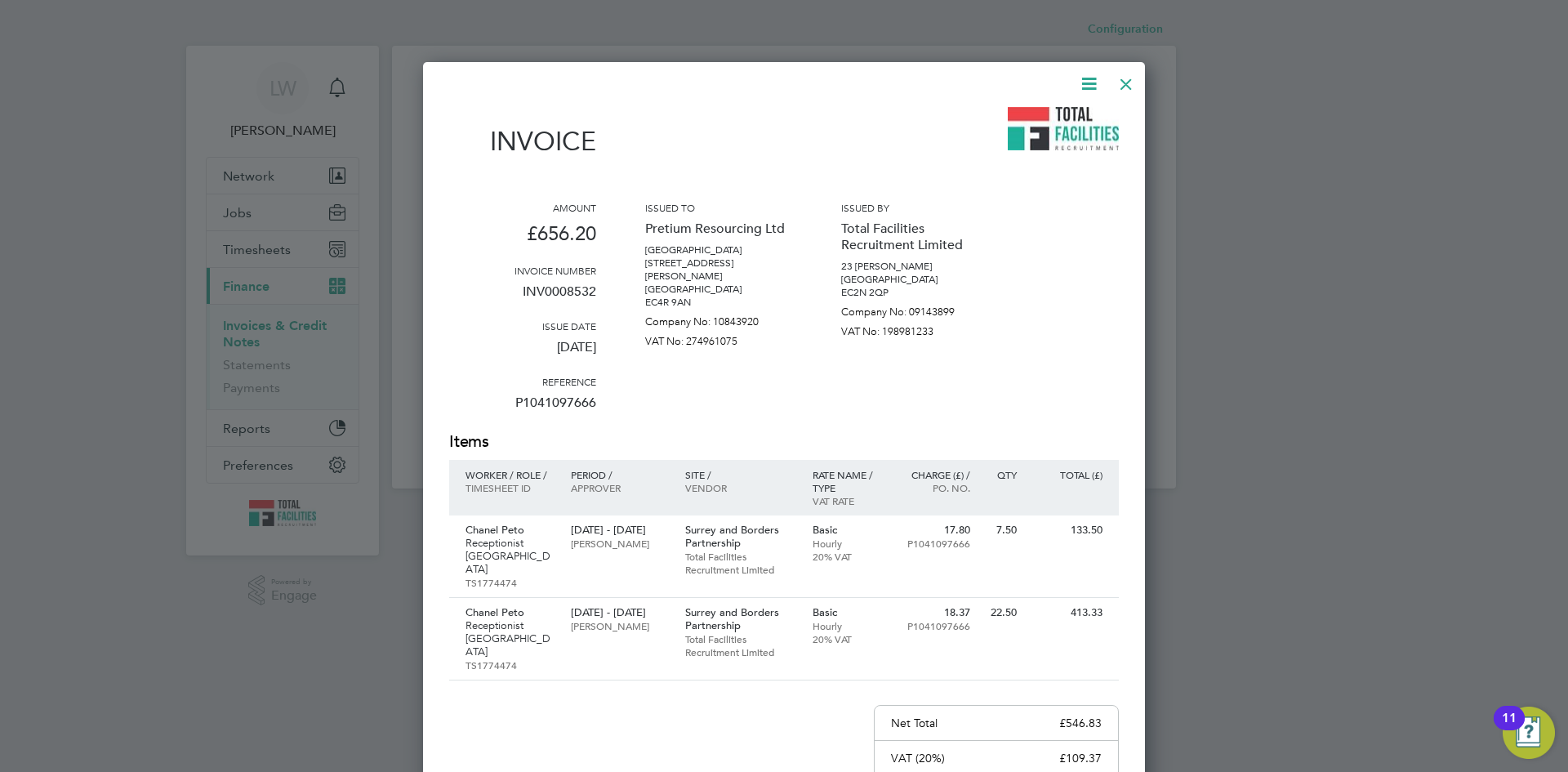
click at [1093, 80] on icon at bounding box center [1089, 83] width 21 height 21
click at [1070, 121] on li "Download Invoice" at bounding box center [1039, 122] width 112 height 22
click at [1124, 82] on div at bounding box center [1126, 79] width 29 height 29
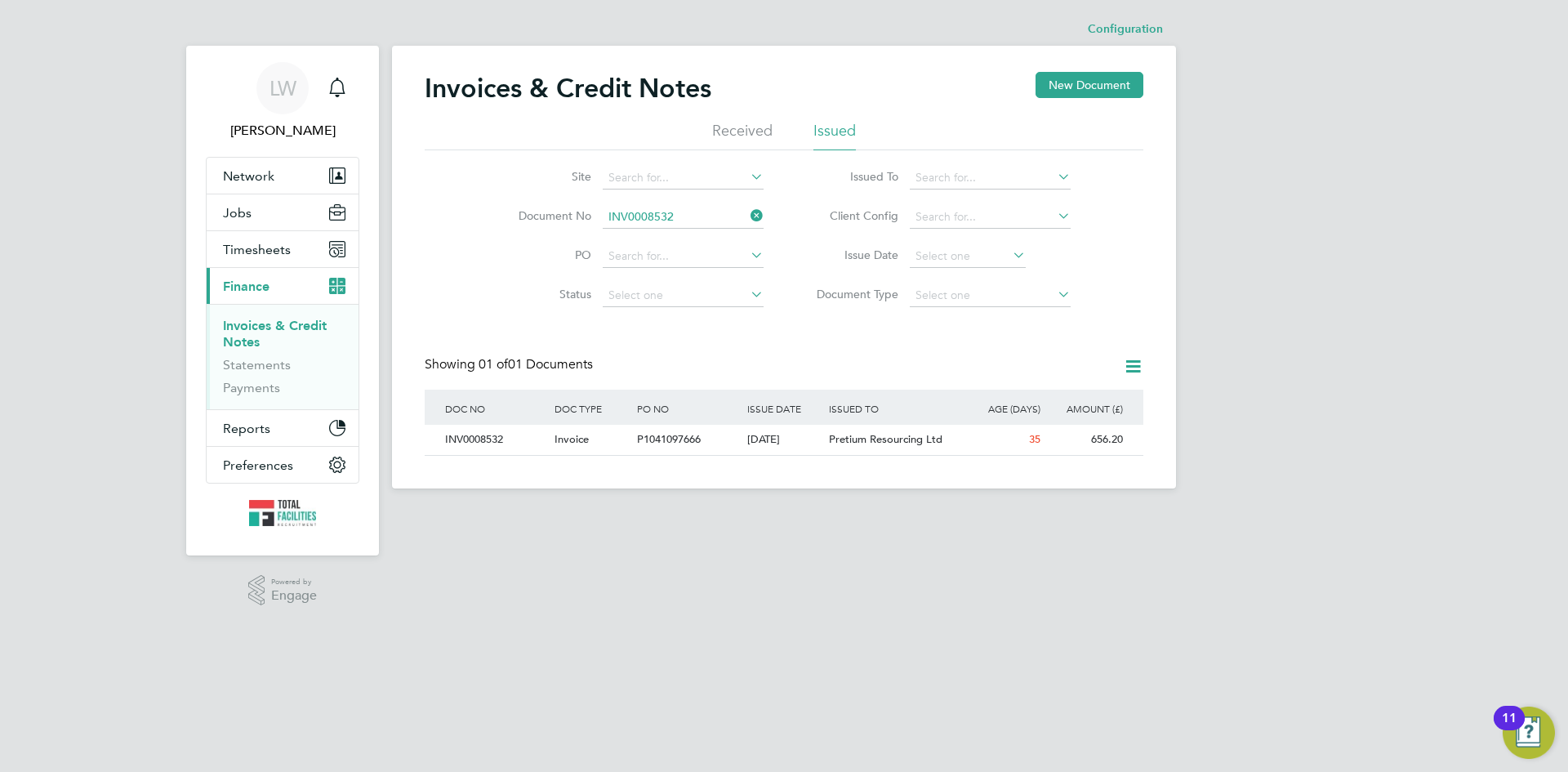
click at [634, 217] on input "INV0008532" at bounding box center [683, 217] width 161 height 22
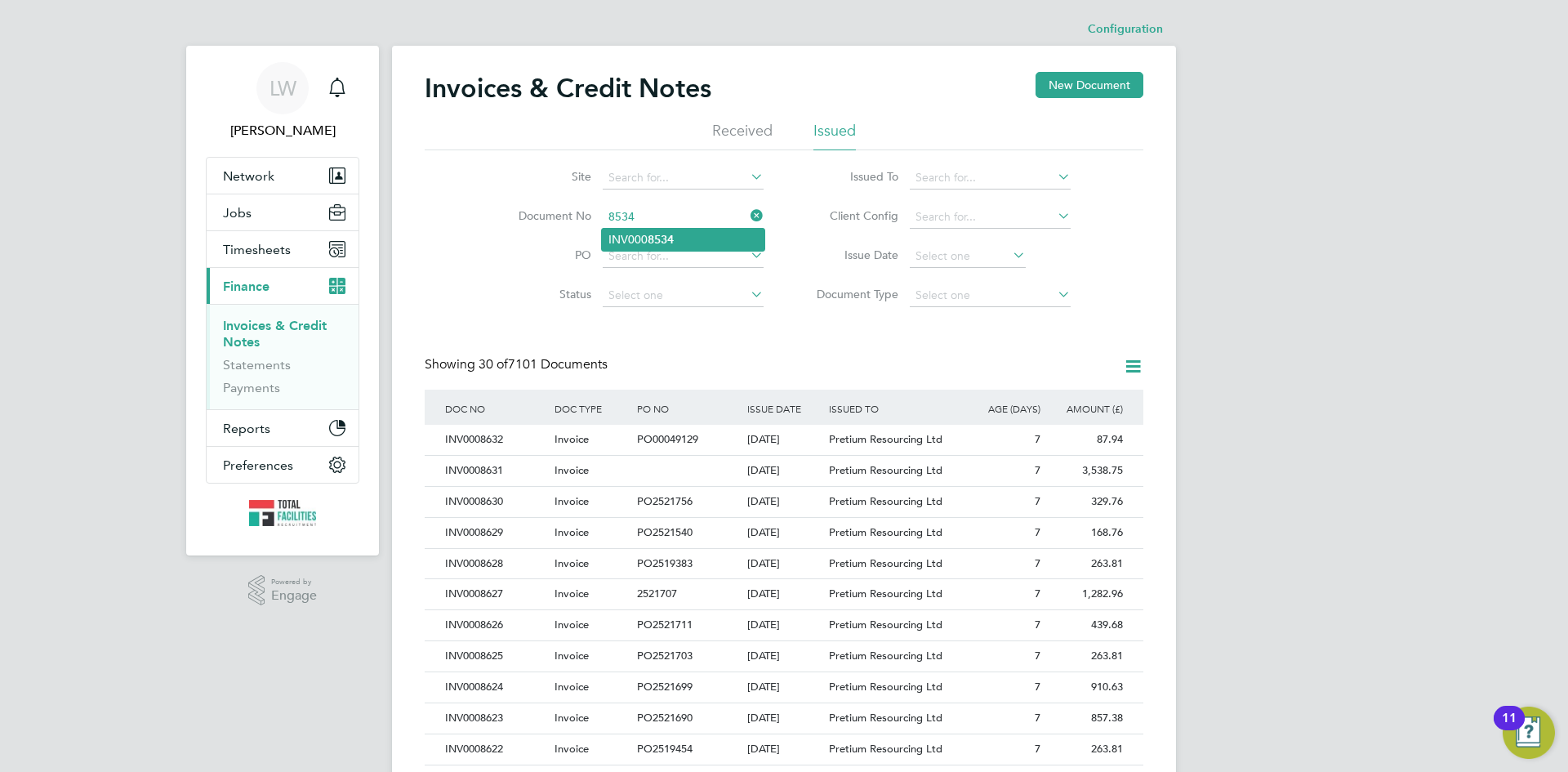
type input "INV0008534"
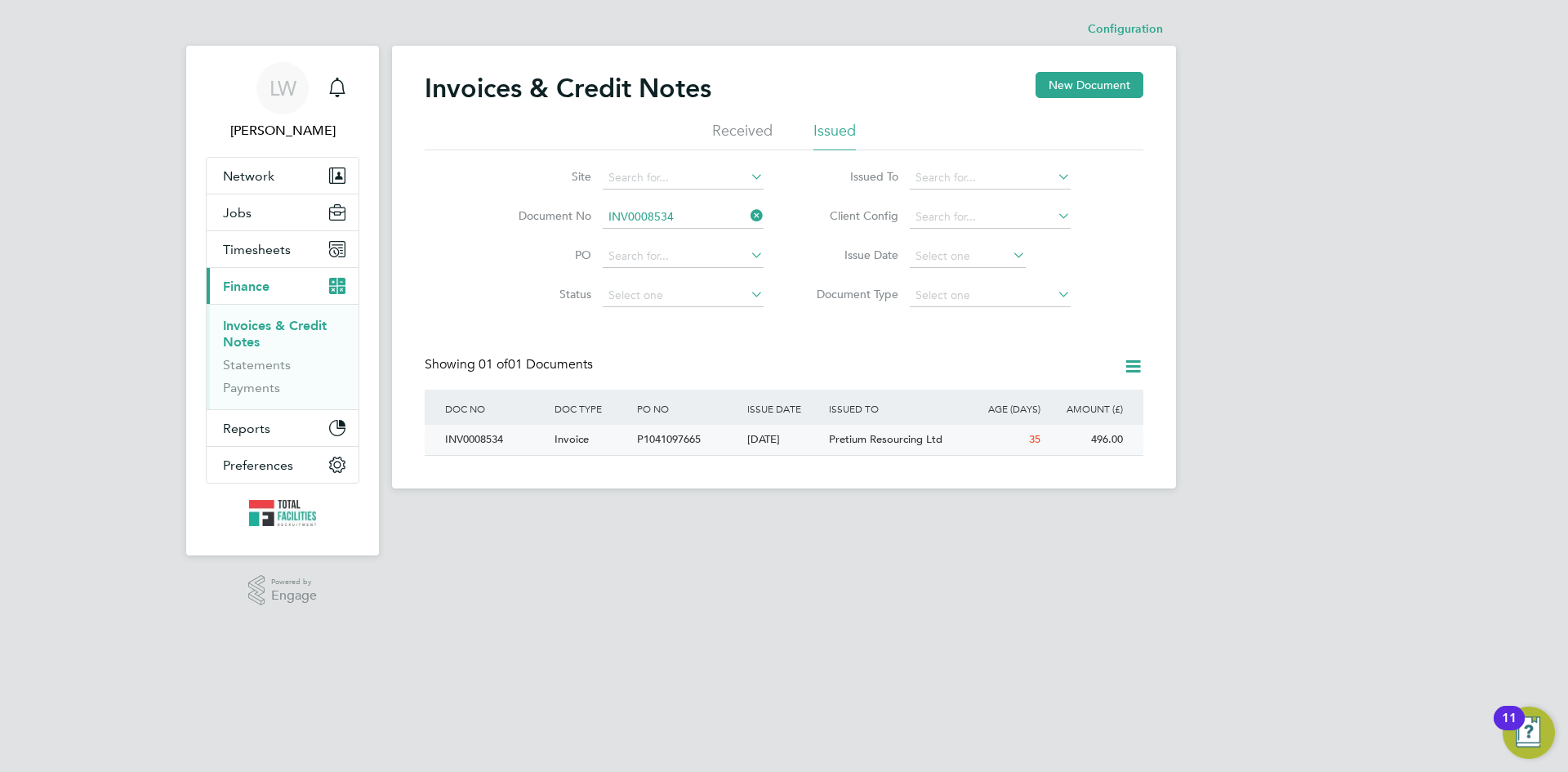
click at [732, 432] on div "P1041097665" at bounding box center [687, 440] width 109 height 30
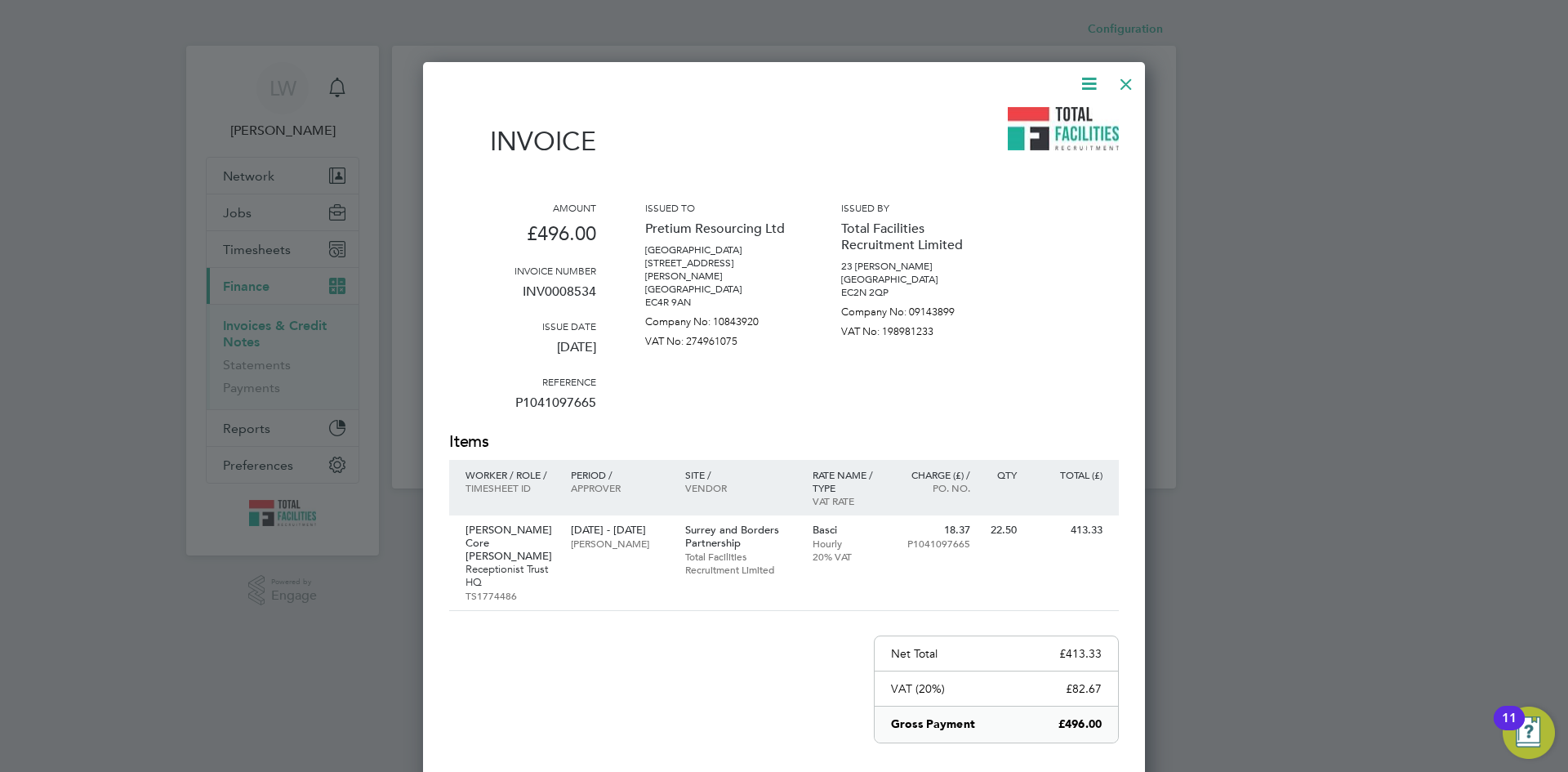
click at [1089, 86] on icon at bounding box center [1089, 83] width 21 height 21
click at [1049, 122] on li "Download Invoice" at bounding box center [1039, 122] width 112 height 22
click at [1127, 78] on div at bounding box center [1126, 79] width 29 height 29
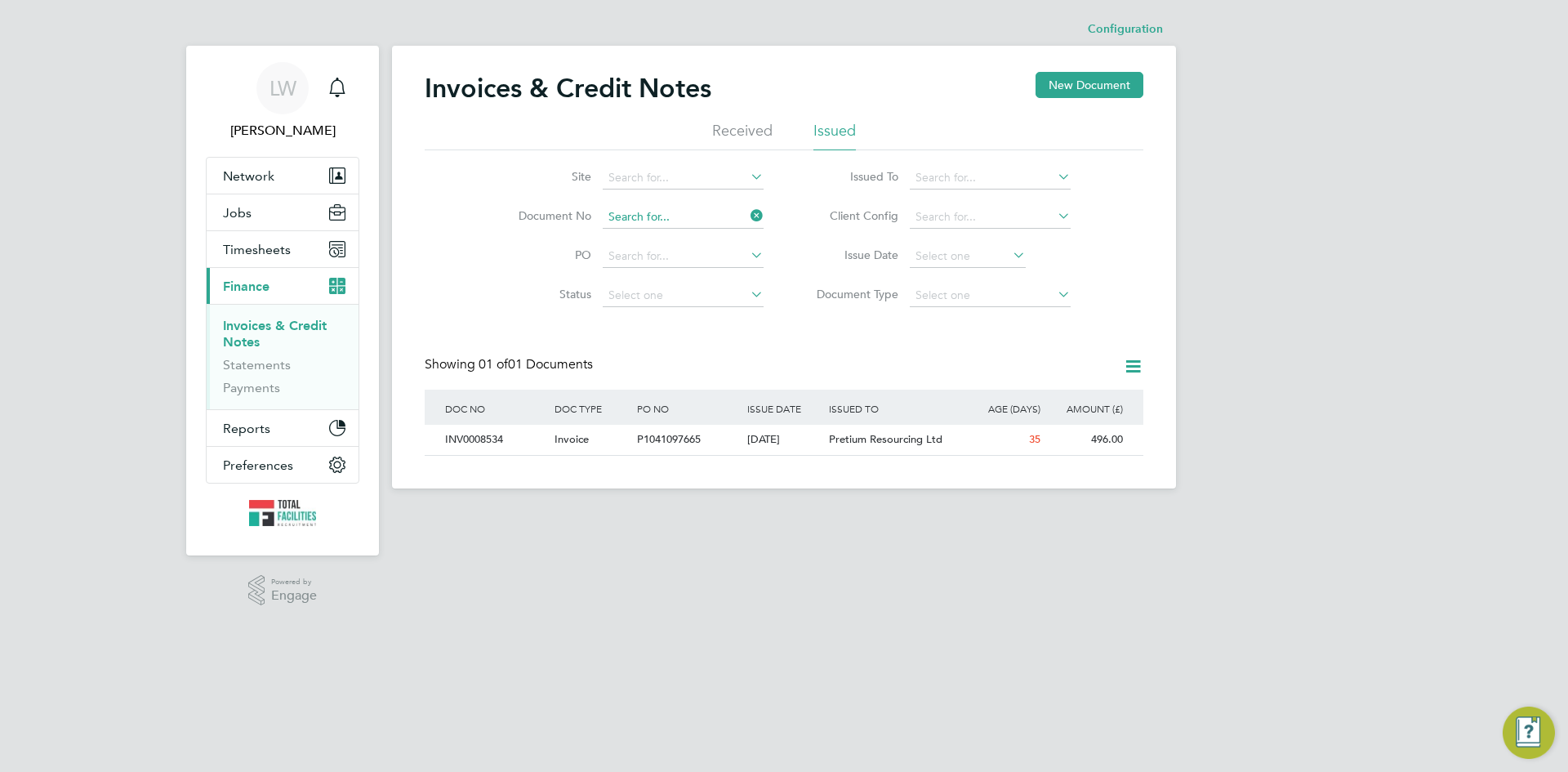
click at [682, 220] on input at bounding box center [683, 217] width 161 height 22
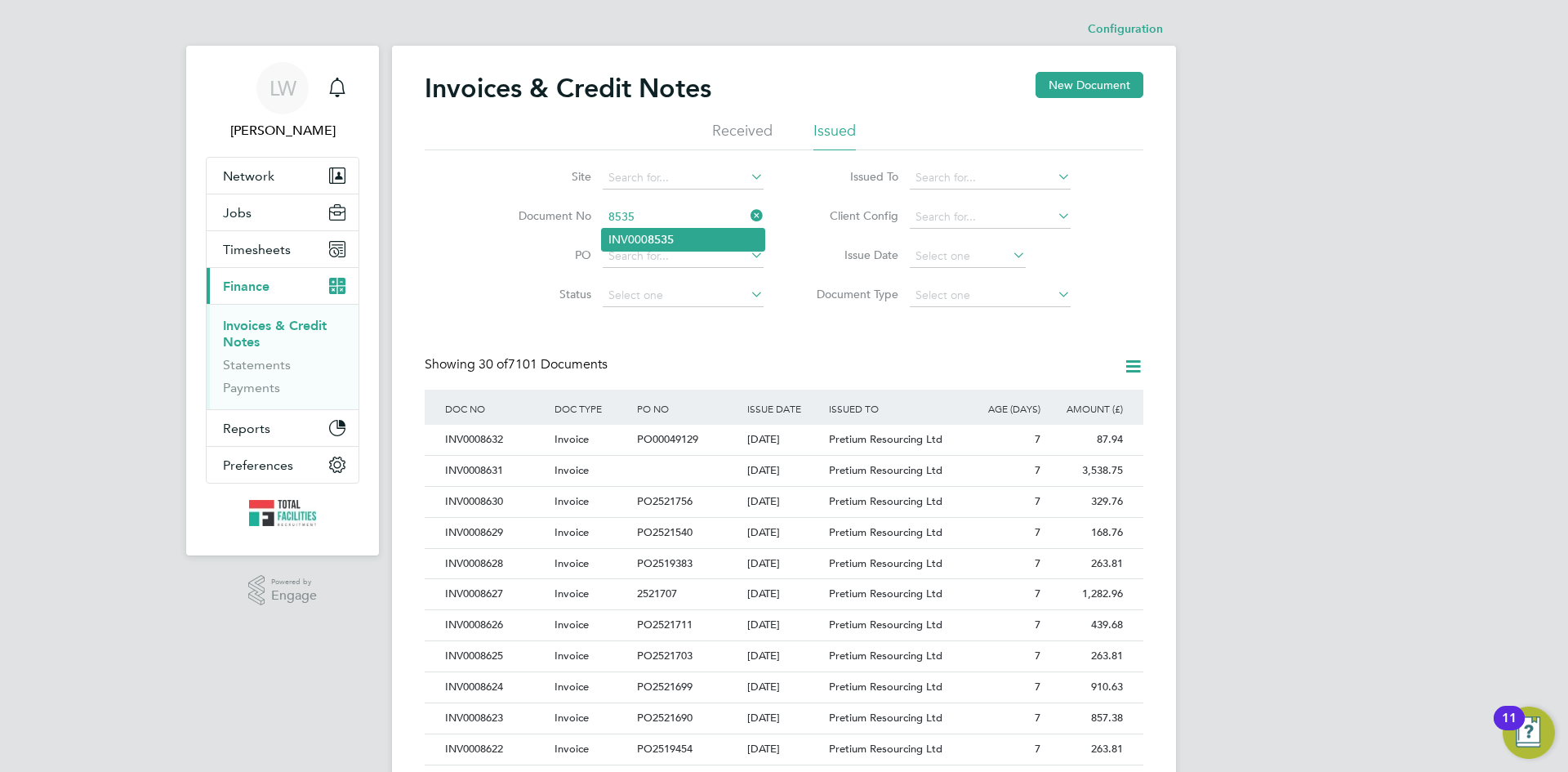
type input "INV0008535"
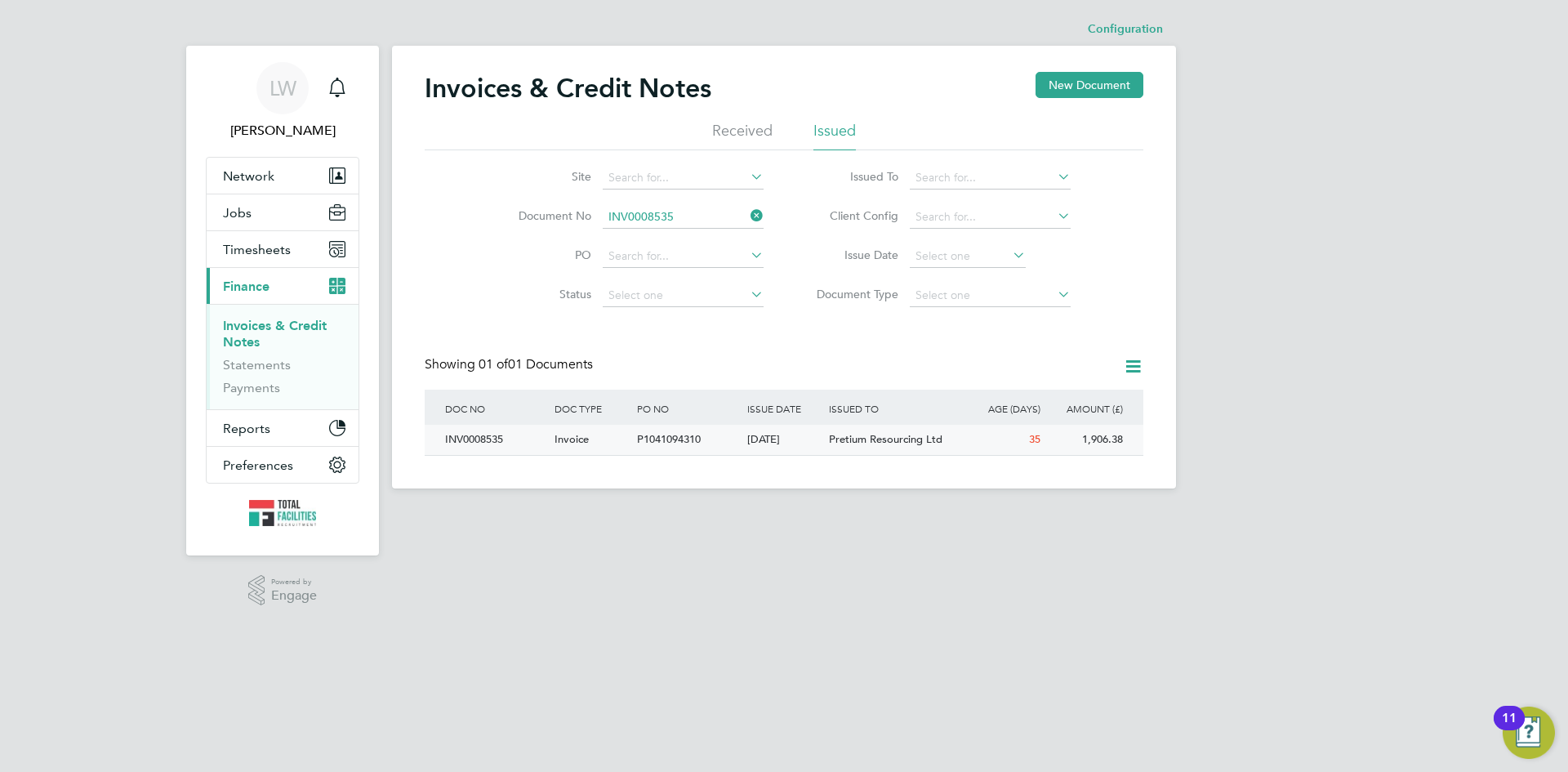
click at [708, 436] on div "P1041094310" at bounding box center [687, 440] width 109 height 30
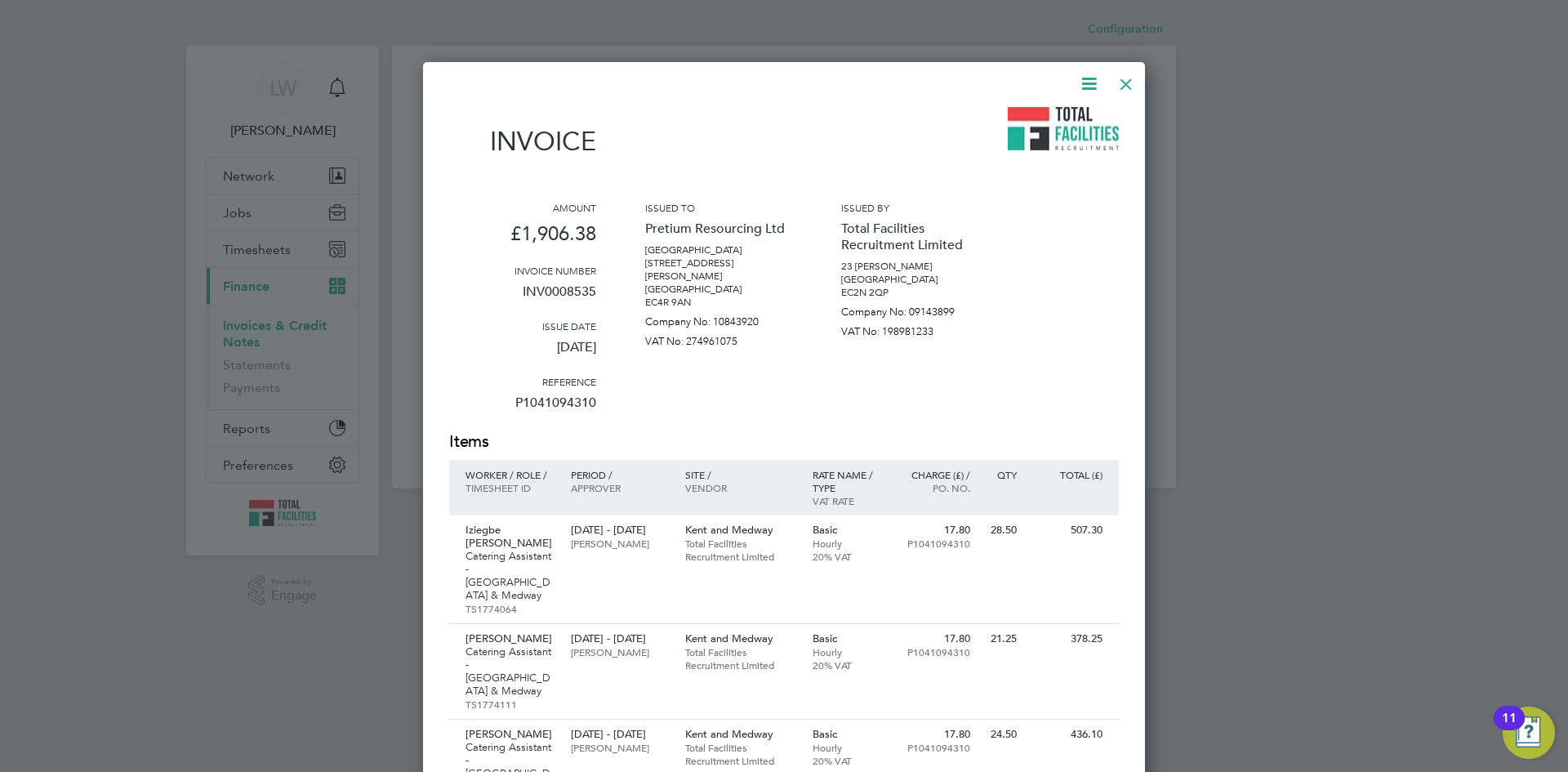
click at [1094, 85] on icon at bounding box center [1089, 83] width 21 height 21
click at [1048, 122] on li "Download Invoice" at bounding box center [1039, 122] width 112 height 22
click at [1126, 80] on div at bounding box center [1126, 79] width 29 height 29
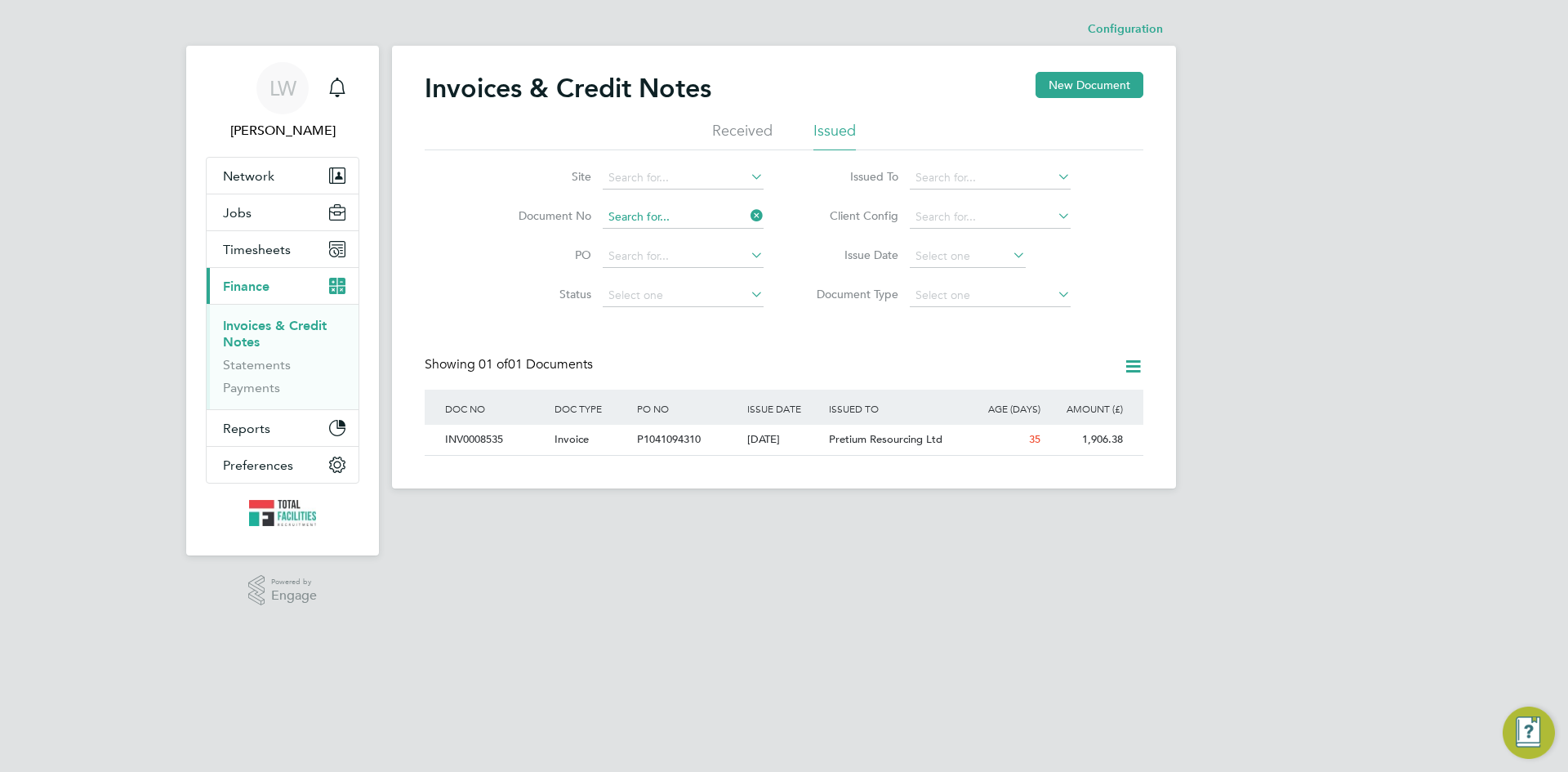
click at [703, 220] on input at bounding box center [683, 217] width 161 height 22
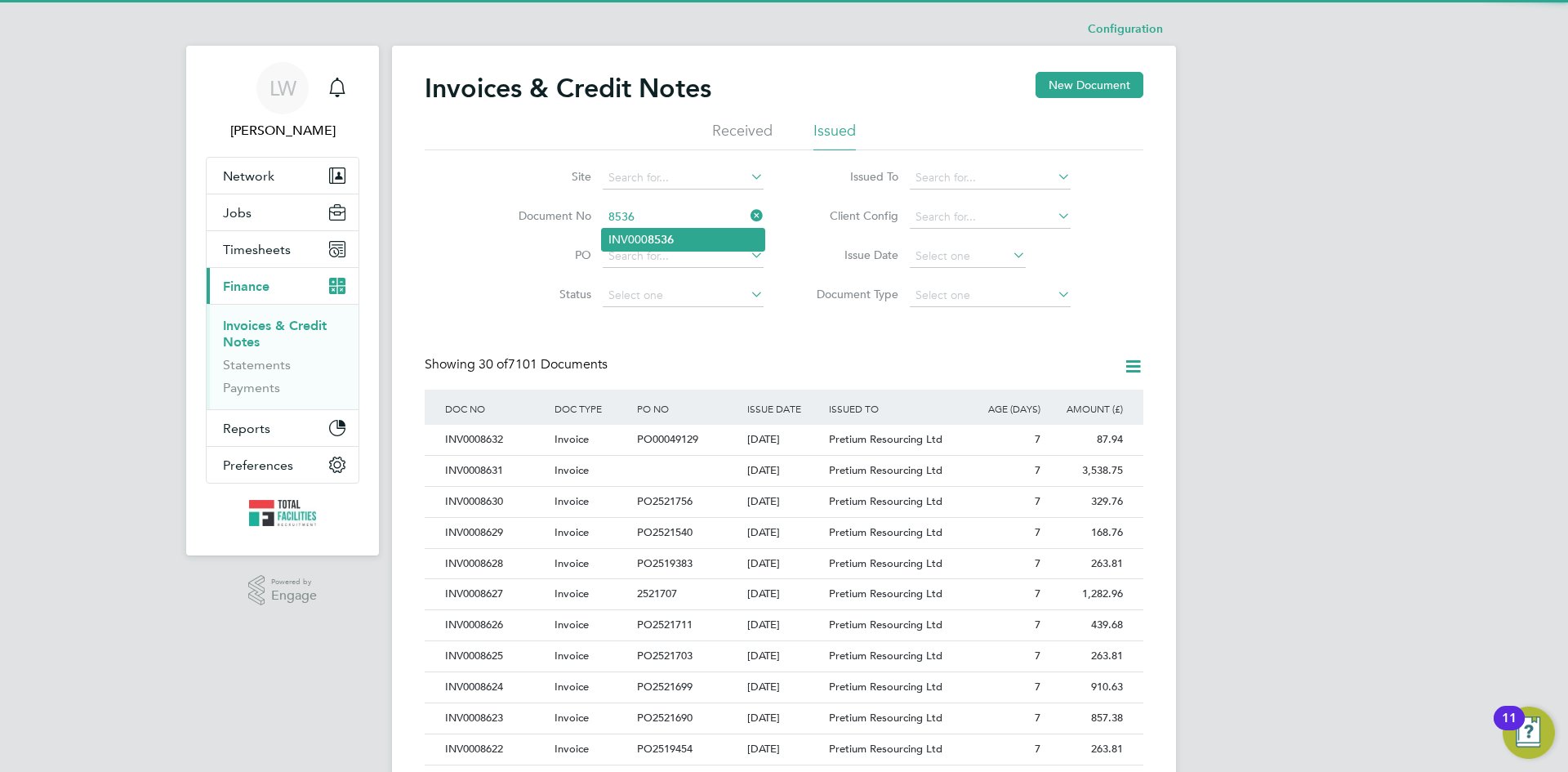
type input "INV0008536"
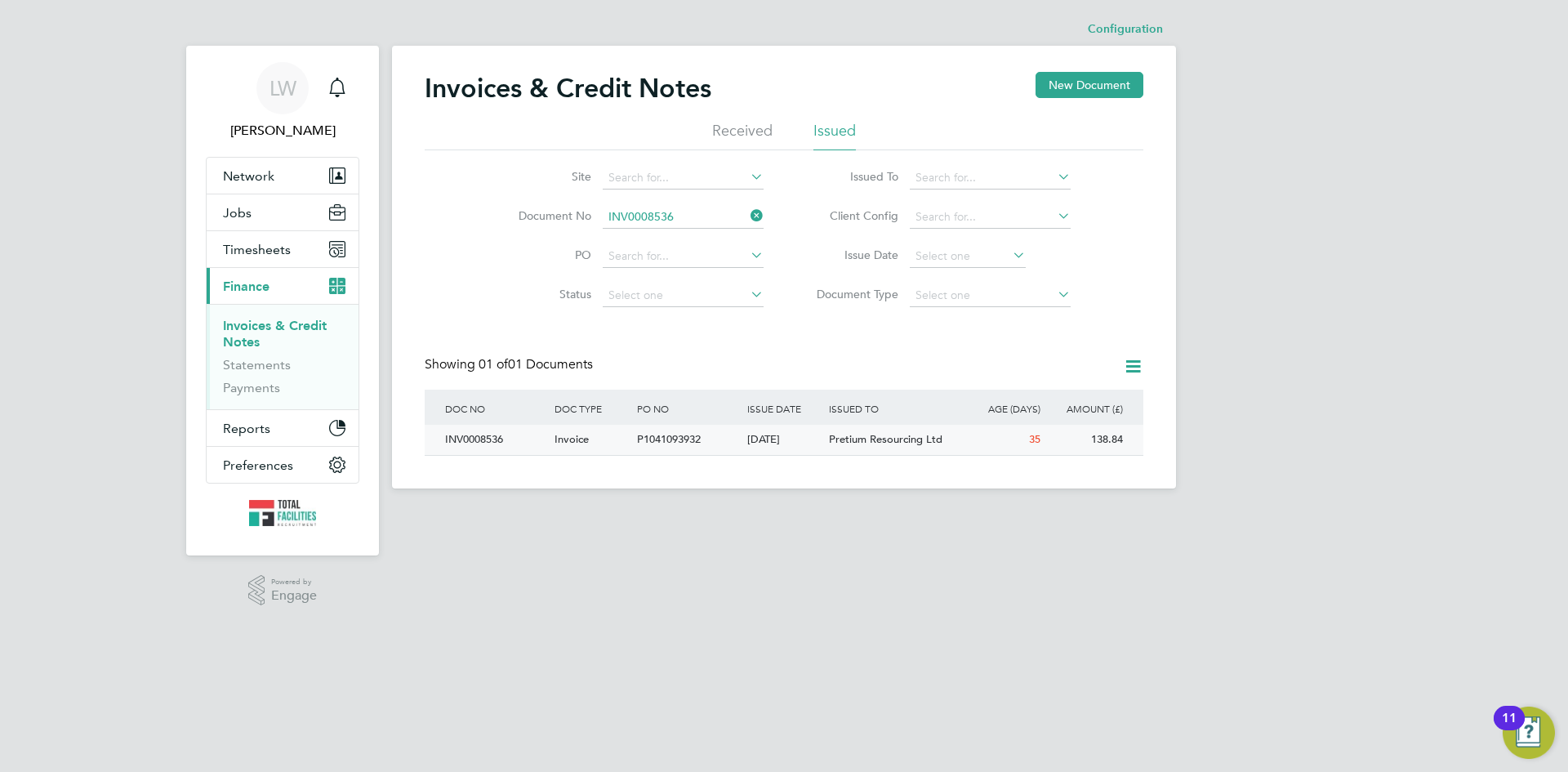
click at [689, 447] on div "P1041093932" at bounding box center [687, 440] width 109 height 30
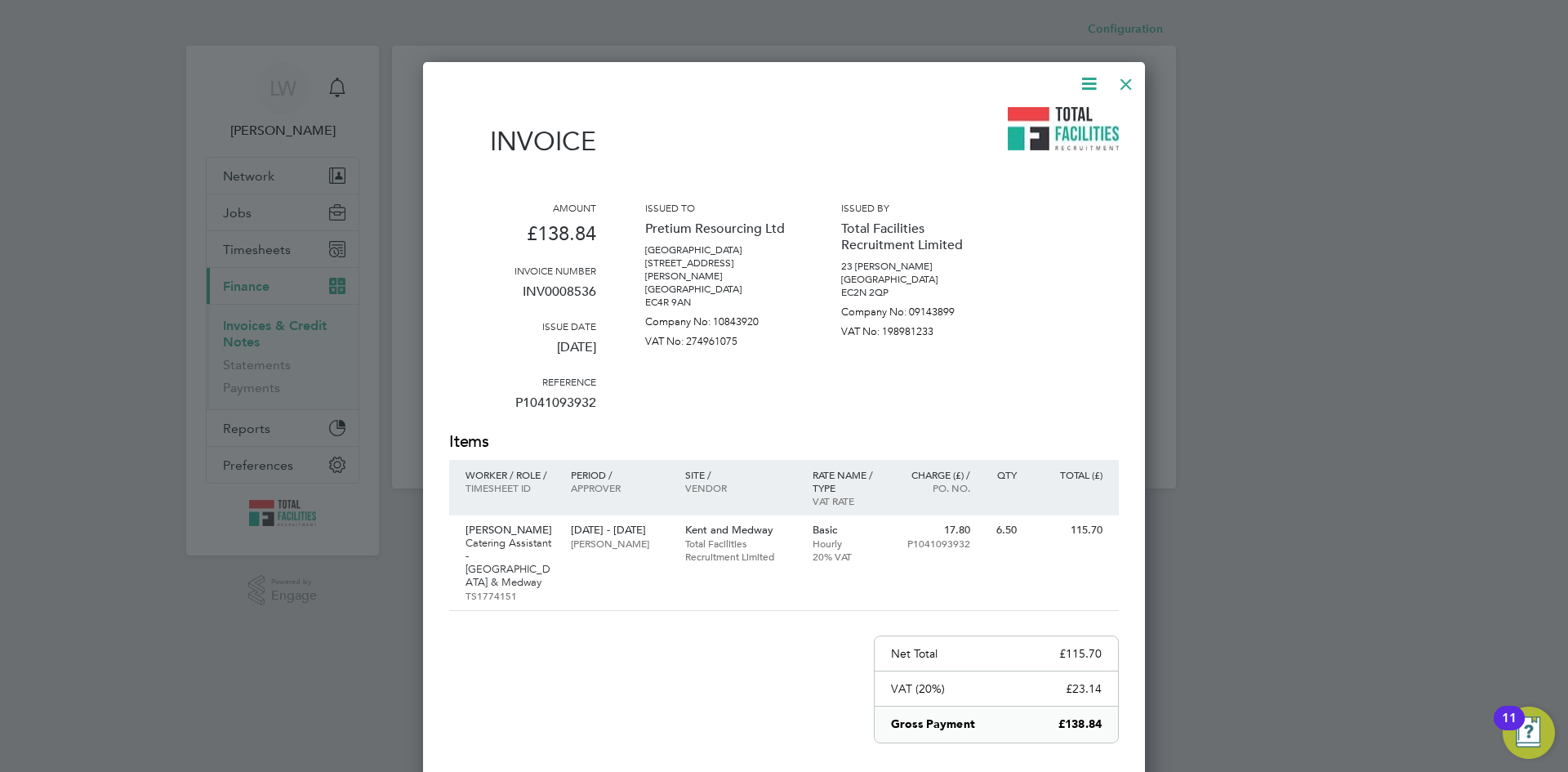
click at [1090, 87] on icon at bounding box center [1089, 83] width 21 height 21
click at [1078, 123] on li "Download Invoice" at bounding box center [1039, 122] width 112 height 22
click at [1125, 76] on div at bounding box center [1126, 79] width 29 height 29
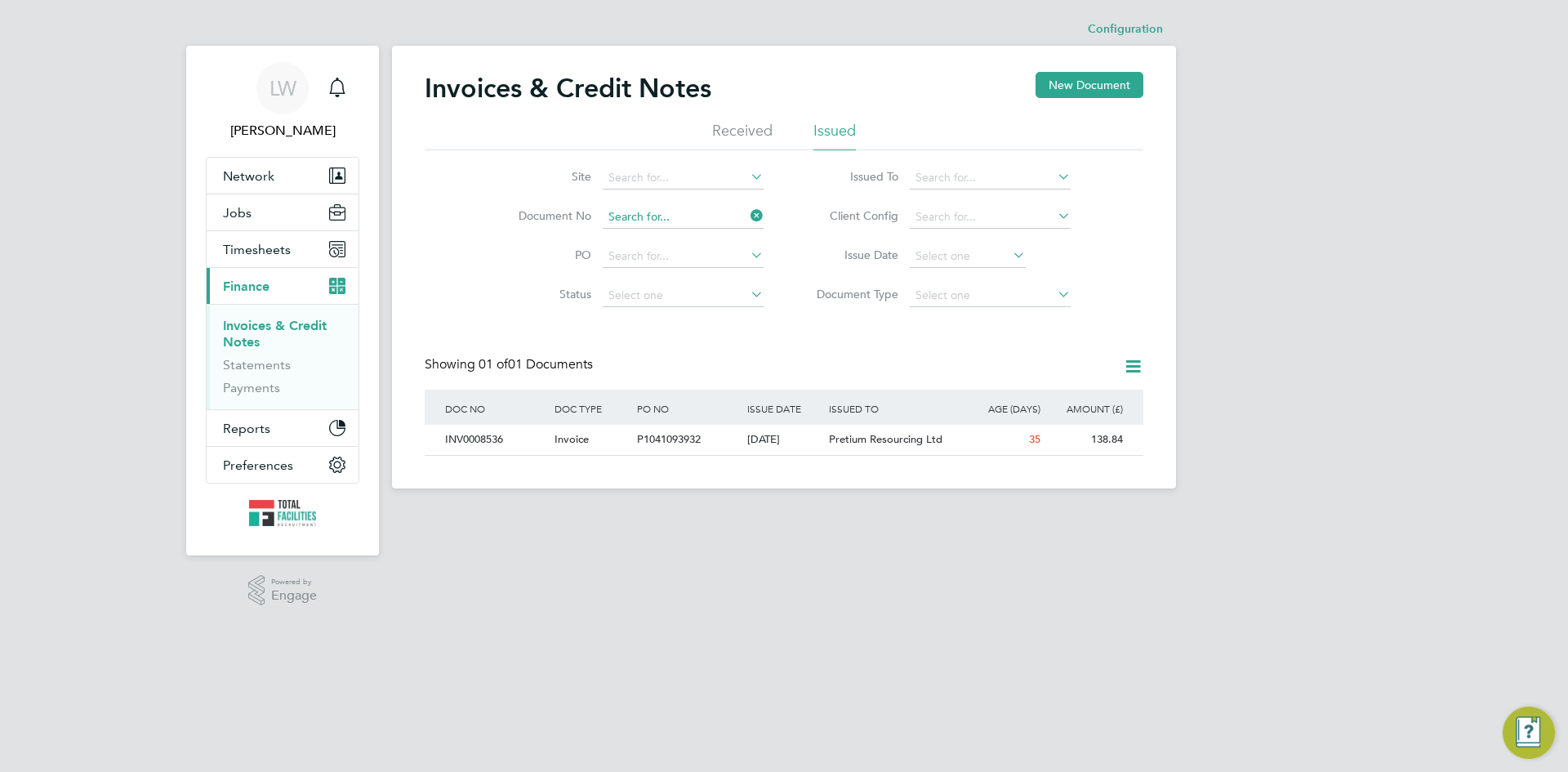
click at [679, 214] on input at bounding box center [683, 217] width 161 height 22
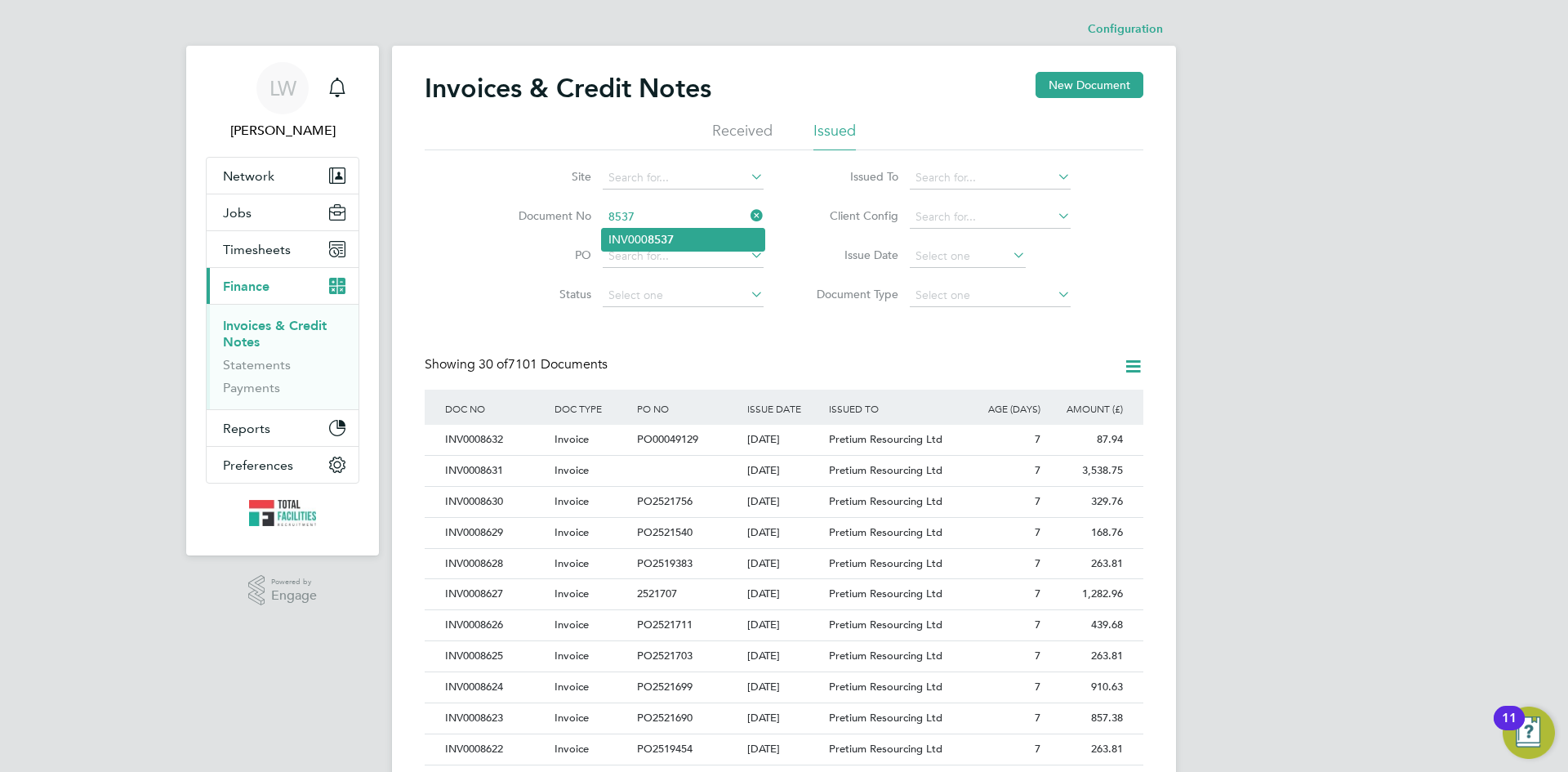
type input "INV0008537"
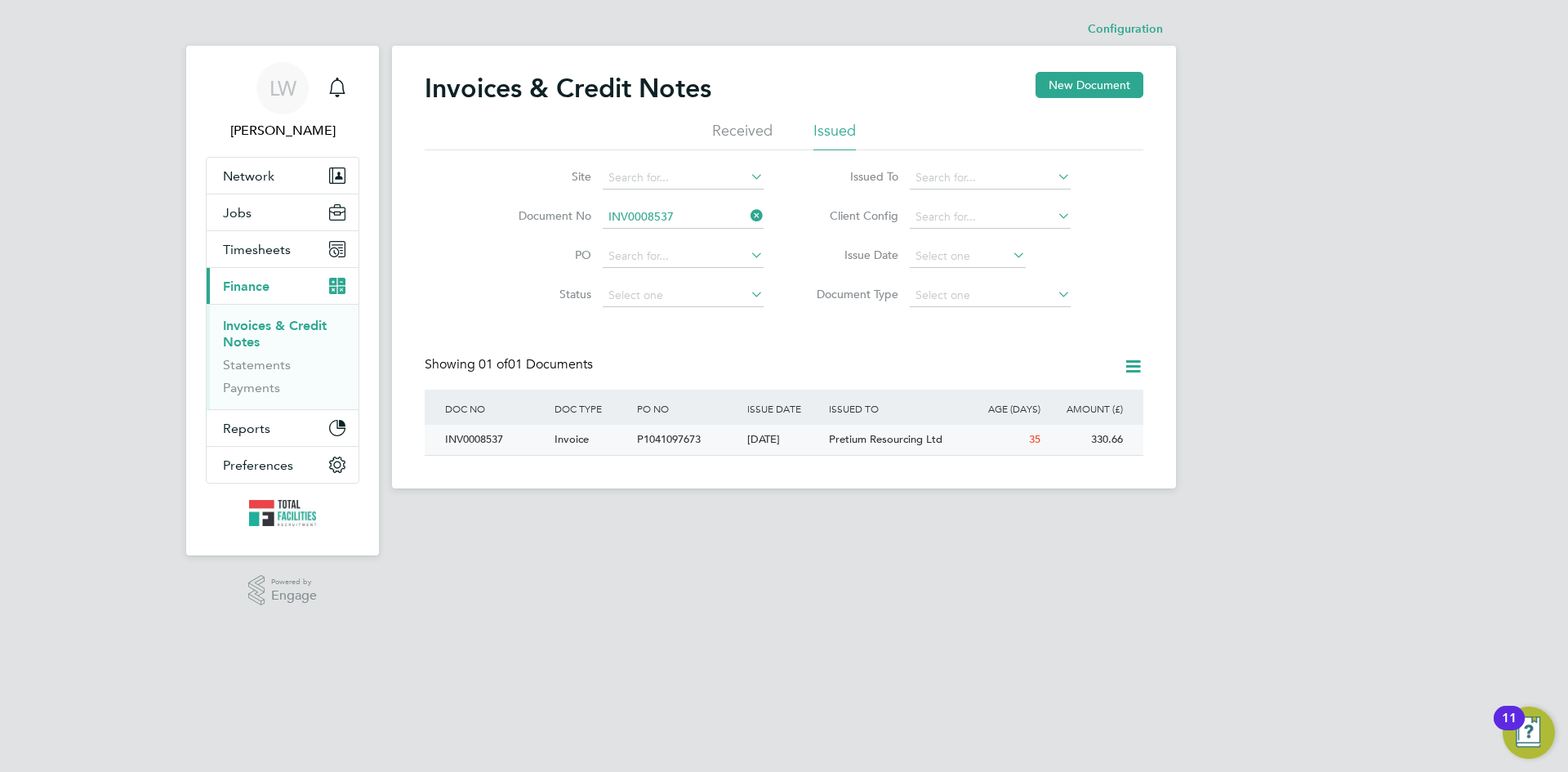
click at [714, 442] on div "P1041097673" at bounding box center [687, 440] width 109 height 30
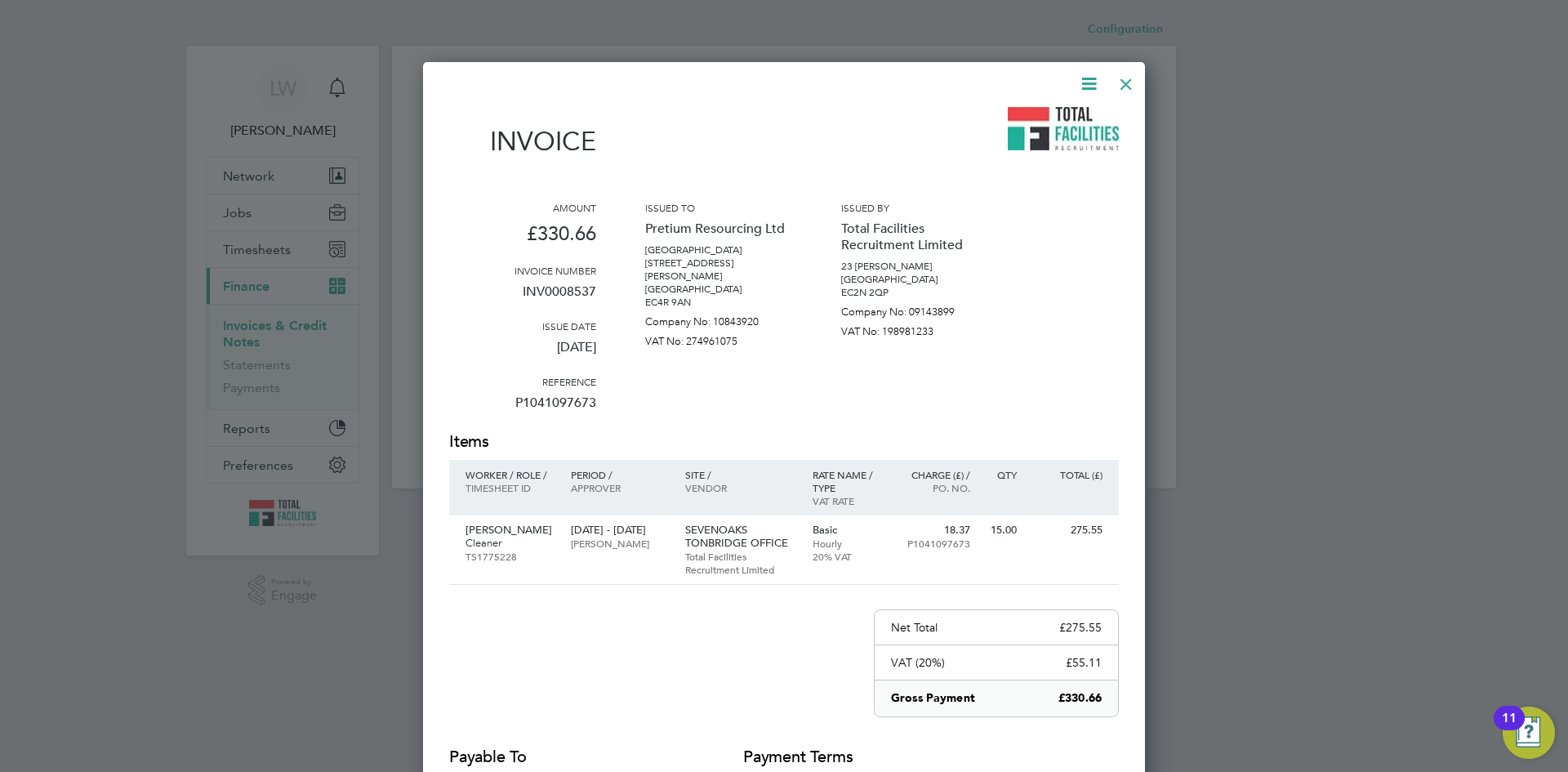
click at [1085, 86] on icon at bounding box center [1089, 83] width 21 height 21
click at [1064, 121] on li "Download Invoice" at bounding box center [1039, 122] width 112 height 22
click at [1127, 83] on div at bounding box center [1126, 79] width 29 height 29
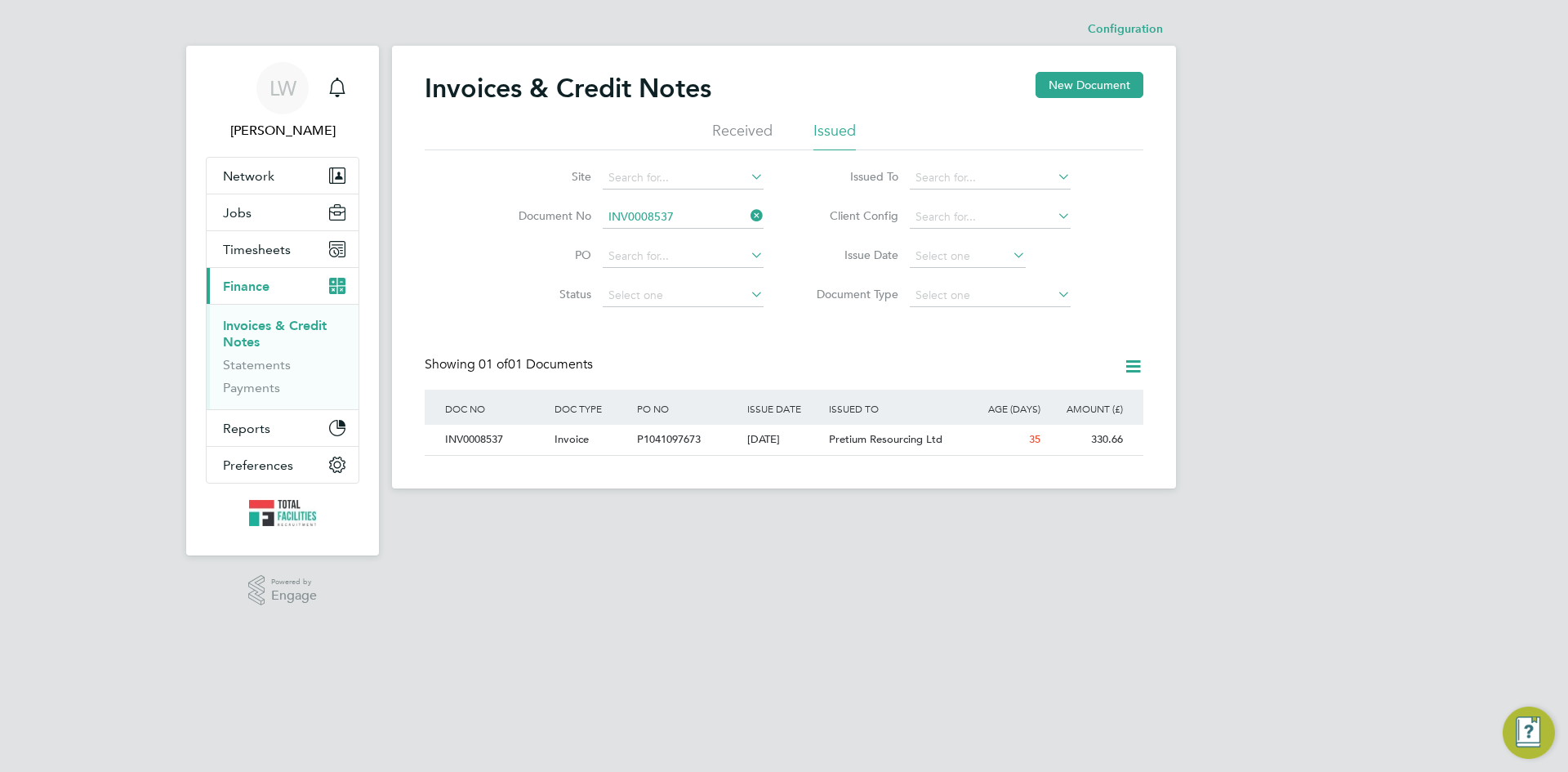
click at [655, 205] on li "Document No INV0008537" at bounding box center [630, 217] width 307 height 39
click at [660, 211] on input at bounding box center [683, 217] width 161 height 22
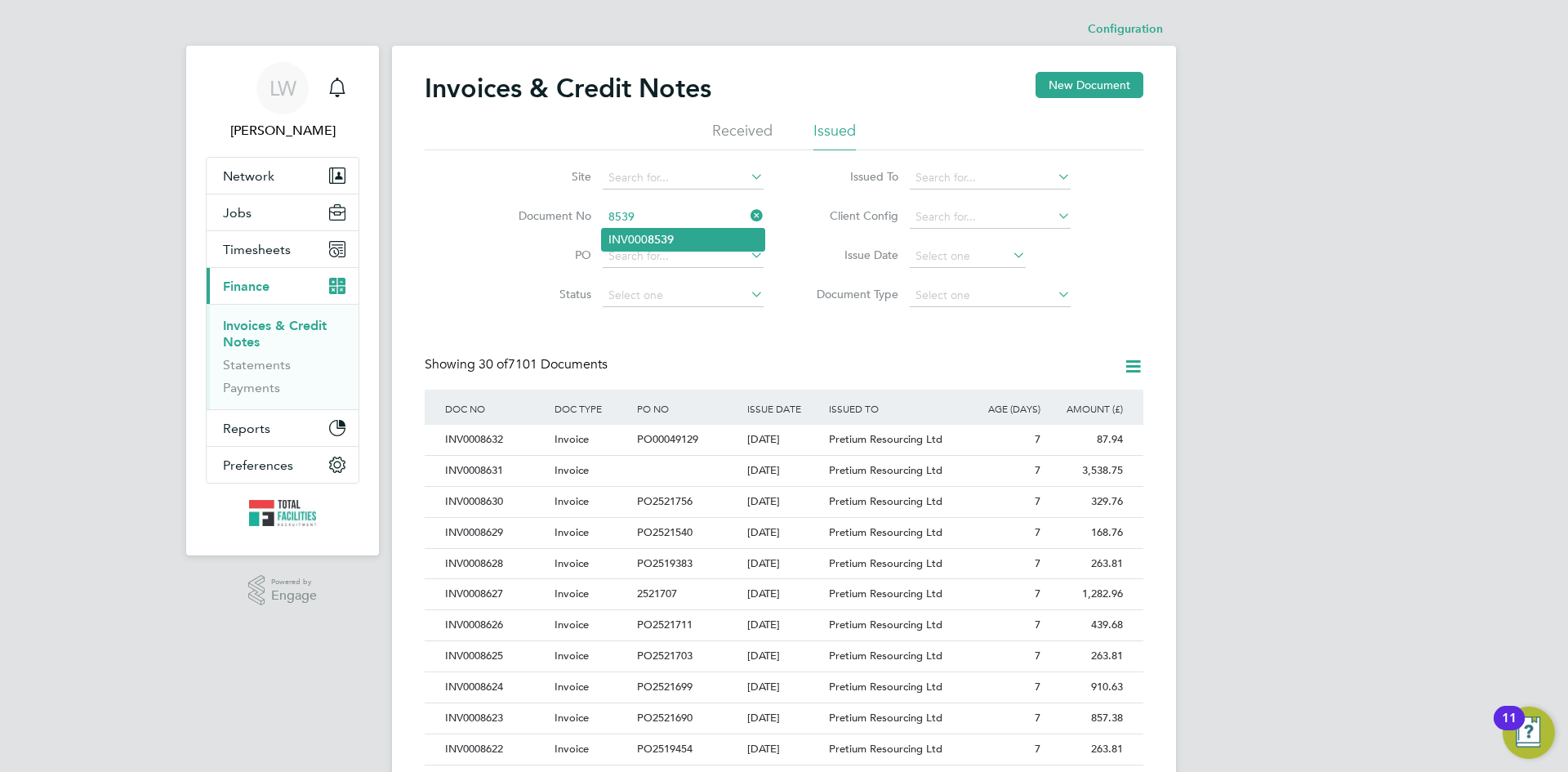
type input "INV0008539"
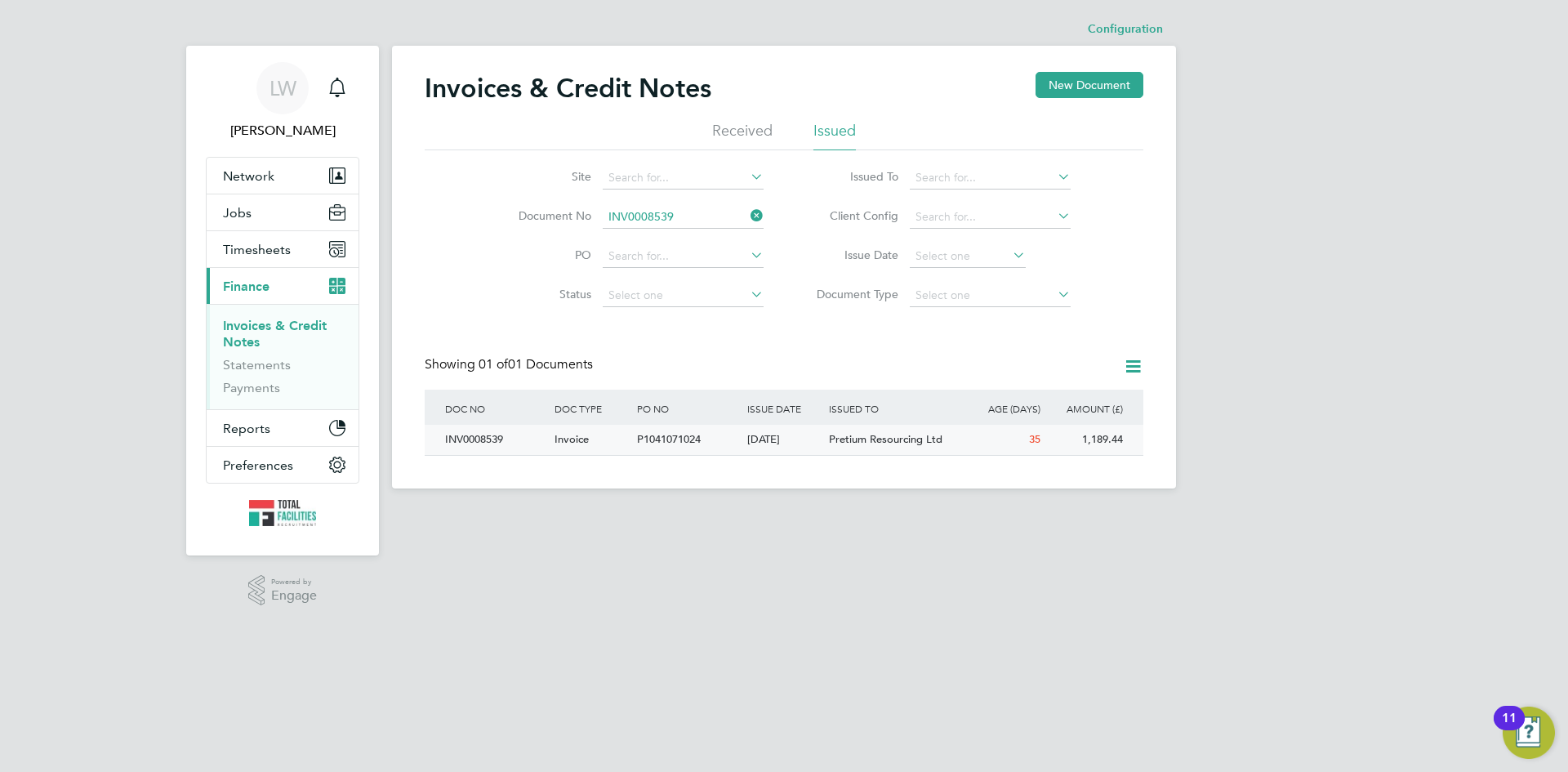
click at [683, 441] on span "P1041071024" at bounding box center [669, 439] width 64 height 14
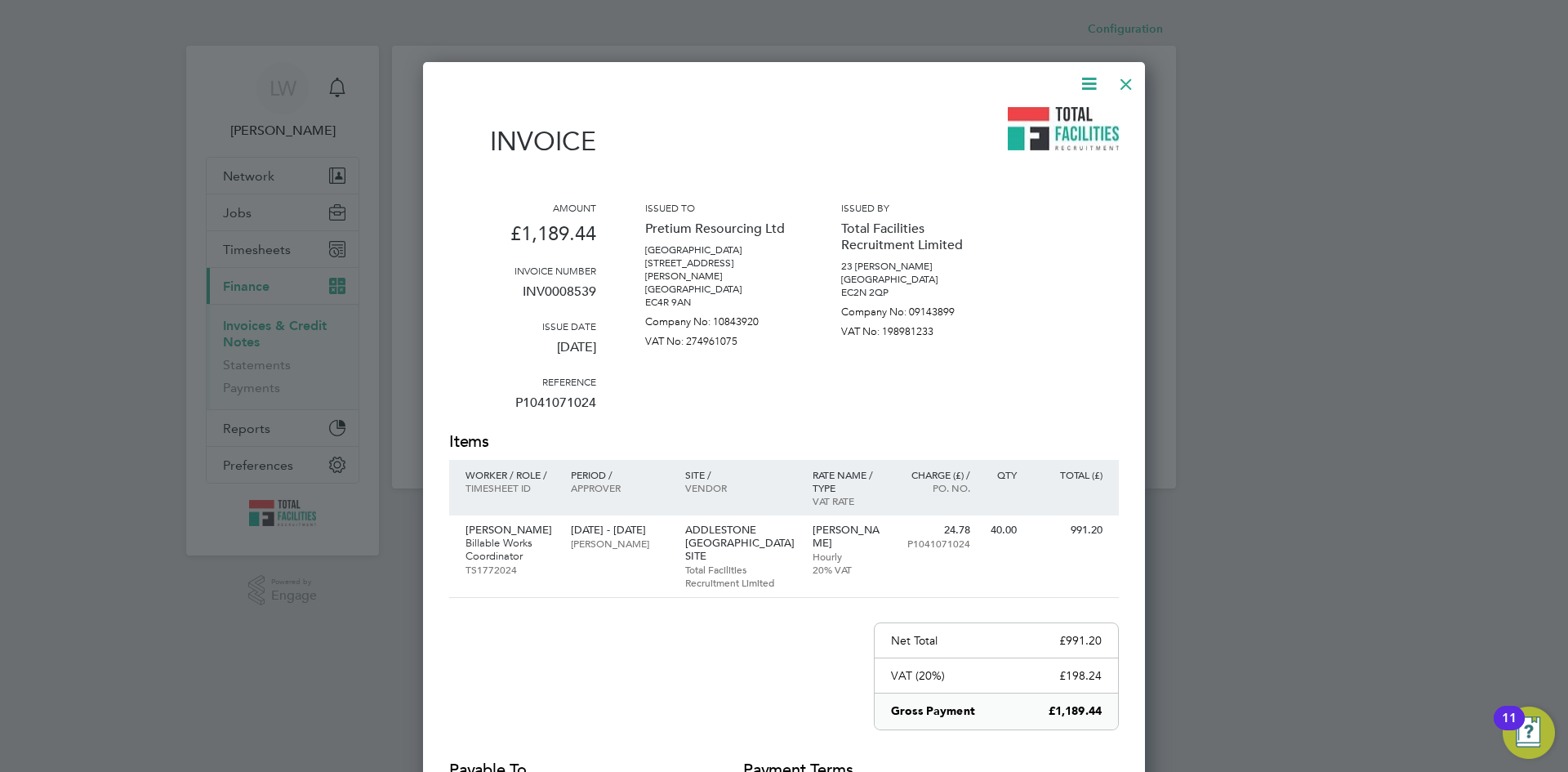
click at [1093, 87] on icon at bounding box center [1089, 83] width 21 height 21
click at [1046, 122] on li "Download Invoice" at bounding box center [1039, 122] width 112 height 22
click at [1127, 82] on div at bounding box center [1126, 79] width 29 height 29
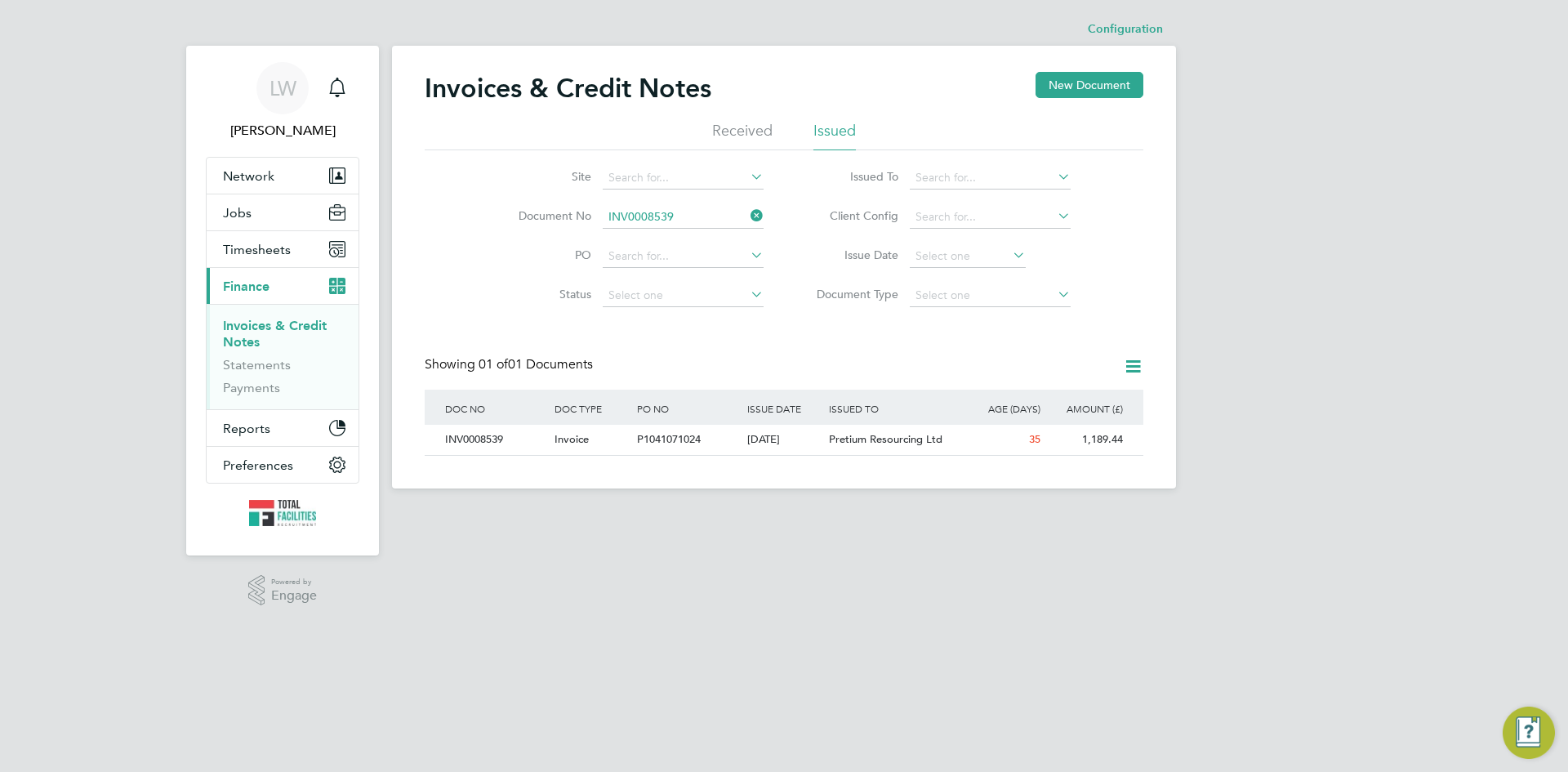
click at [644, 212] on input "INV0008539" at bounding box center [683, 217] width 161 height 22
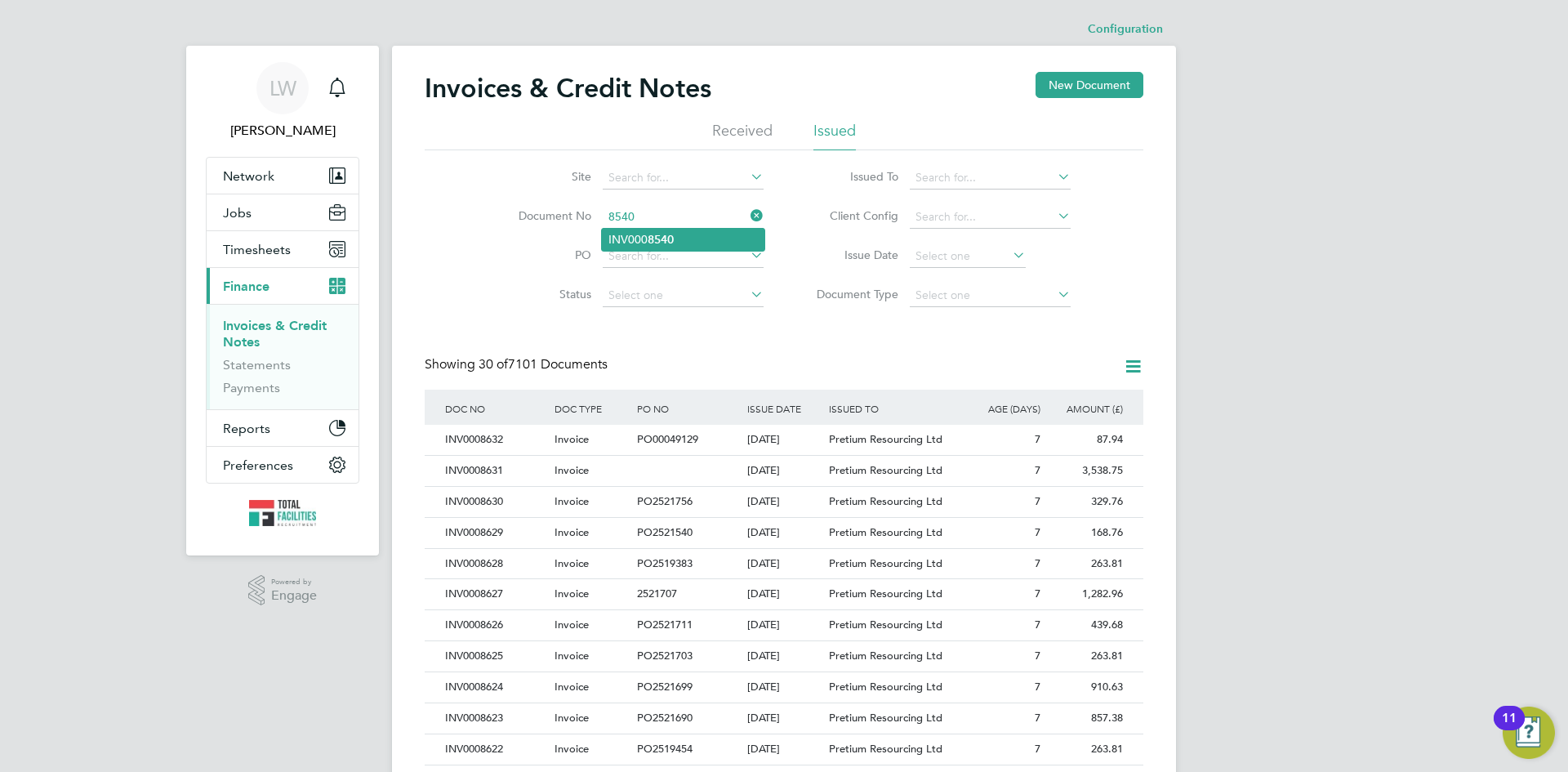
type input "INV0008540"
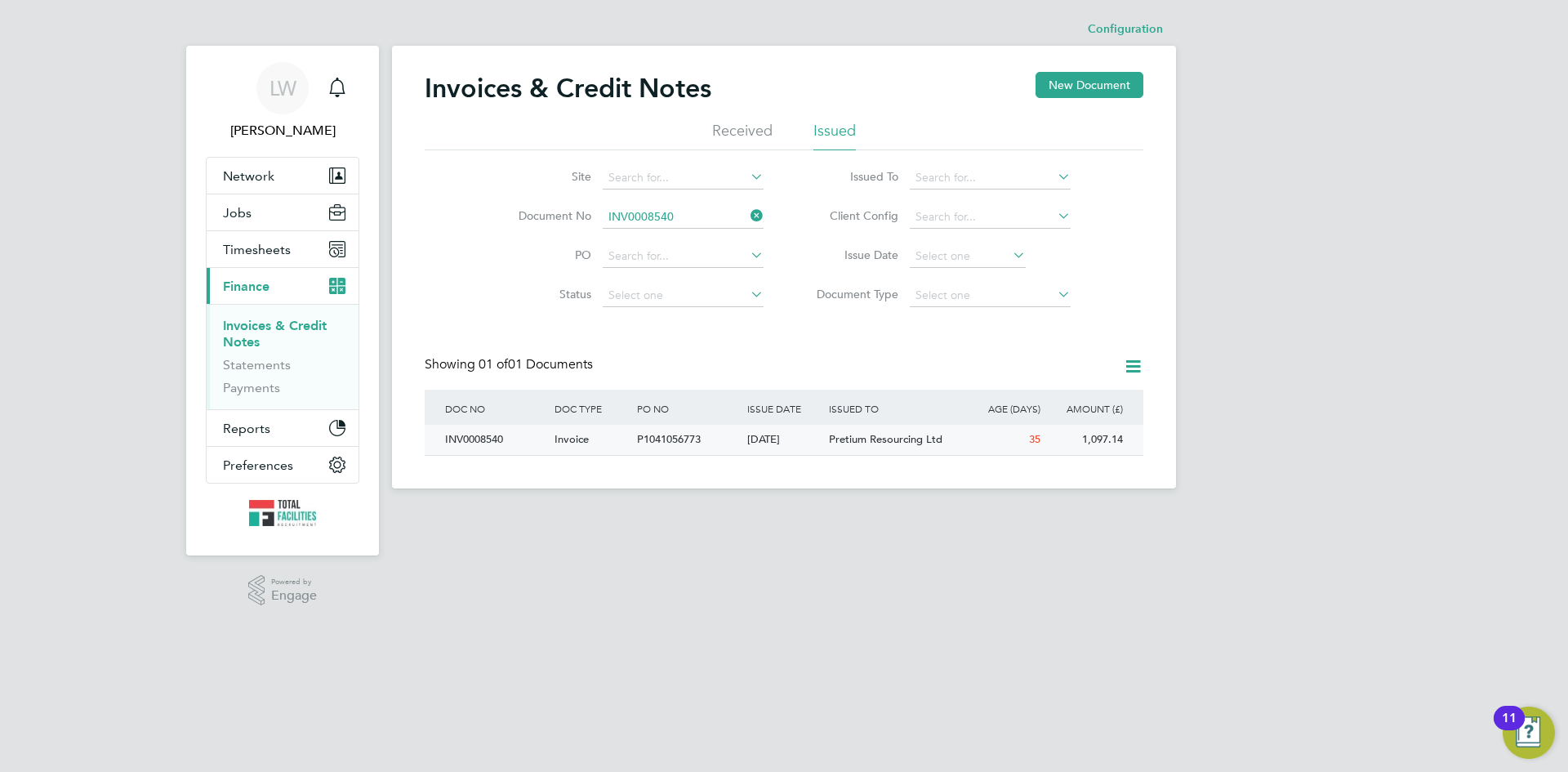
click at [714, 441] on div "P1041056773" at bounding box center [687, 440] width 109 height 30
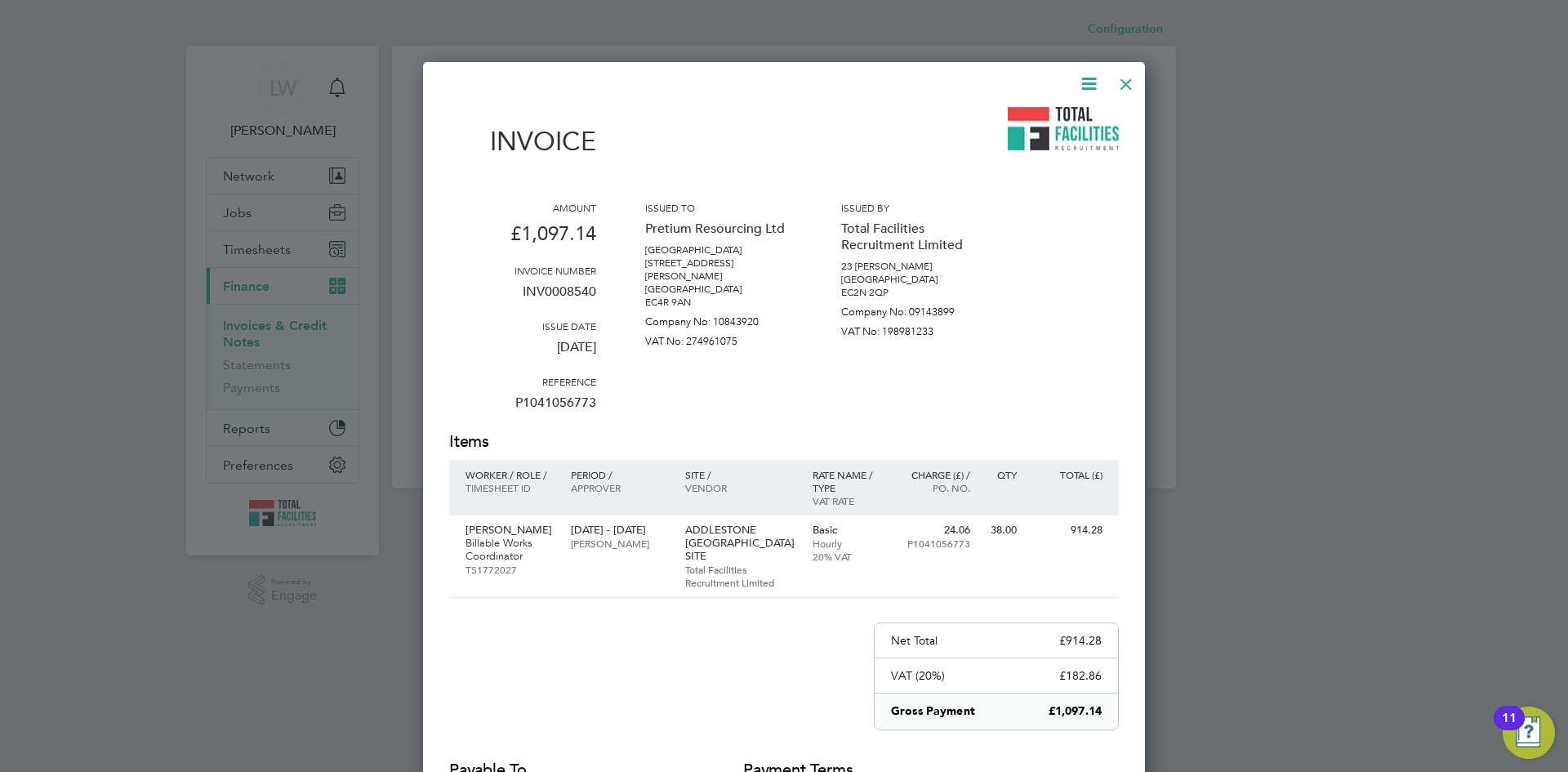
click at [1091, 78] on icon at bounding box center [1089, 83] width 21 height 21
click at [1063, 117] on li "Download Invoice" at bounding box center [1039, 122] width 112 height 22
click at [1123, 82] on div at bounding box center [1126, 79] width 29 height 29
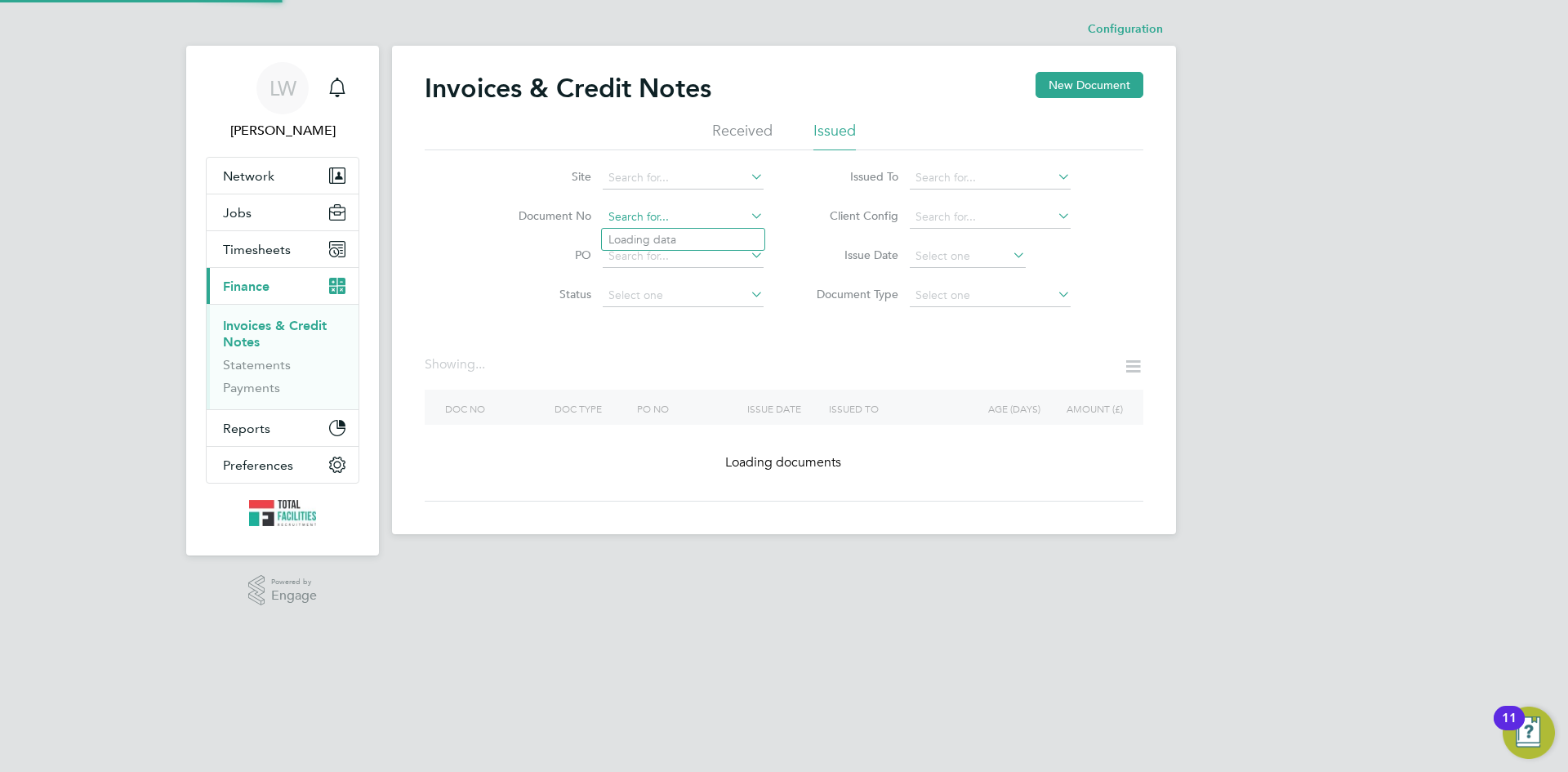
click at [689, 219] on input at bounding box center [683, 217] width 161 height 22
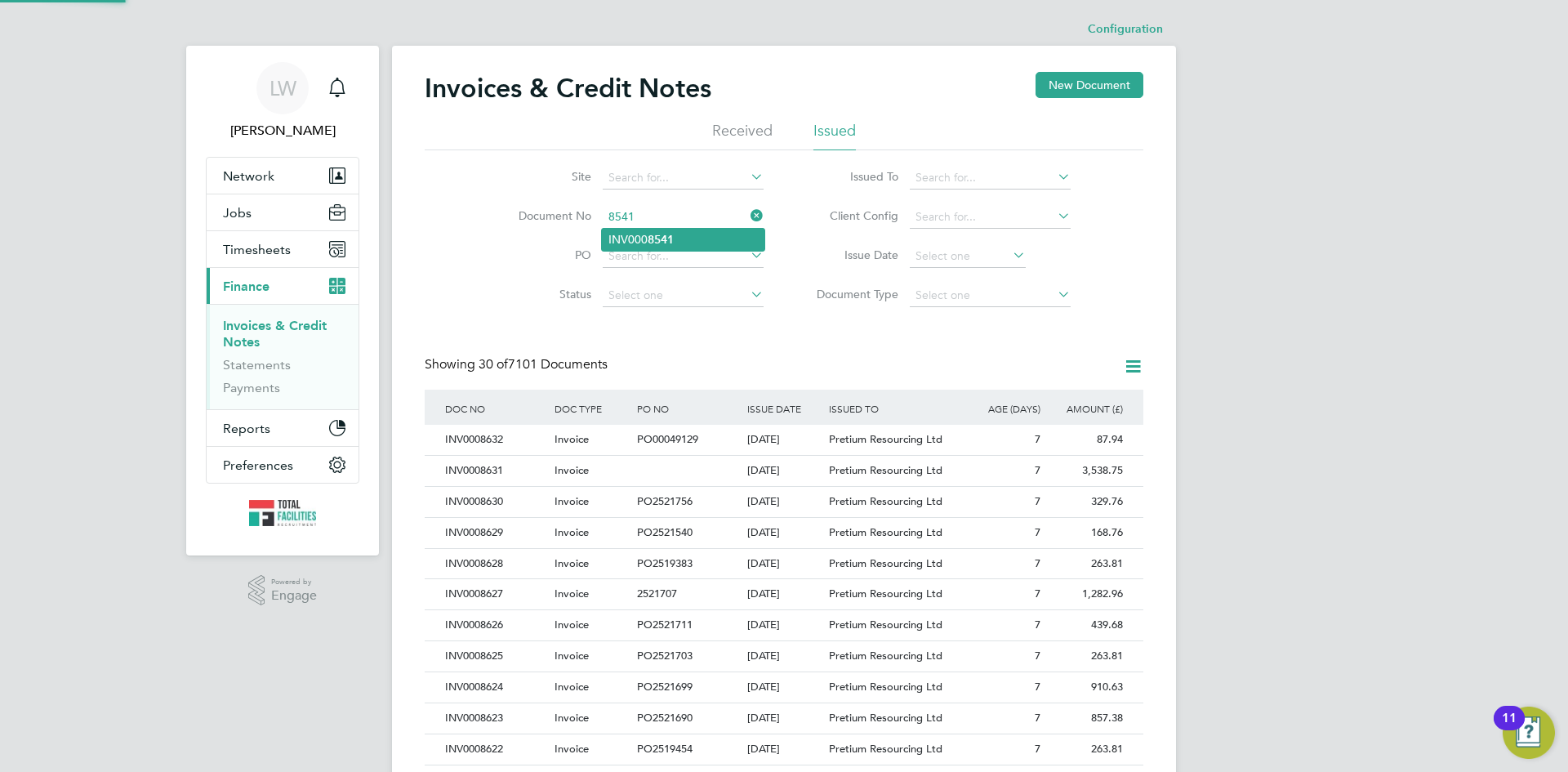
type input "INV0008541"
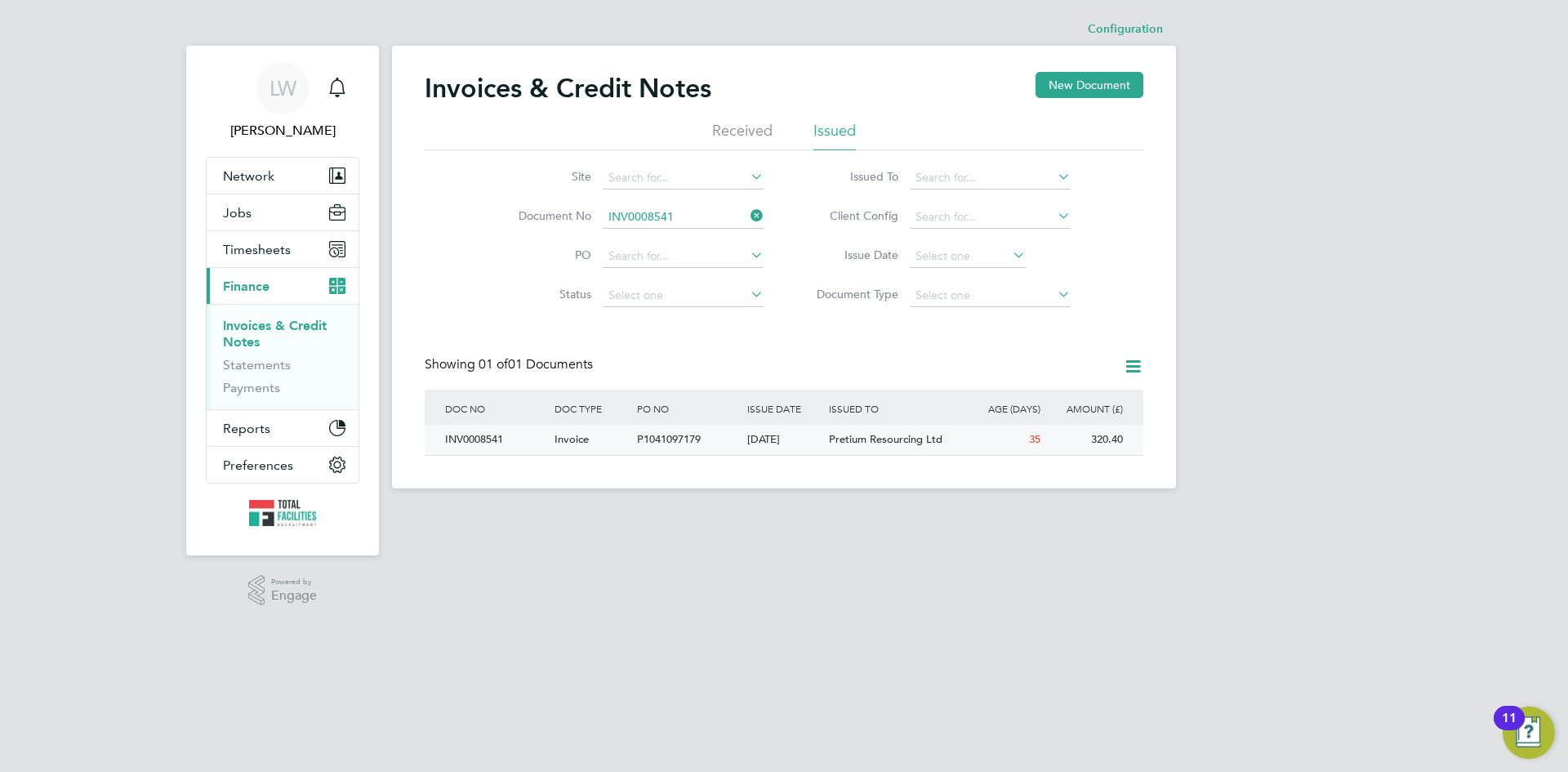
click at [758, 440] on div "[DATE]" at bounding box center [784, 440] width 82 height 30
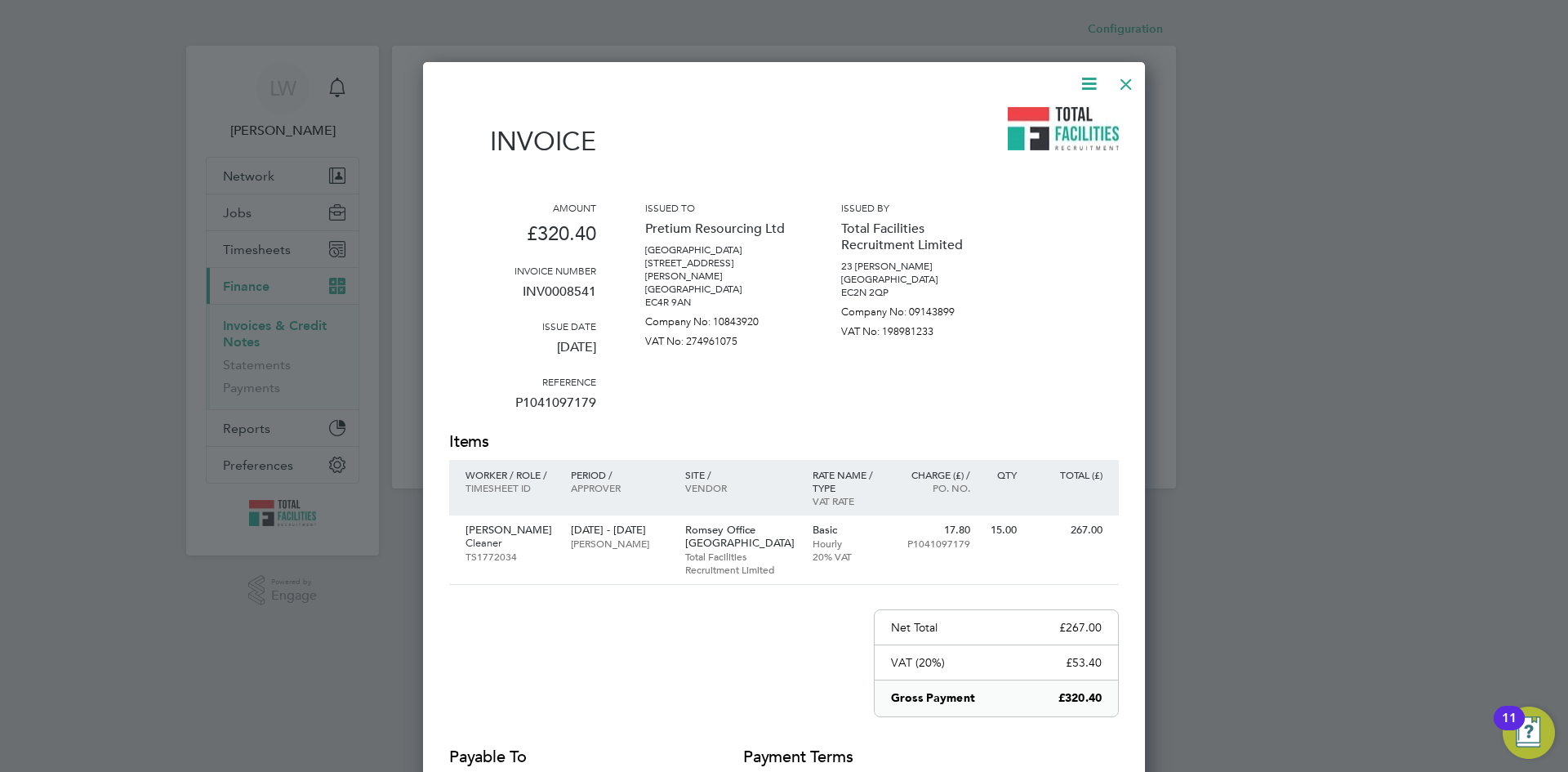
click at [1093, 86] on icon at bounding box center [1089, 83] width 21 height 21
click at [1031, 121] on li "Download Invoice" at bounding box center [1039, 122] width 112 height 22
click at [1118, 87] on div at bounding box center [1126, 79] width 29 height 29
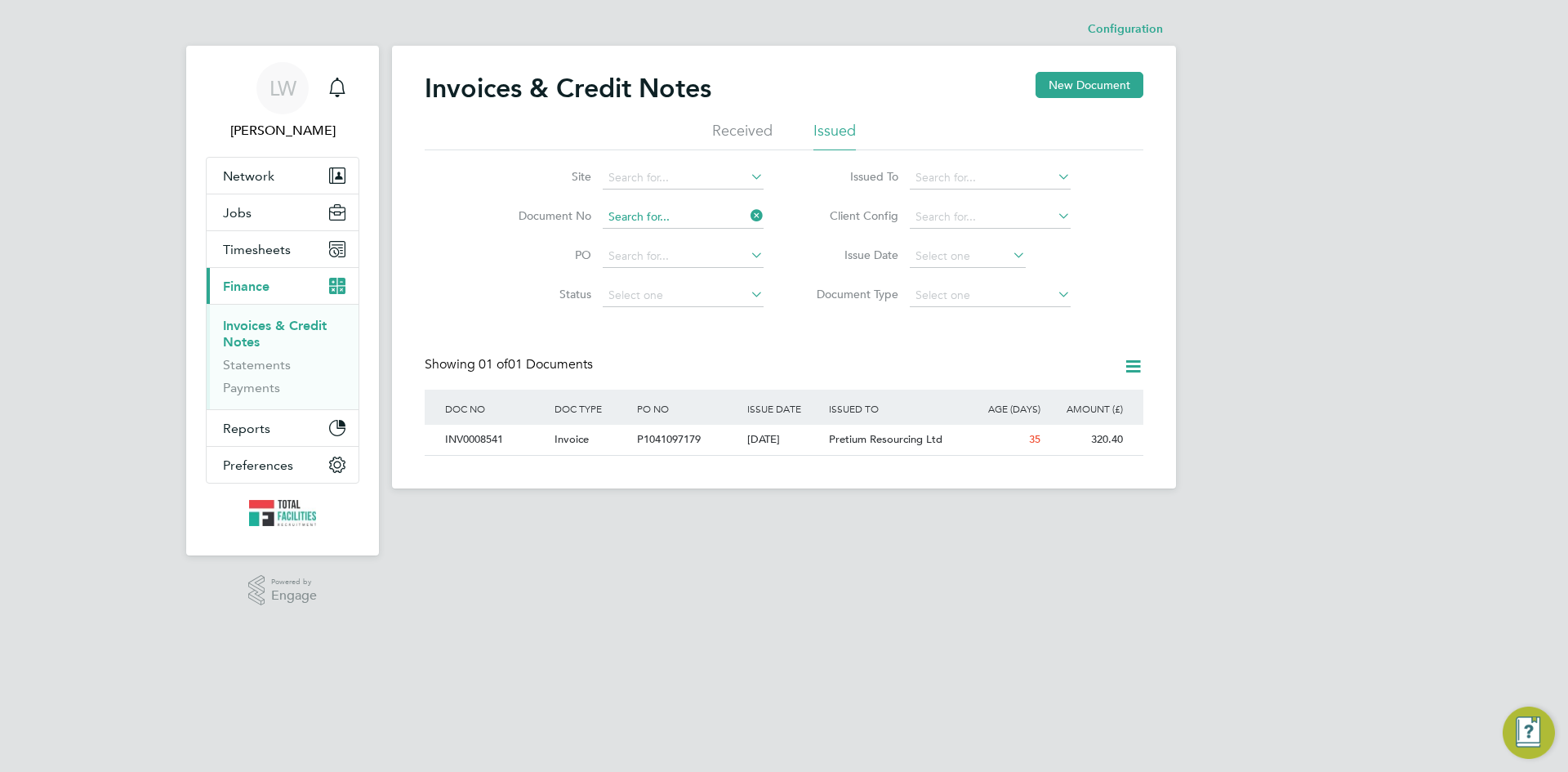
click at [660, 212] on input at bounding box center [683, 217] width 161 height 22
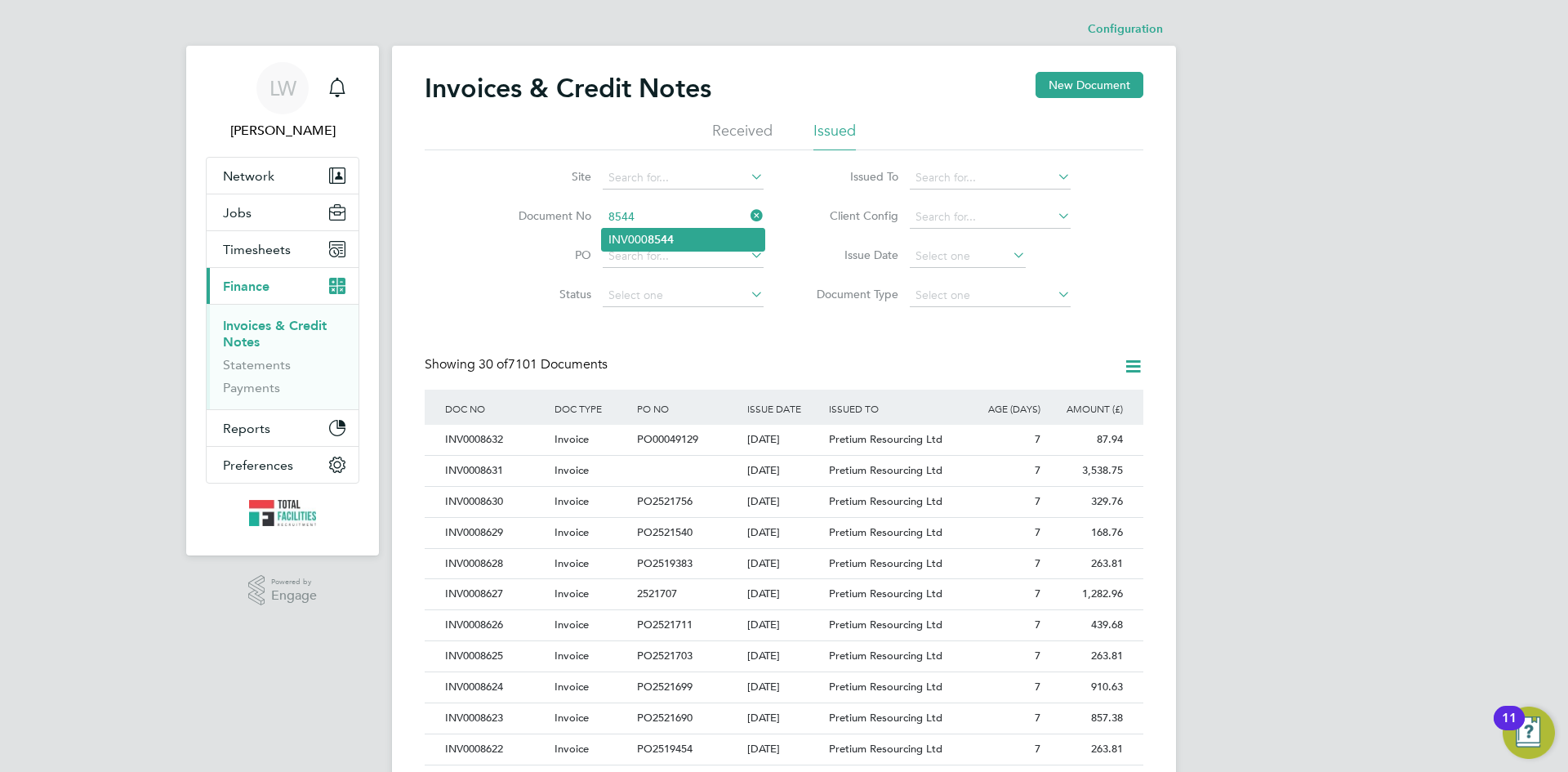
type input "INV0008544"
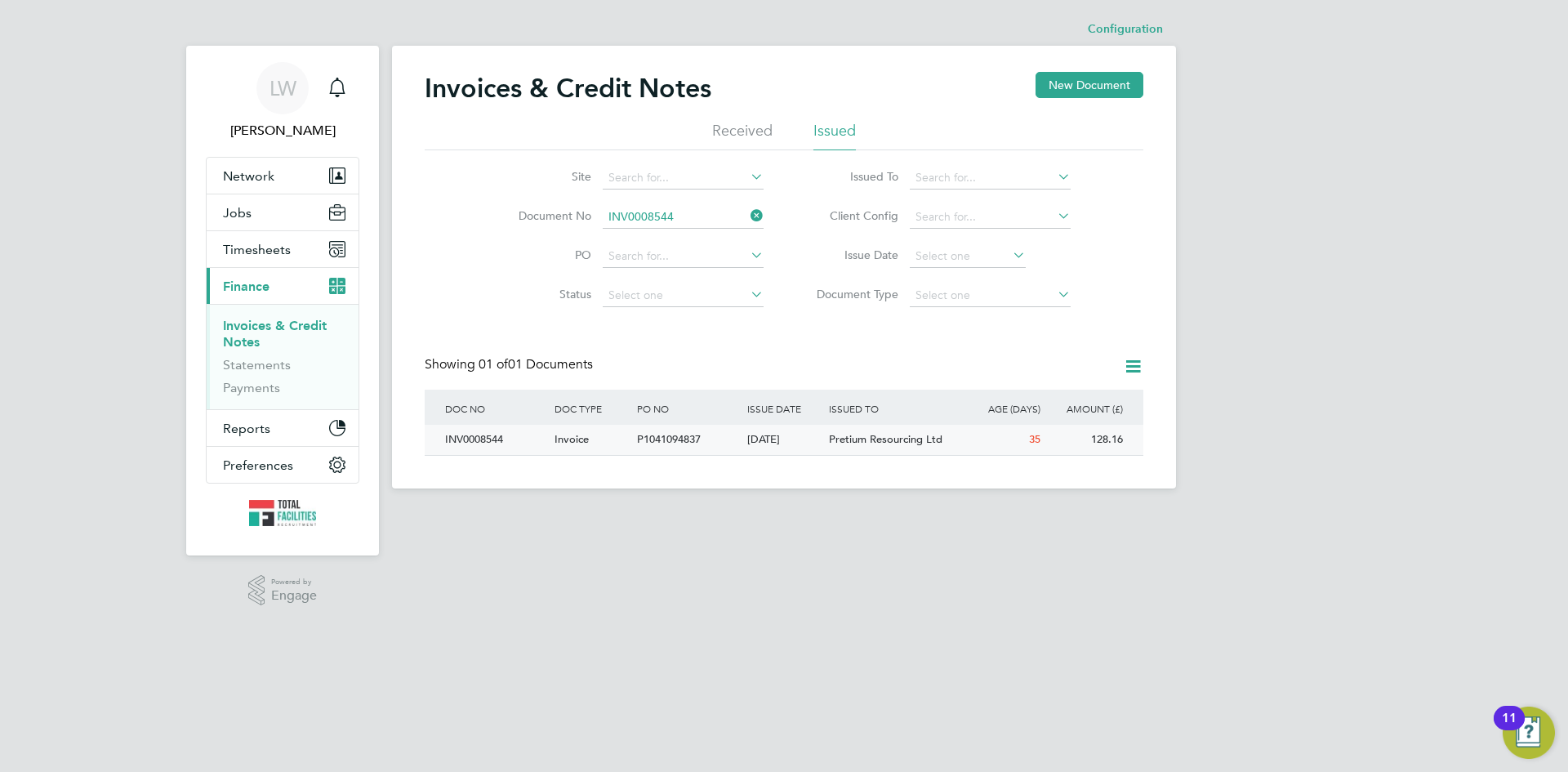
click at [699, 435] on span "P1041094837" at bounding box center [669, 439] width 64 height 14
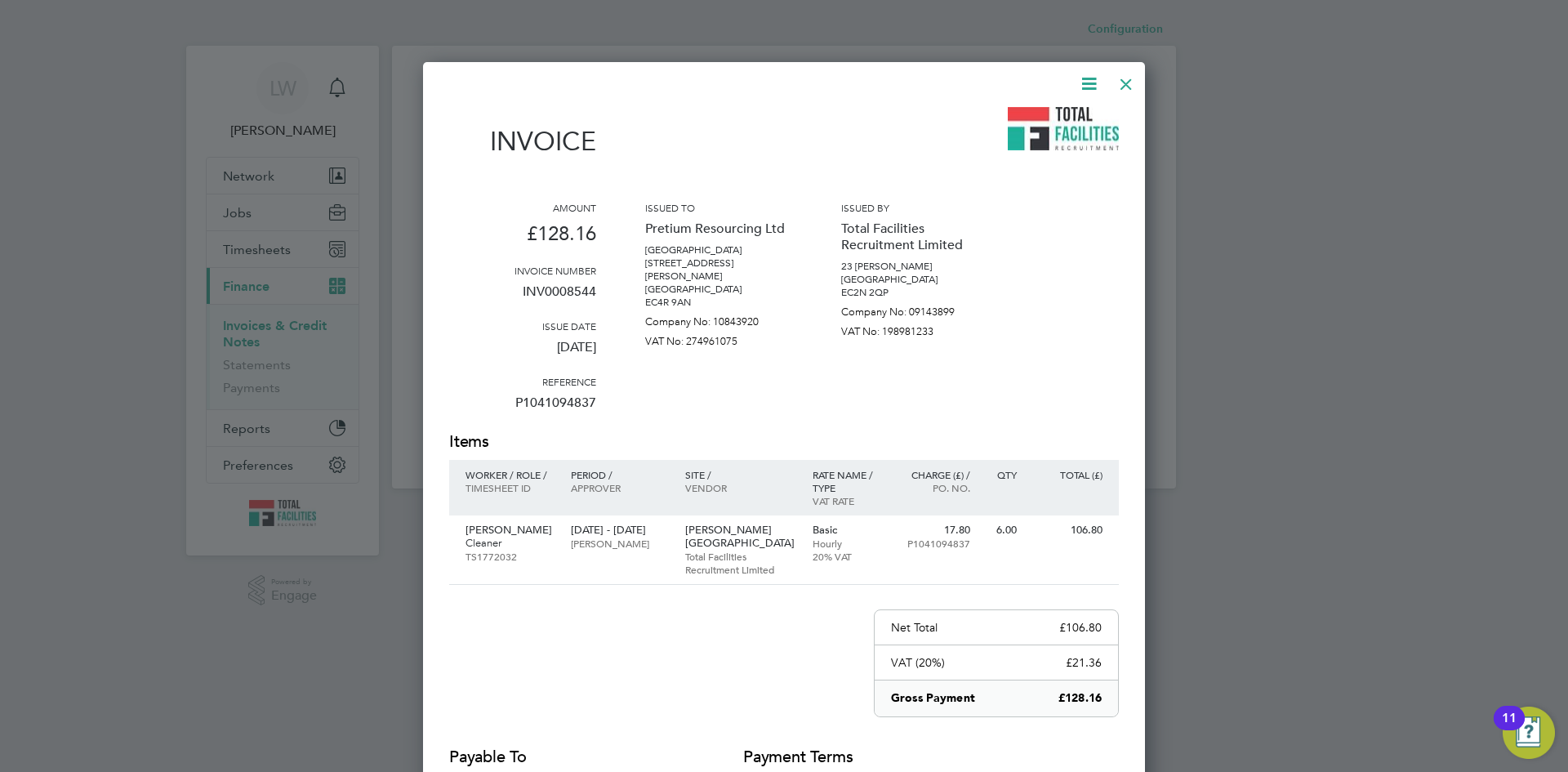
click at [1088, 92] on icon at bounding box center [1089, 83] width 21 height 21
click at [1070, 118] on li "Download Invoice" at bounding box center [1039, 122] width 112 height 22
click at [1132, 80] on div at bounding box center [1126, 79] width 29 height 29
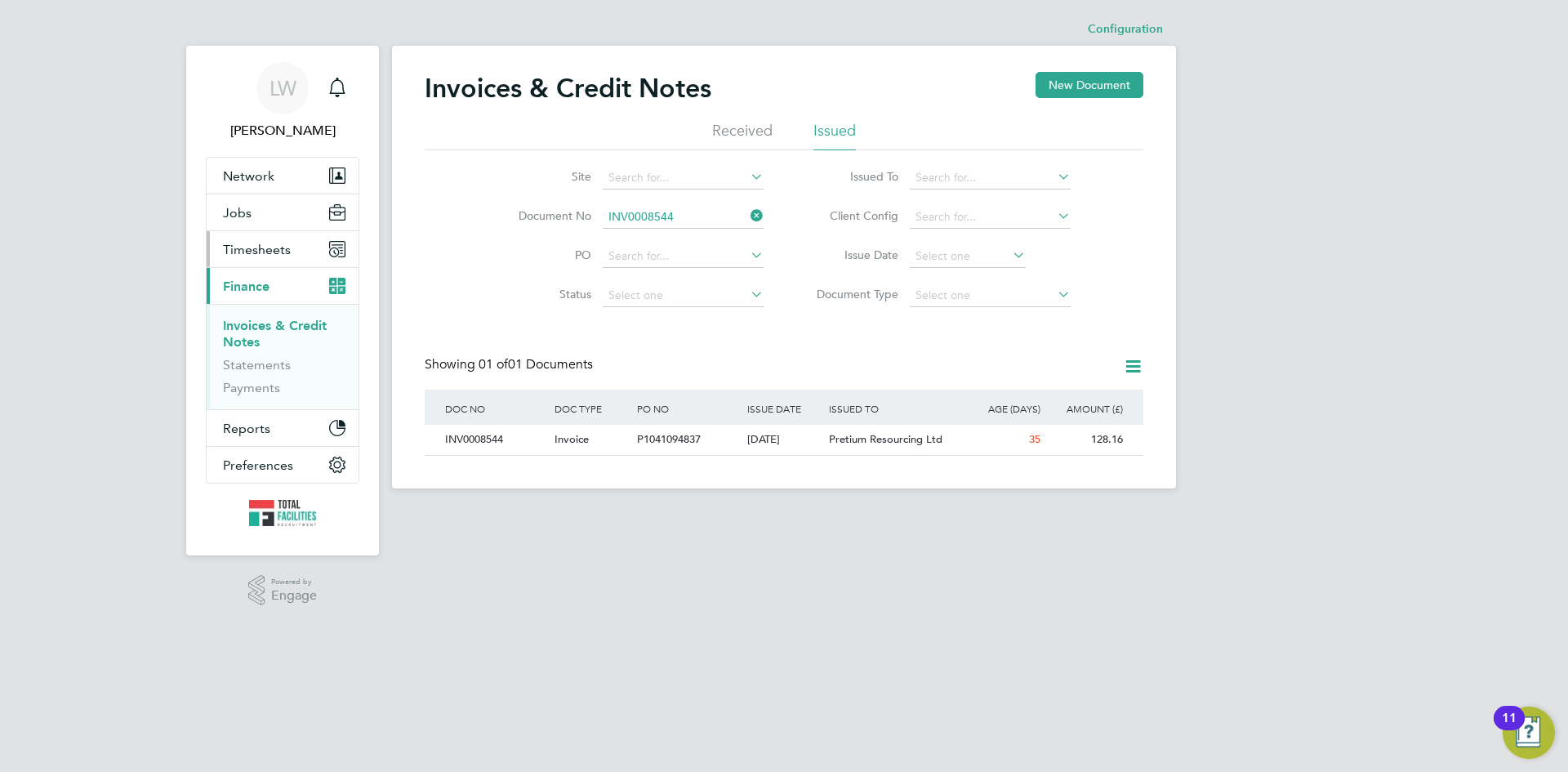
click at [265, 244] on span "Timesheets" at bounding box center [256, 249] width 67 height 16
click at [255, 253] on span "Timesheets" at bounding box center [256, 249] width 67 height 16
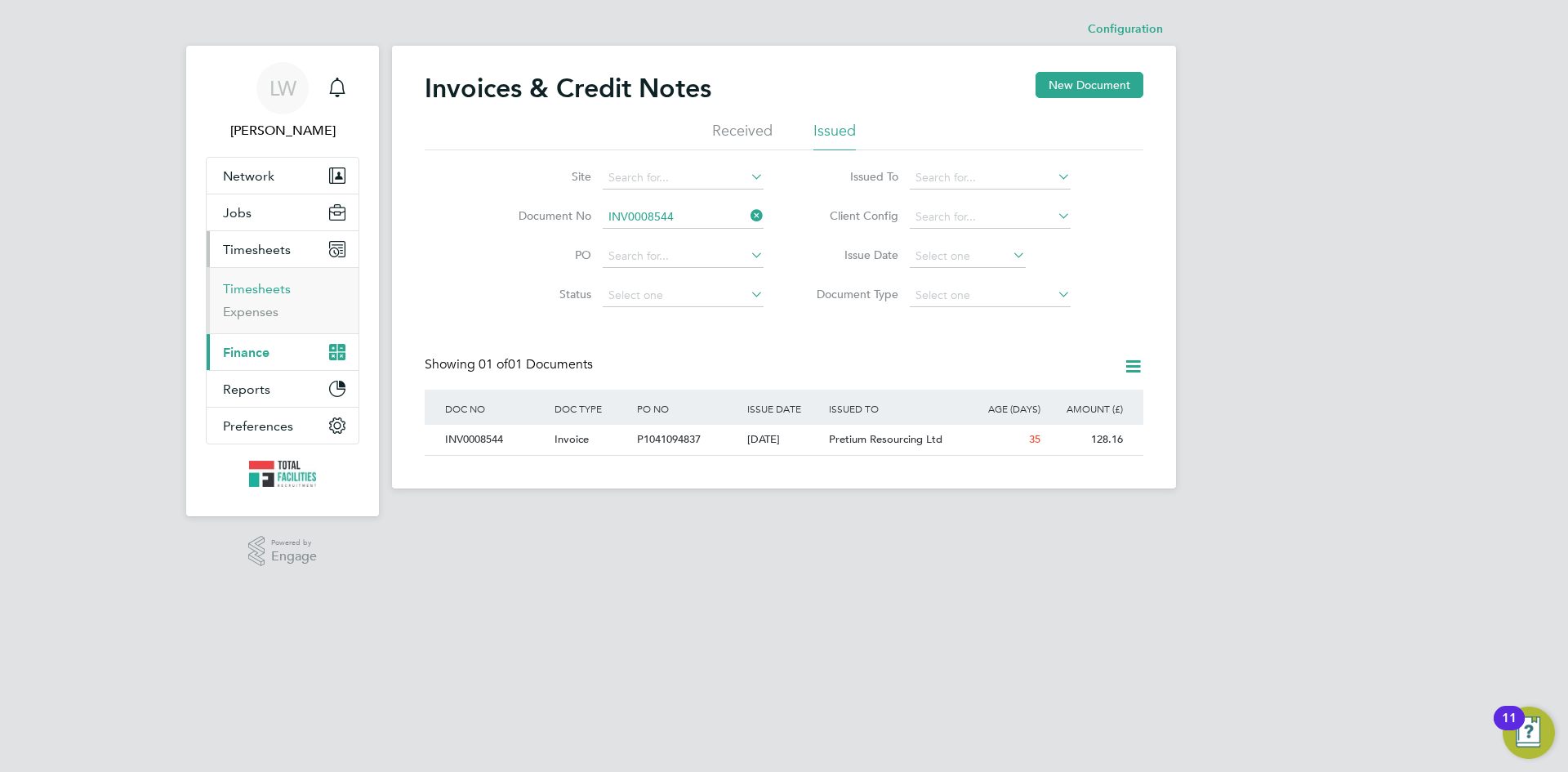
click at [252, 287] on link "Timesheets" at bounding box center [256, 288] width 67 height 16
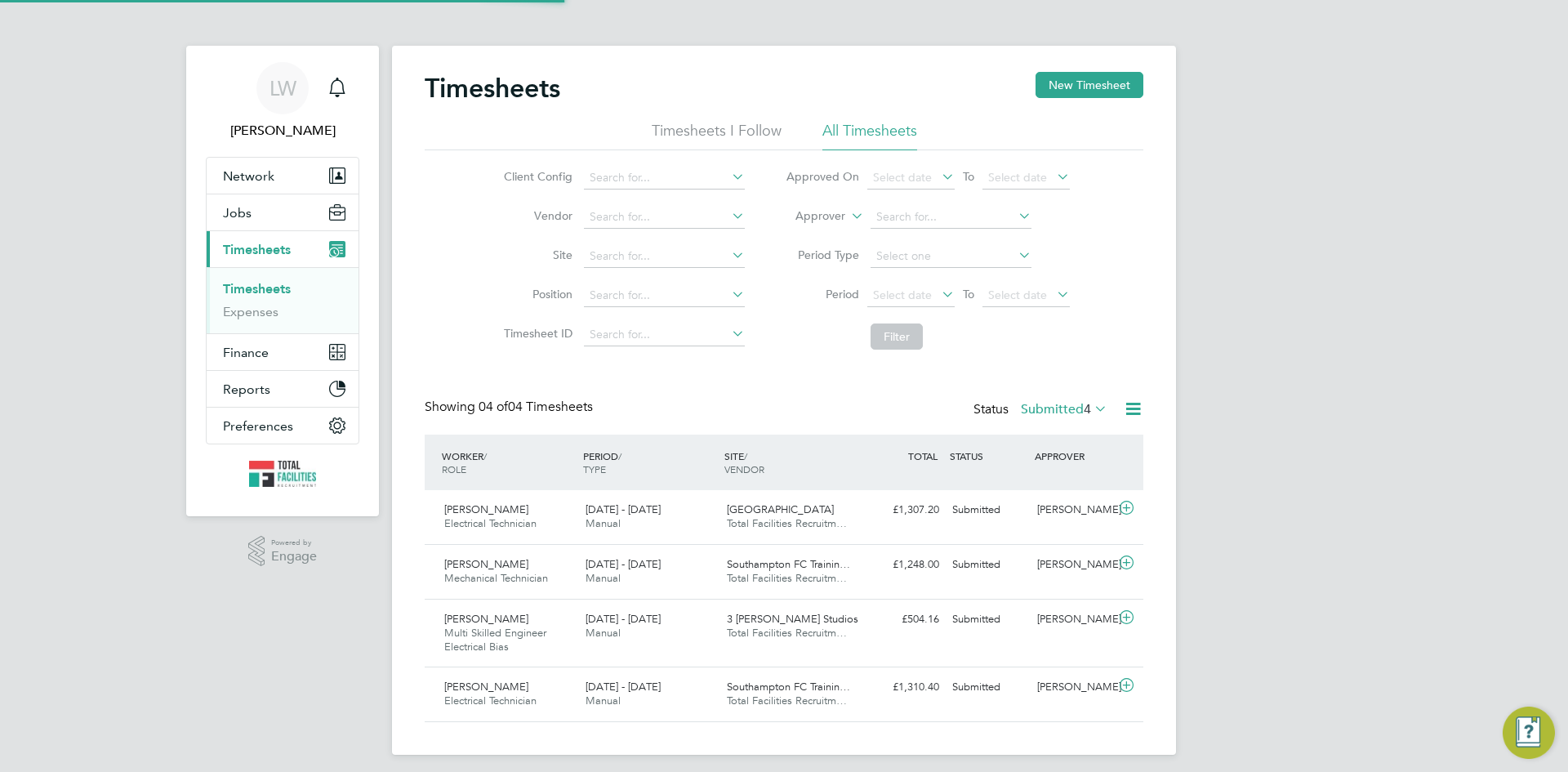
scroll to position [55, 142]
click at [1136, 406] on icon at bounding box center [1133, 409] width 21 height 21
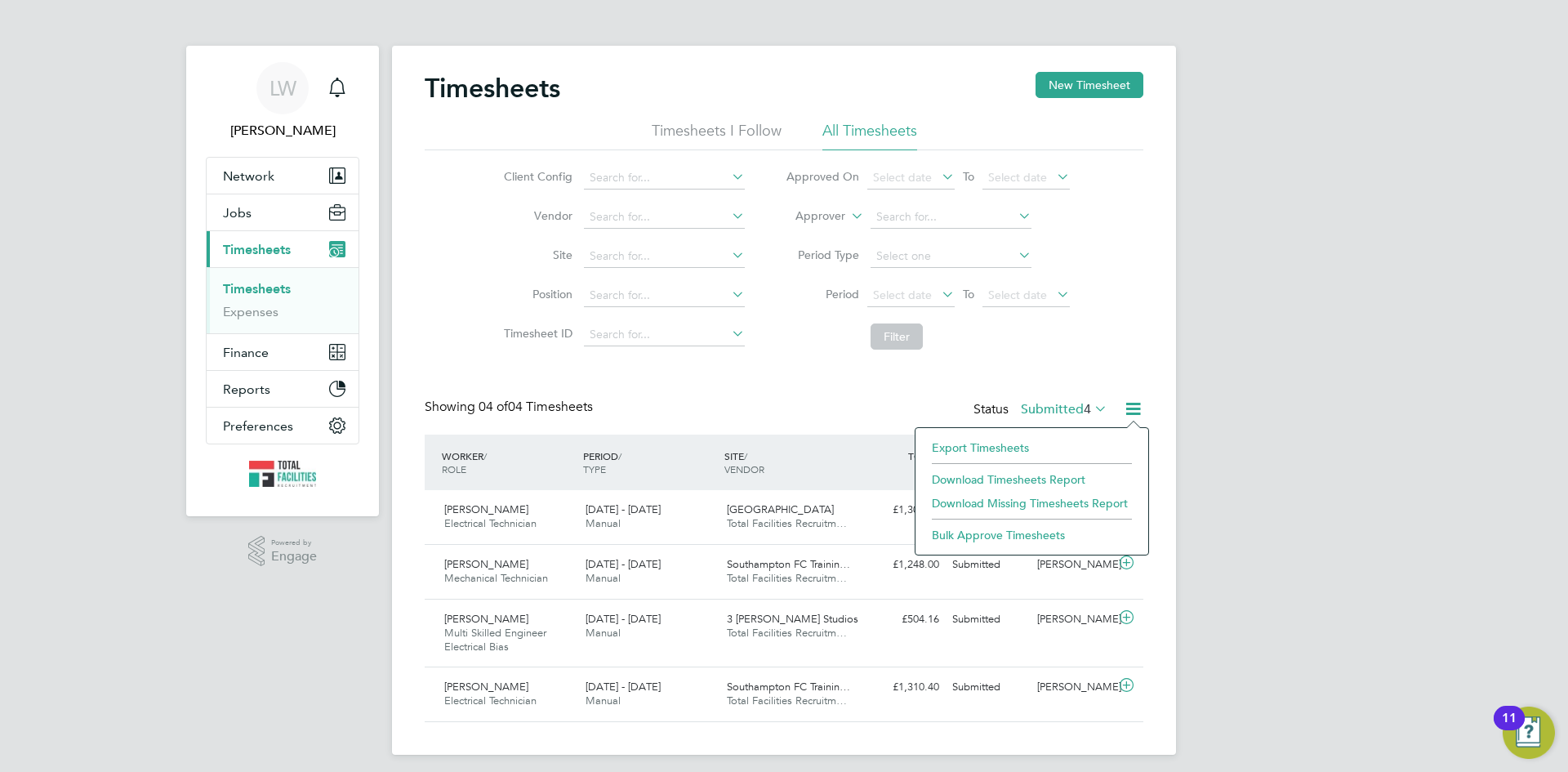
drag, startPoint x: 1017, startPoint y: 476, endPoint x: 968, endPoint y: 375, distance: 112.3
click at [968, 375] on div "Timesheets New Timesheet Timesheets I Follow All Timesheets Client Config Vendo…" at bounding box center [784, 400] width 784 height 709
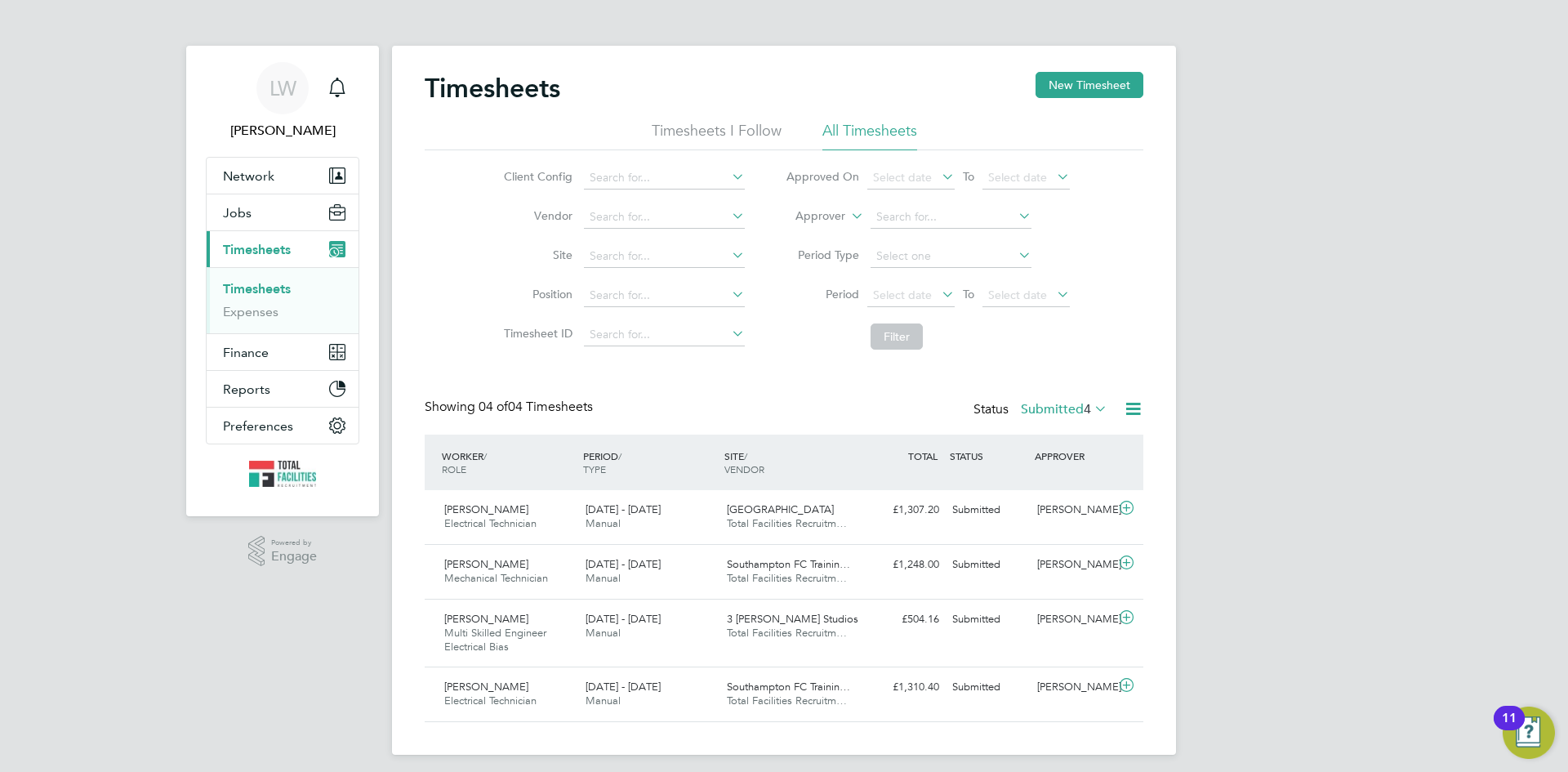
click at [1088, 406] on span "4" at bounding box center [1088, 410] width 7 height 17
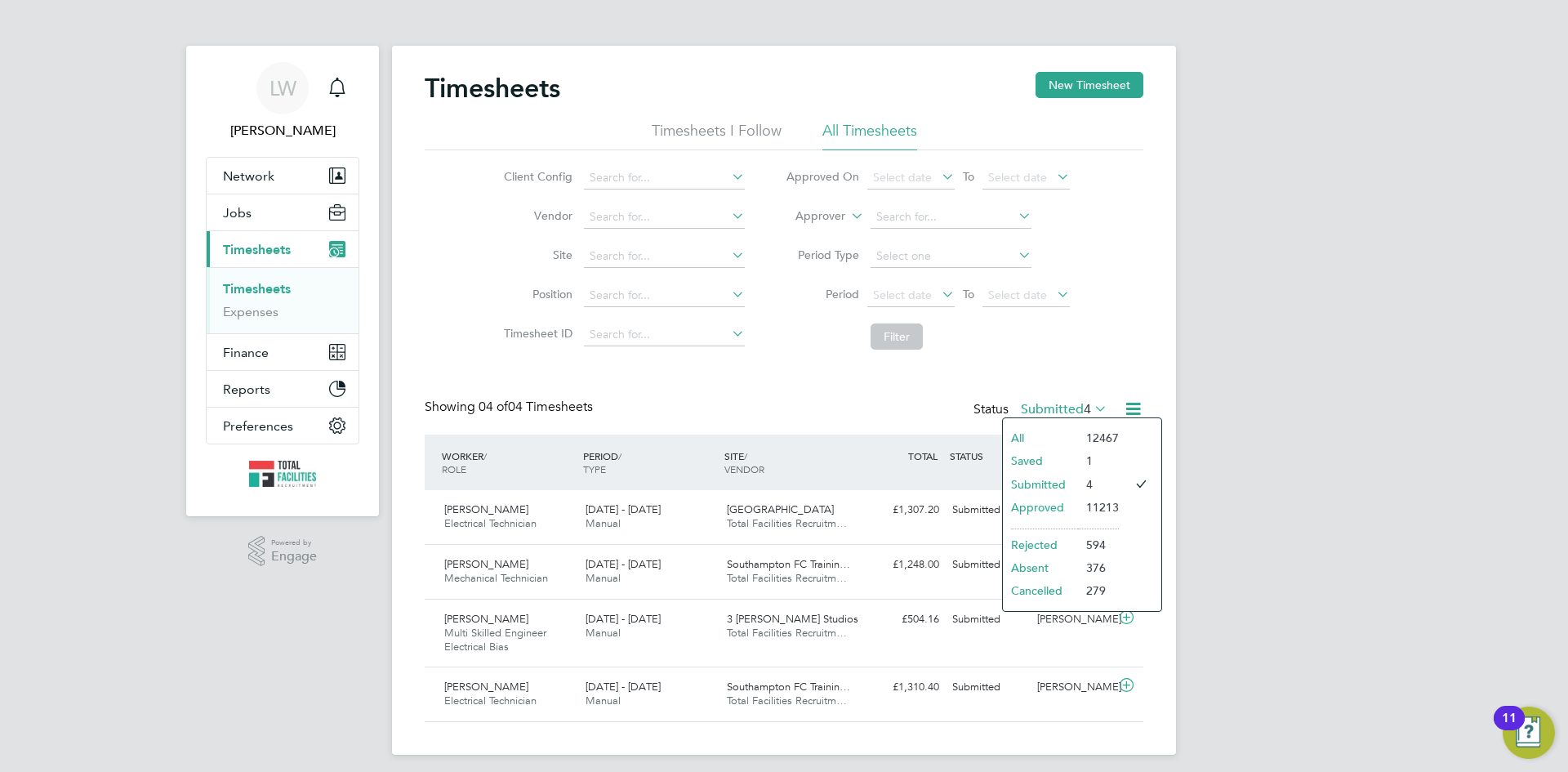
click at [1044, 502] on li "Approved" at bounding box center [1041, 506] width 75 height 22
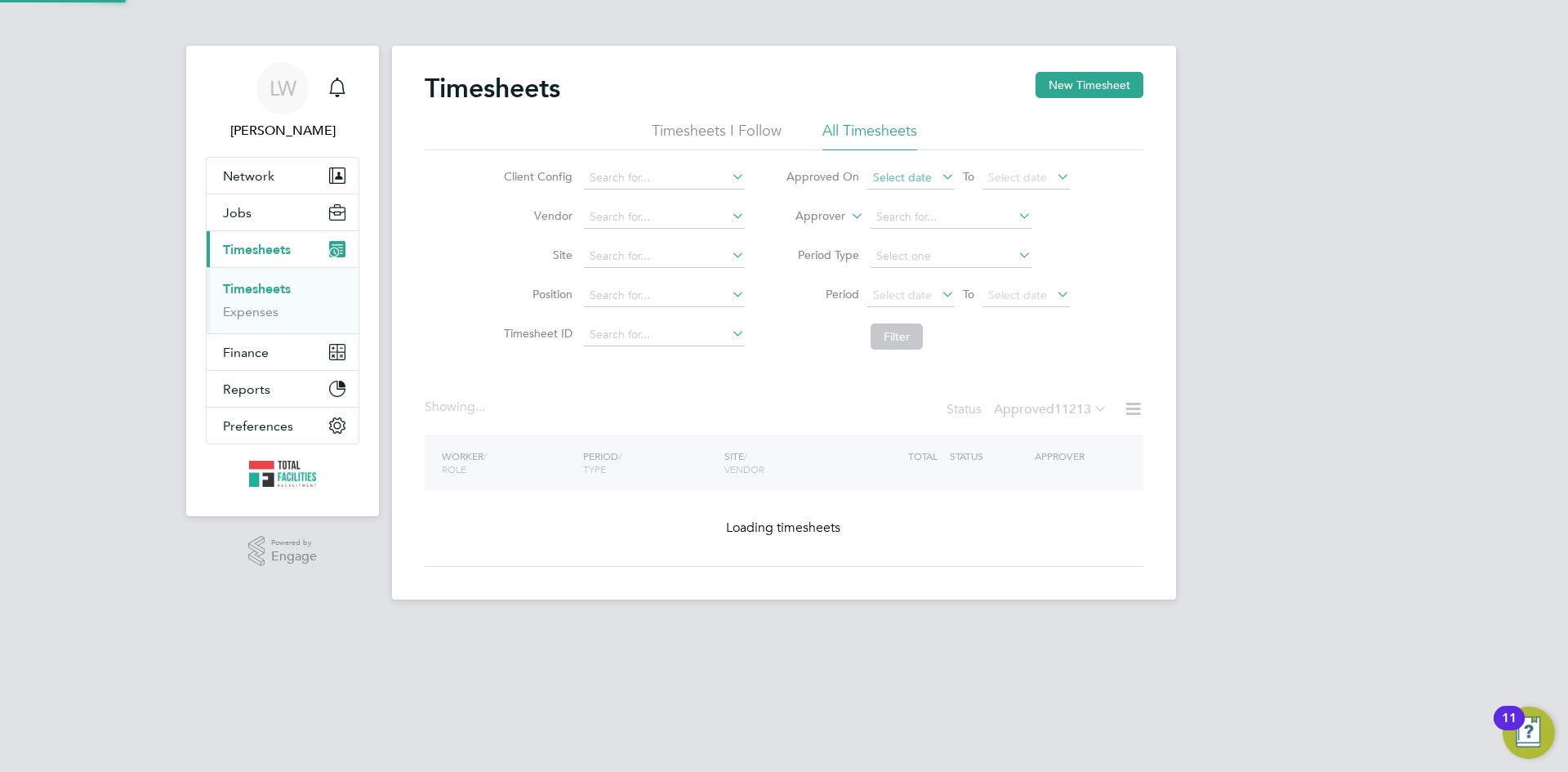
click at [914, 170] on span "Select date" at bounding box center [903, 177] width 59 height 15
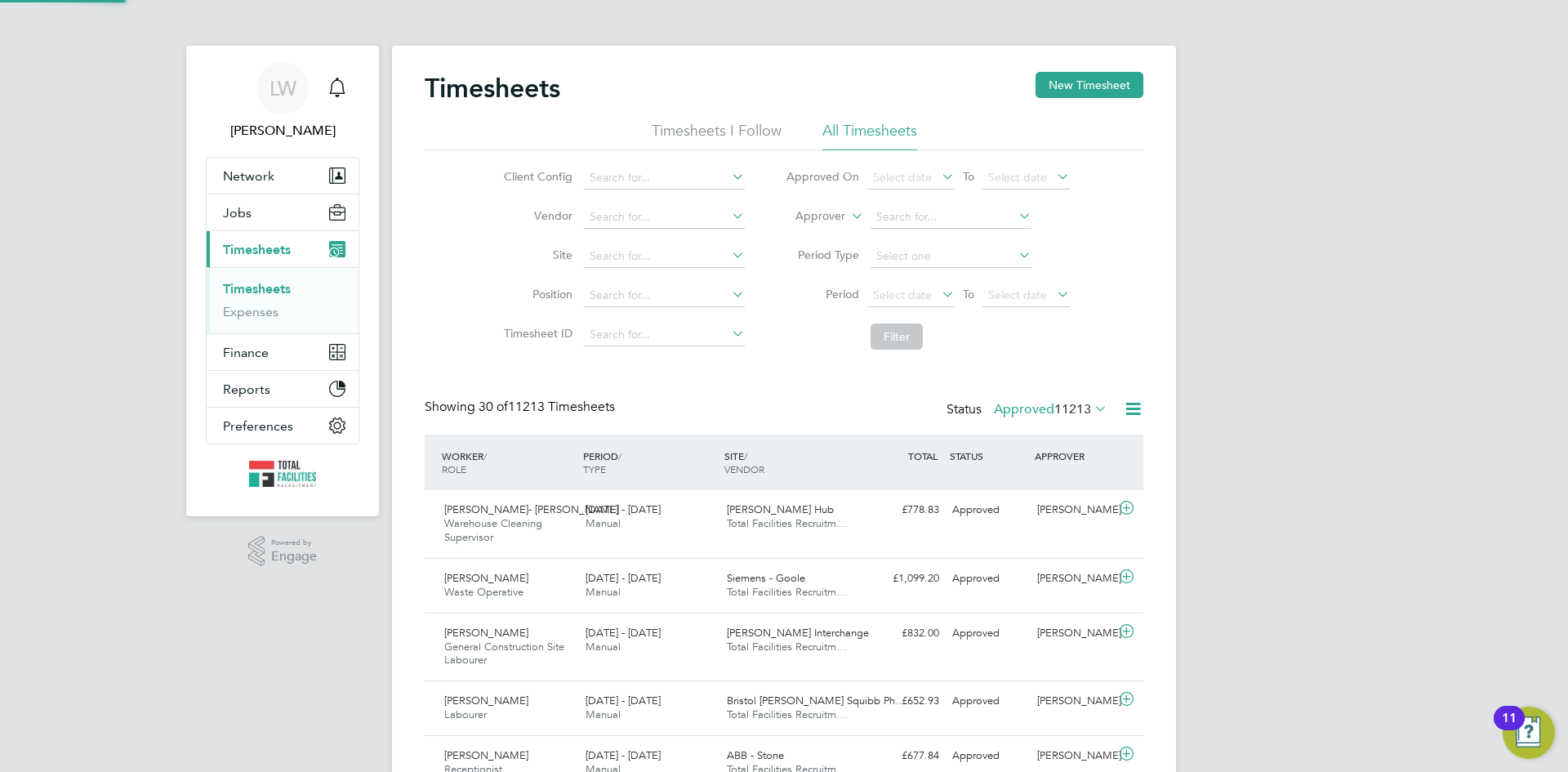
scroll to position [8, 8]
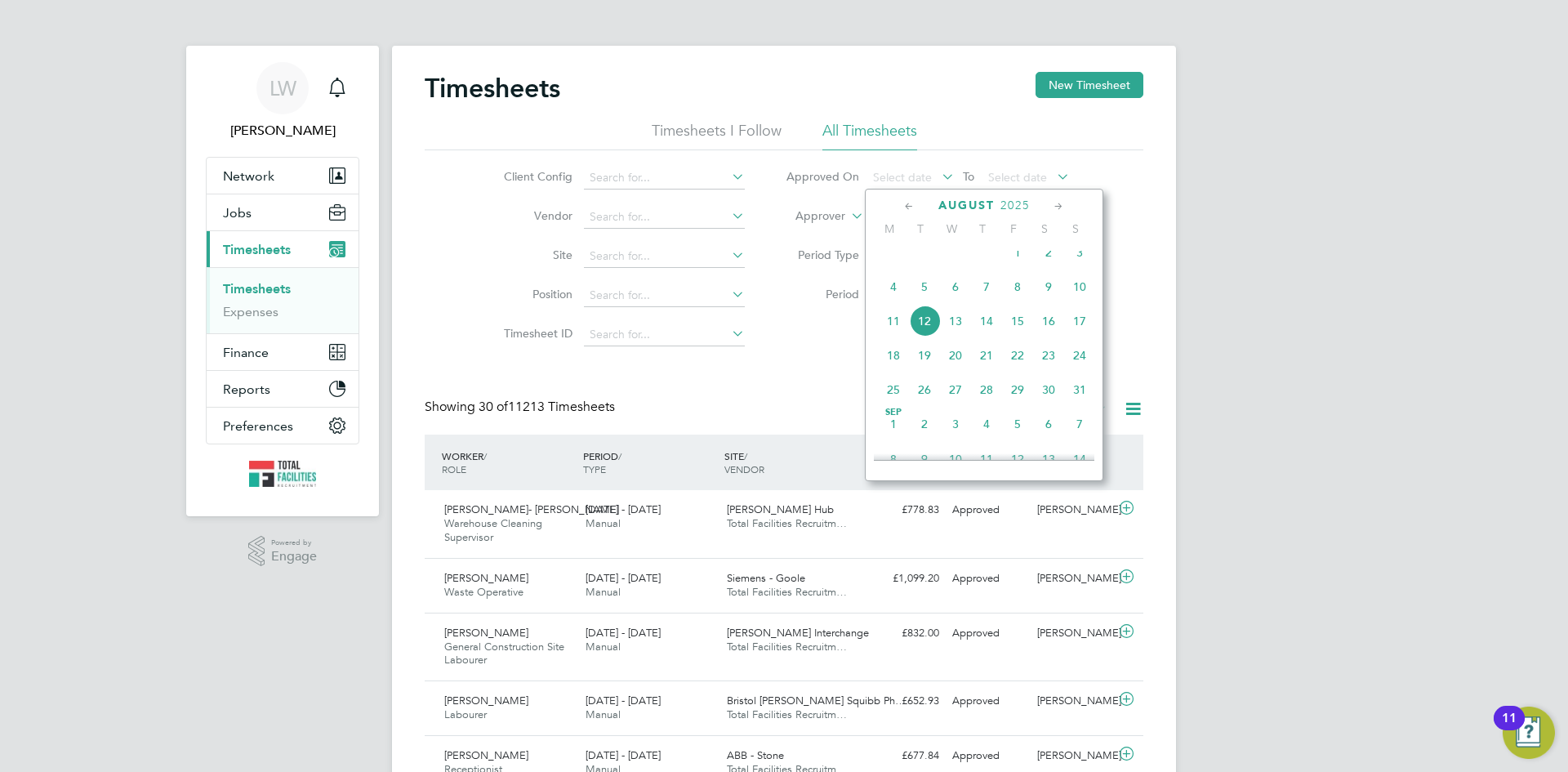
click at [932, 333] on span "12" at bounding box center [924, 321] width 31 height 31
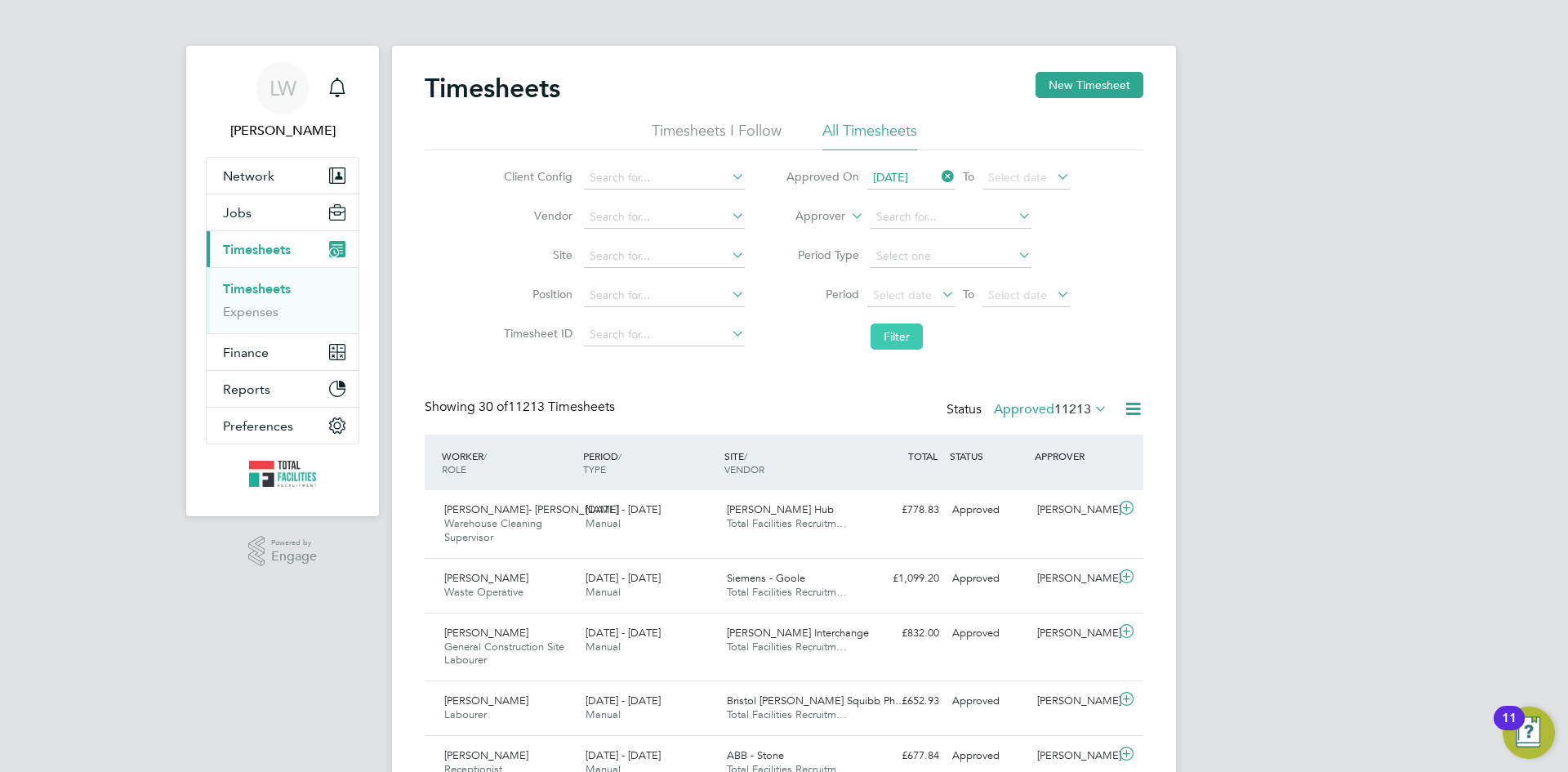
click at [907, 338] on button "Filter" at bounding box center [897, 336] width 52 height 26
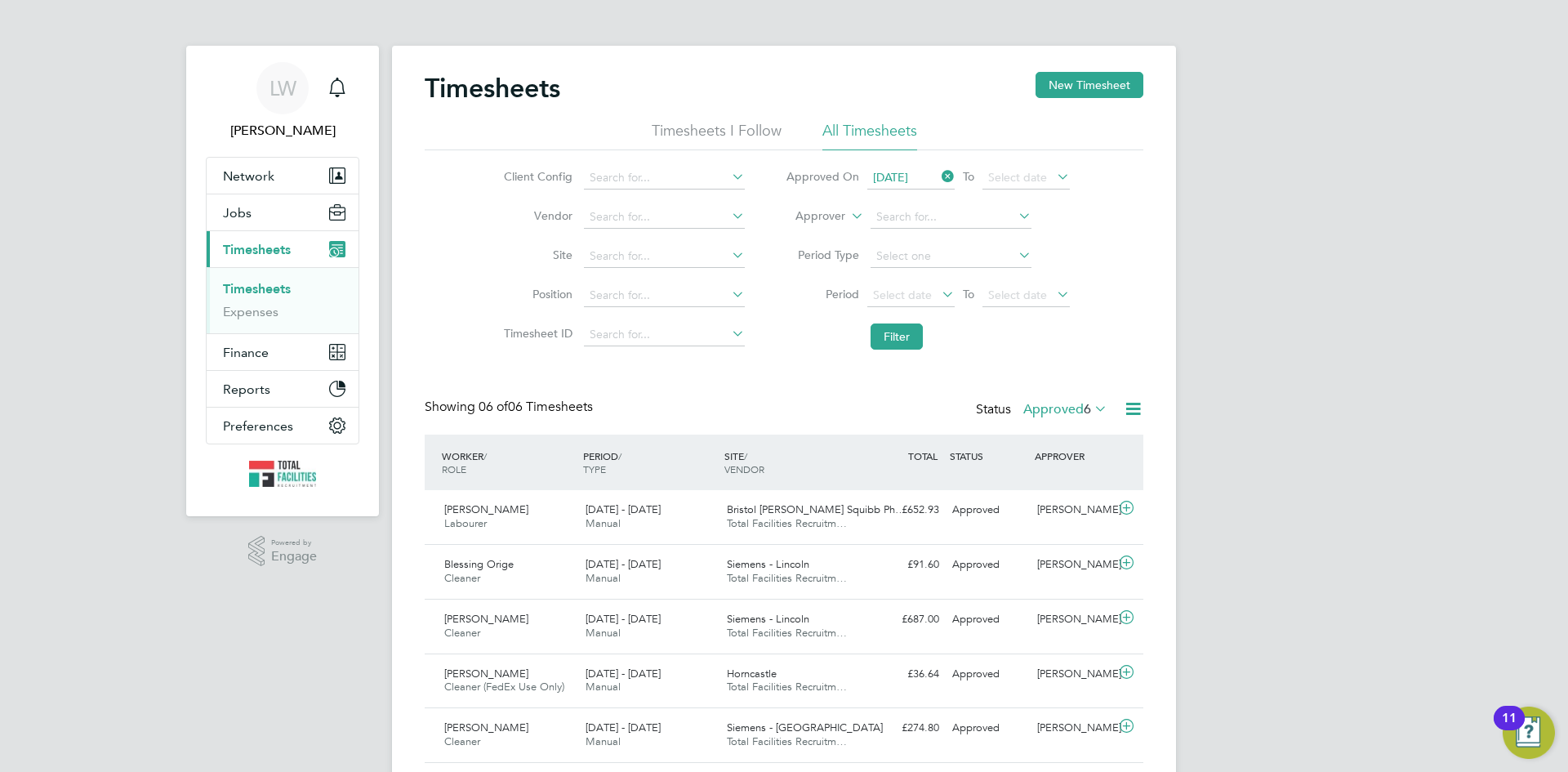
click at [1130, 409] on icon at bounding box center [1133, 409] width 21 height 21
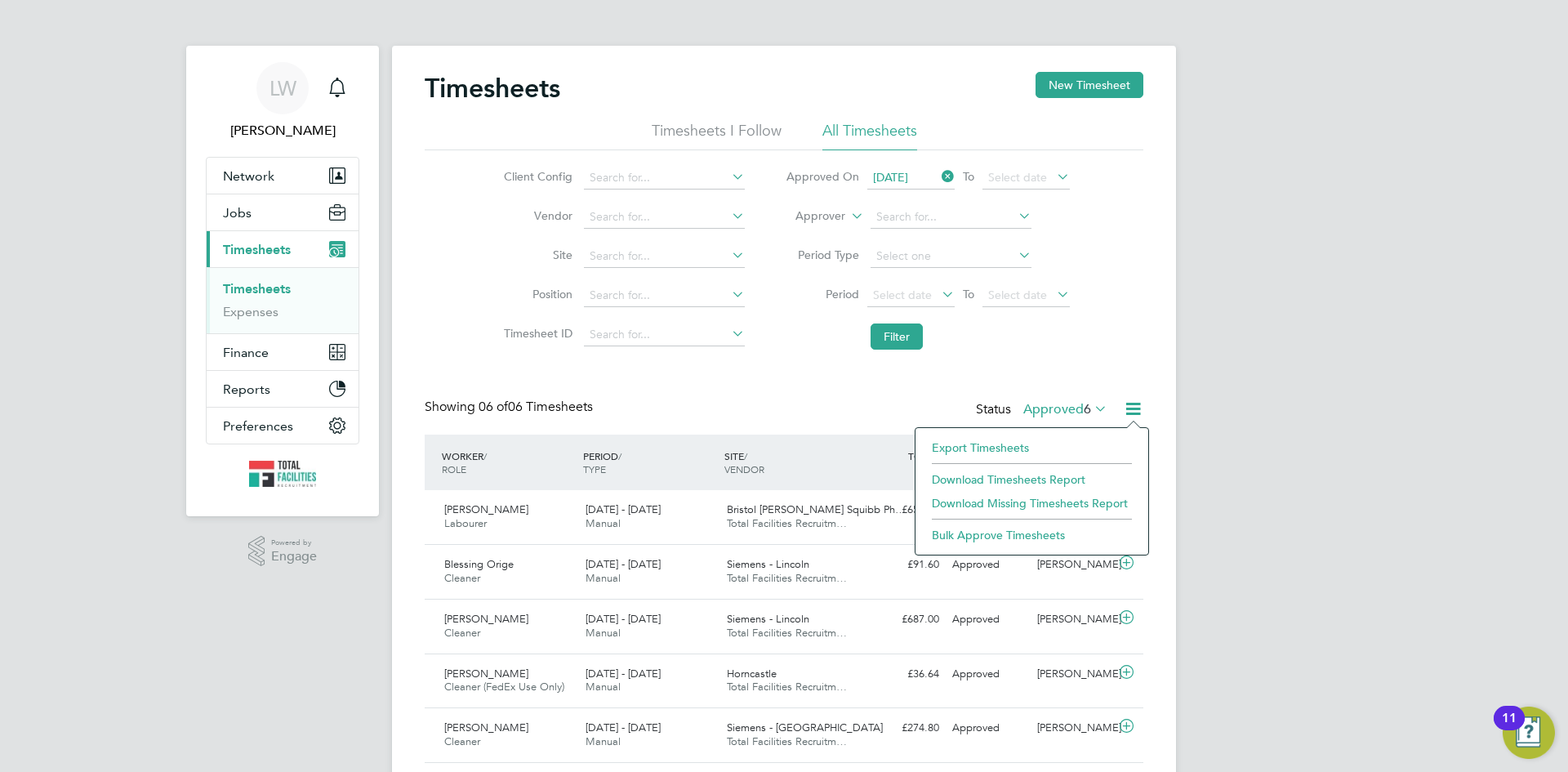
click at [1011, 472] on li "Download Timesheets Report" at bounding box center [1032, 479] width 217 height 22
